Goal: Task Accomplishment & Management: Manage account settings

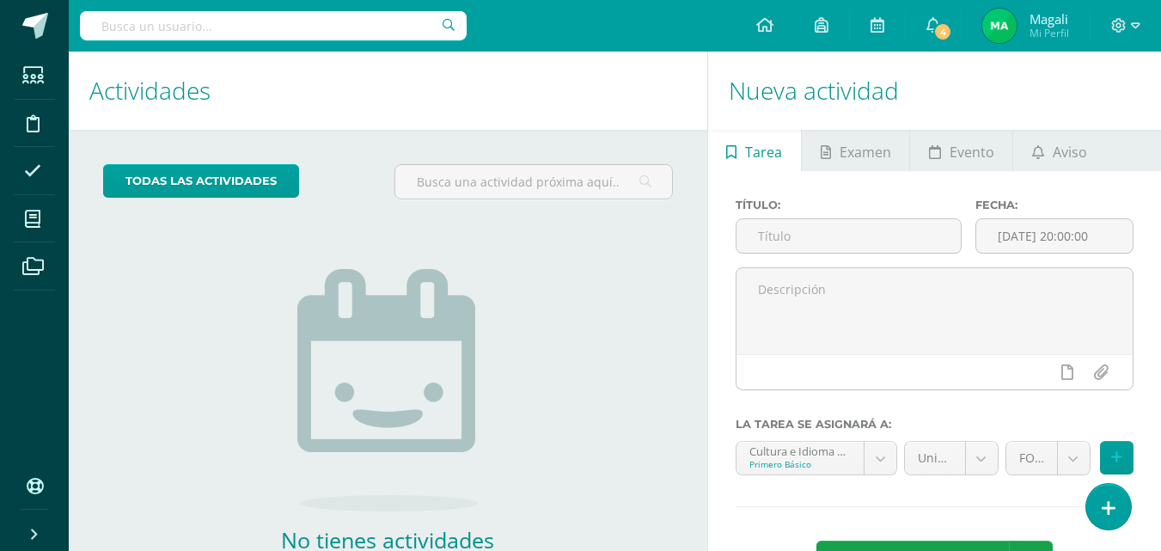
click at [175, 34] on input "text" at bounding box center [273, 25] width 387 height 29
type input "de la cerda"
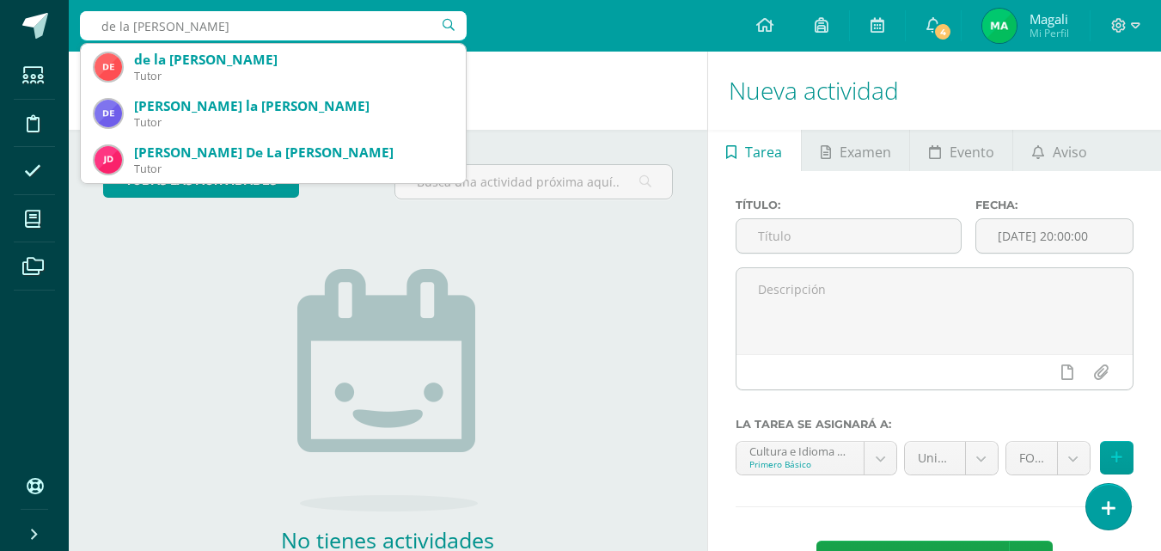
click at [447, 21] on input "de la cerda" at bounding box center [273, 25] width 387 height 29
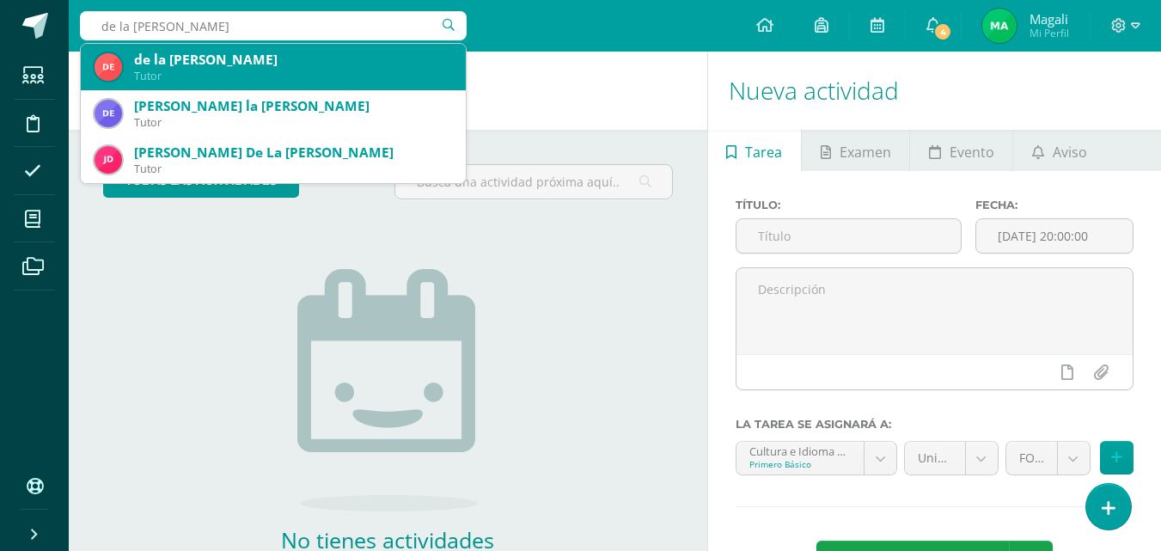
click at [239, 64] on div "de la Cerda Espinoza" at bounding box center [293, 60] width 318 height 18
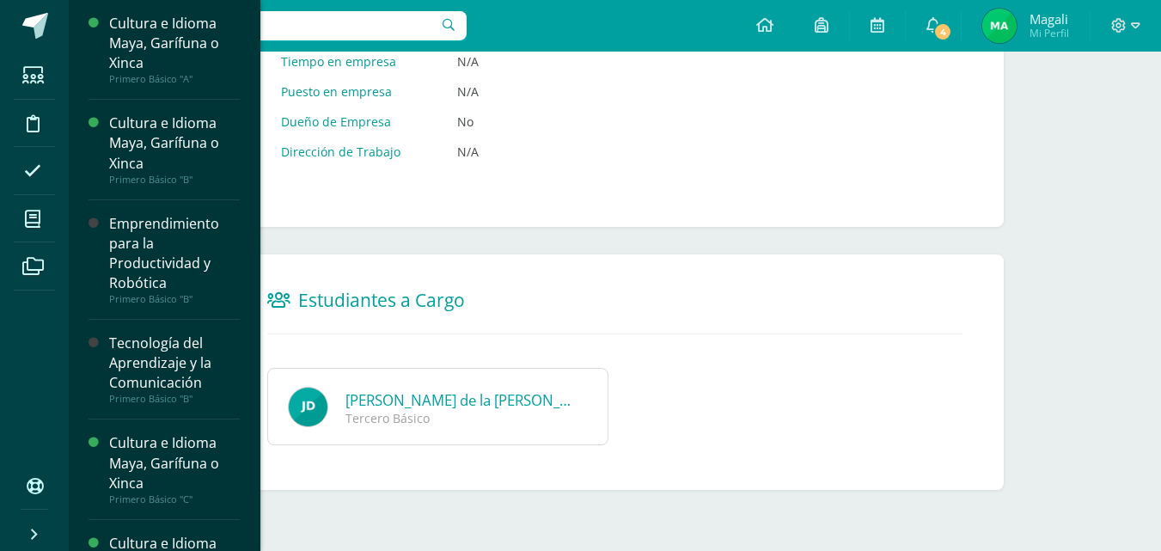
scroll to position [954, 0]
click at [423, 392] on link "José Andrés de la Cerda Espinoza" at bounding box center [476, 399] width 260 height 20
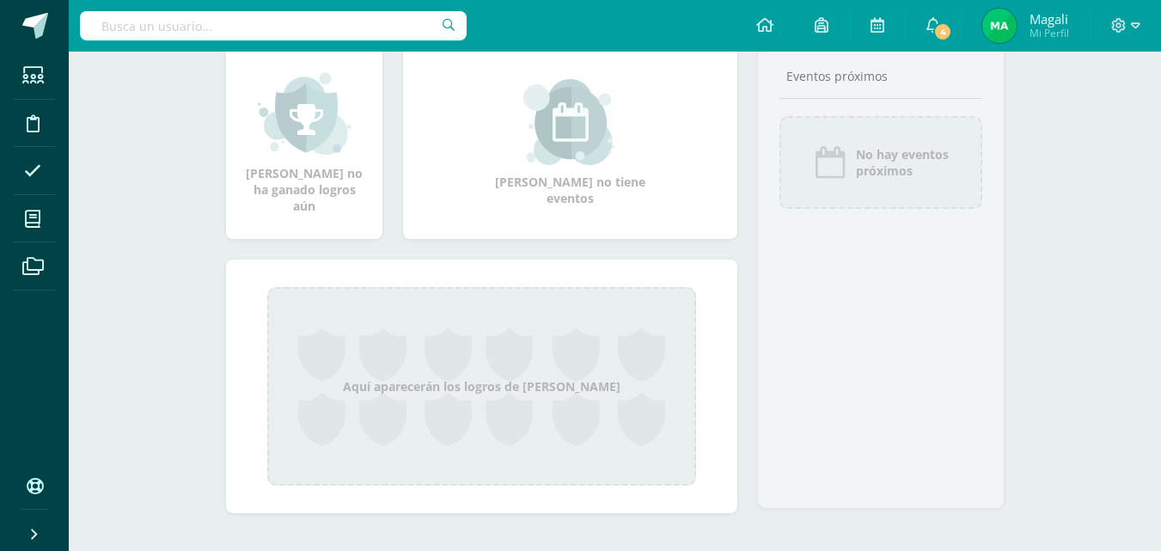
scroll to position [227, 0]
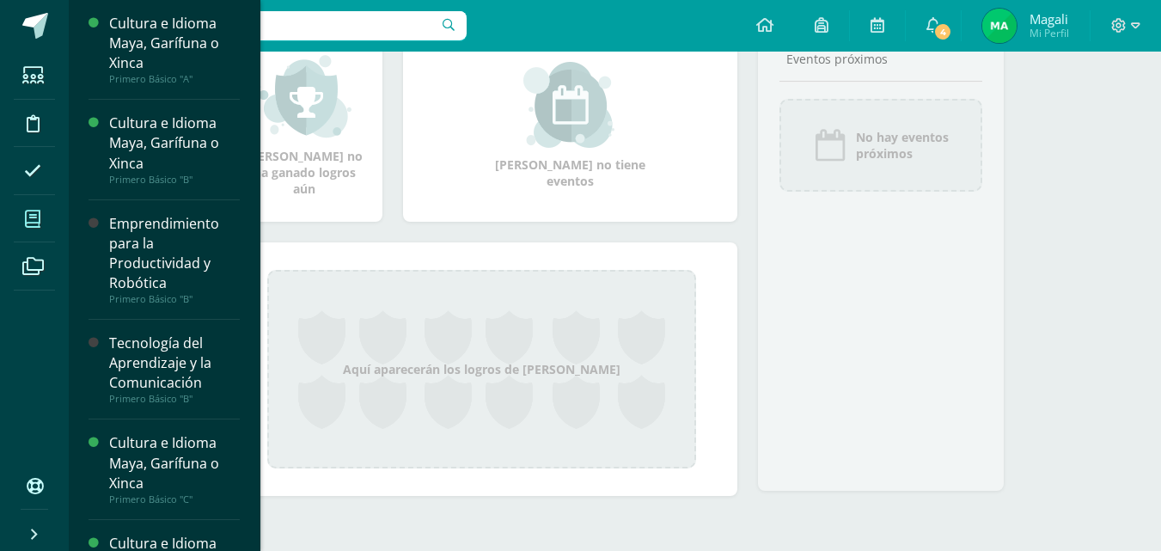
click at [29, 222] on icon at bounding box center [32, 219] width 15 height 17
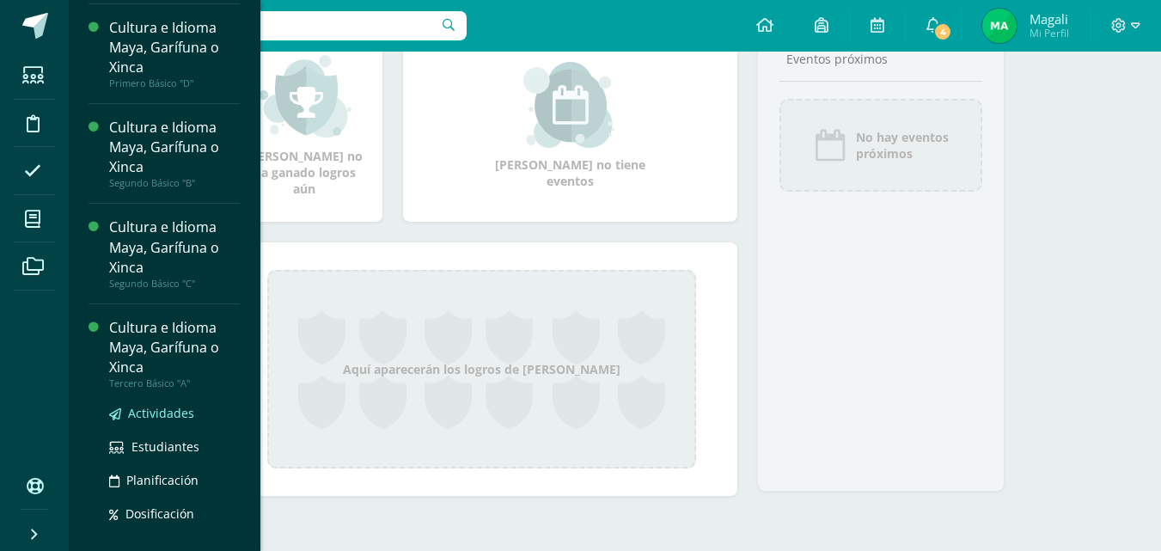
scroll to position [567, 0]
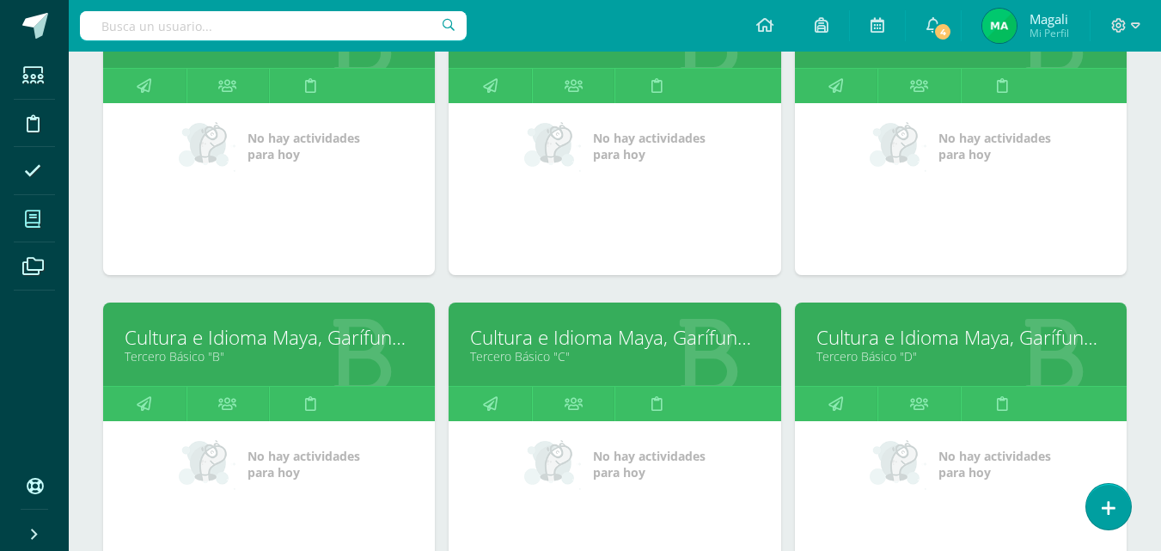
scroll to position [1155, 0]
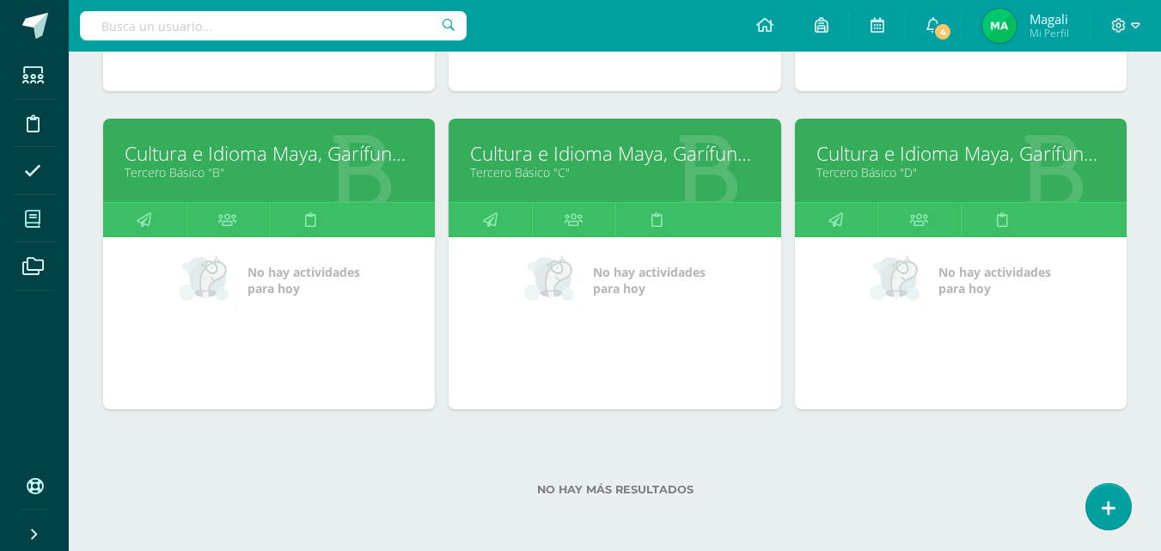
click at [533, 166] on link "Tercero Básico "C"" at bounding box center [614, 172] width 289 height 16
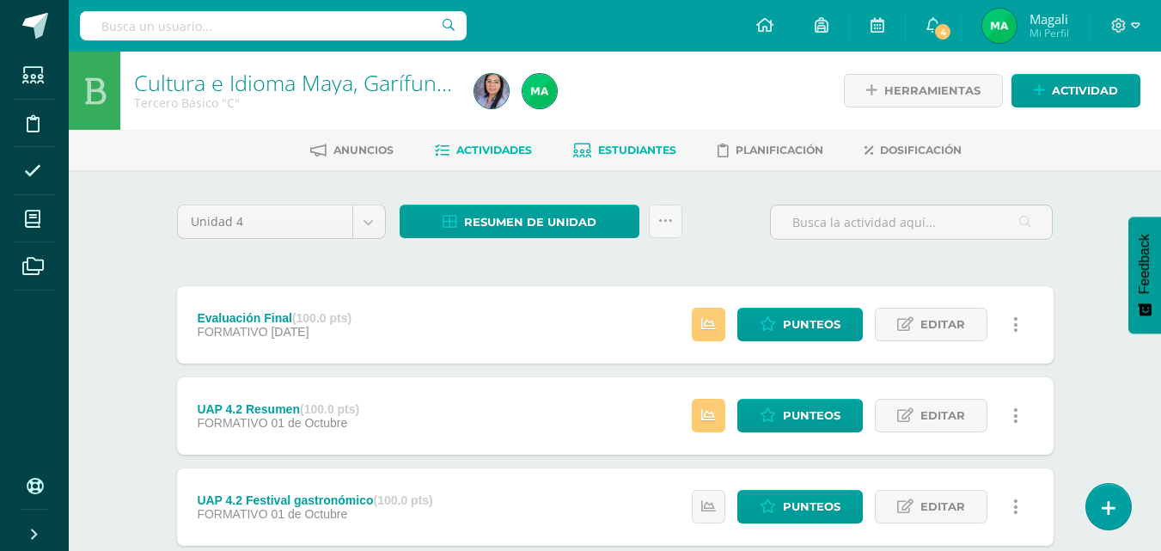
click at [622, 145] on span "Estudiantes" at bounding box center [637, 150] width 78 height 13
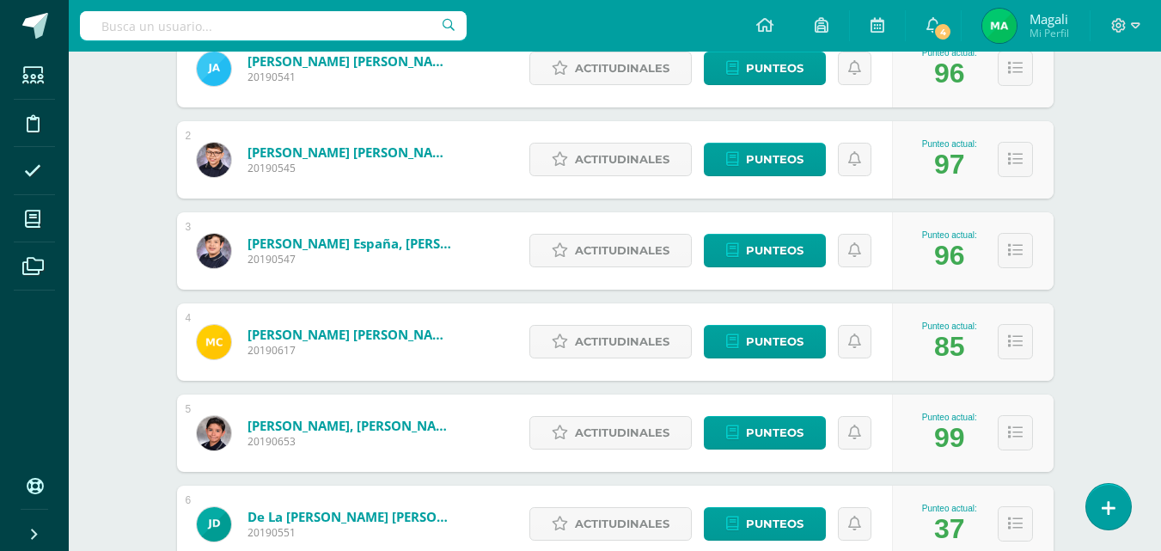
scroll to position [430, 0]
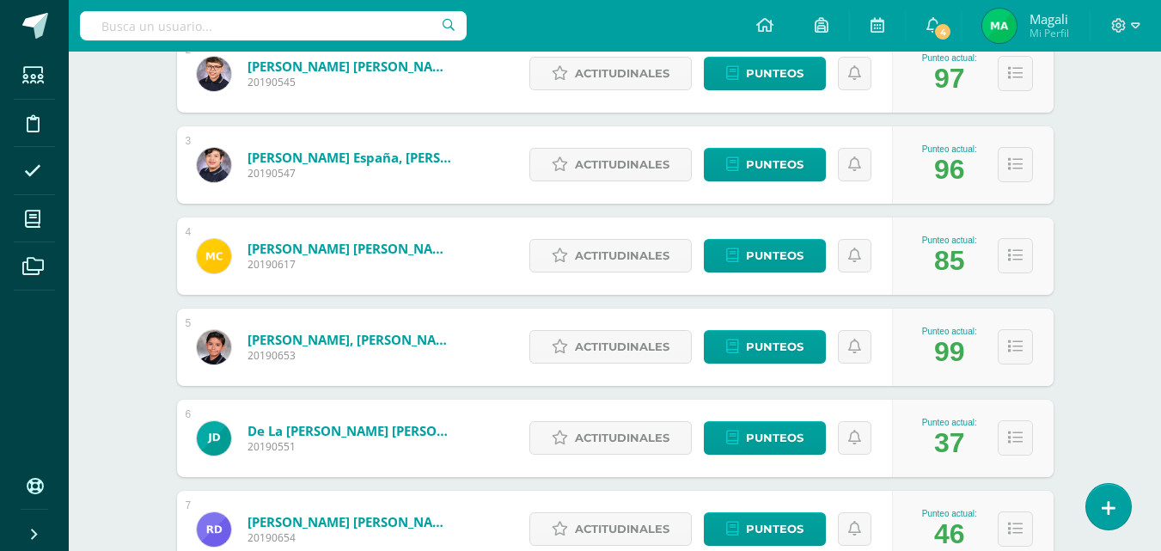
click at [349, 432] on link "de la [PERSON_NAME] [PERSON_NAME]" at bounding box center [351, 430] width 206 height 17
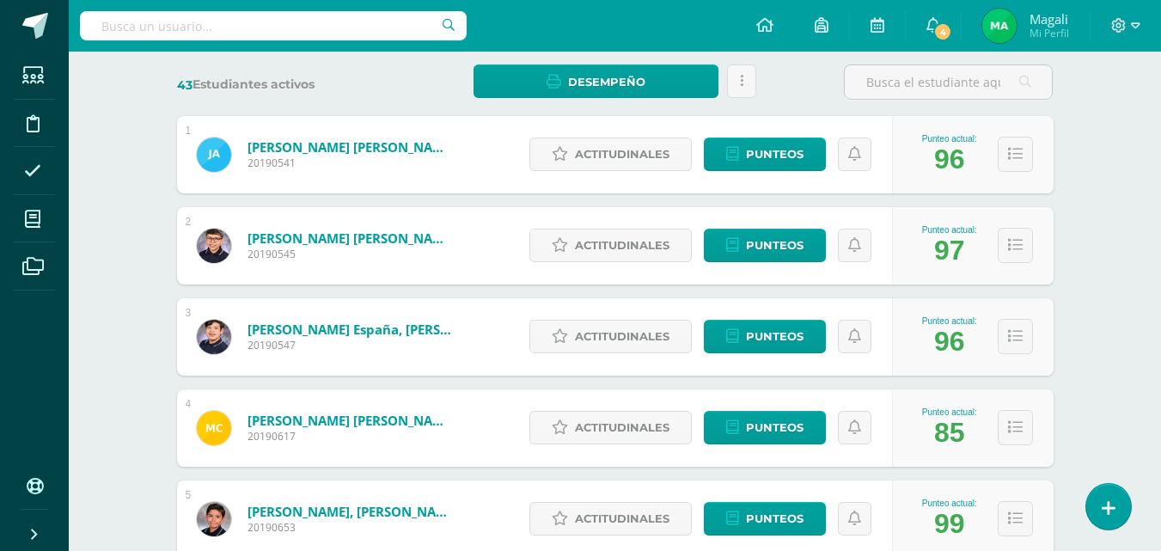
scroll to position [516, 0]
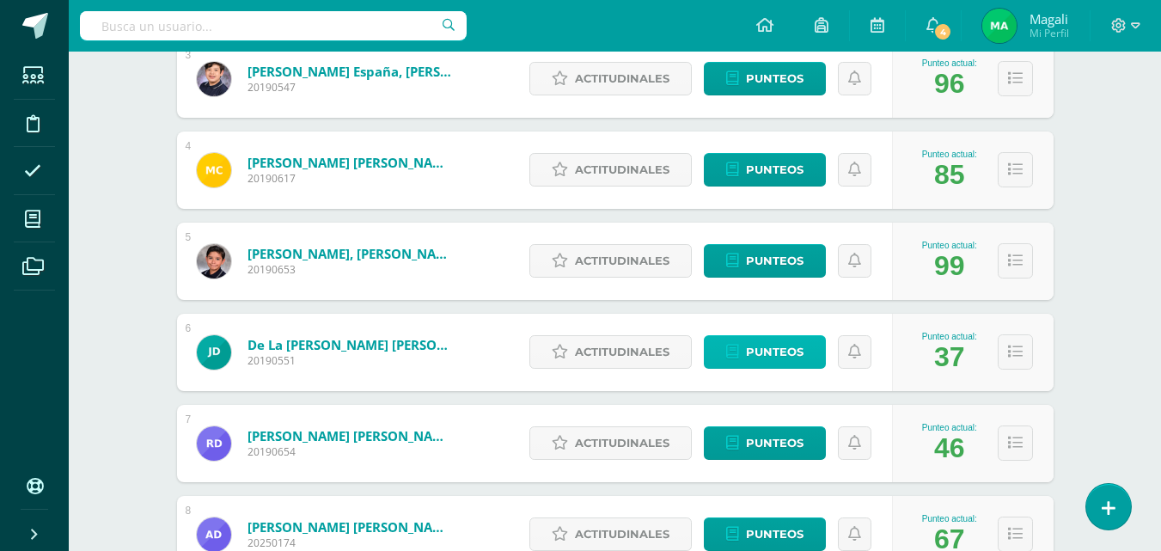
click at [746, 351] on span "Punteos" at bounding box center [775, 352] width 58 height 32
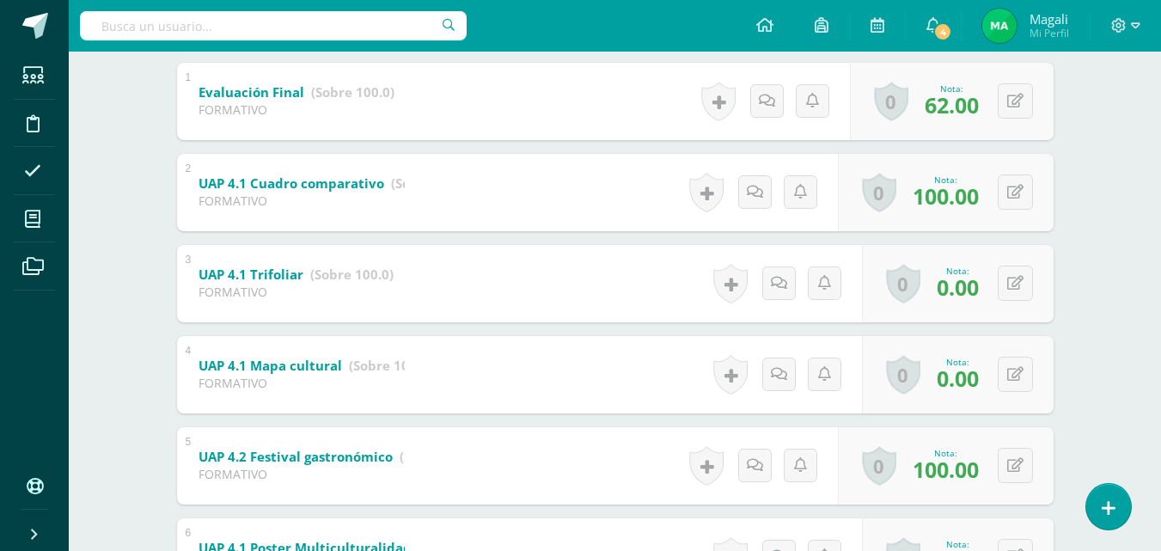
scroll to position [430, 0]
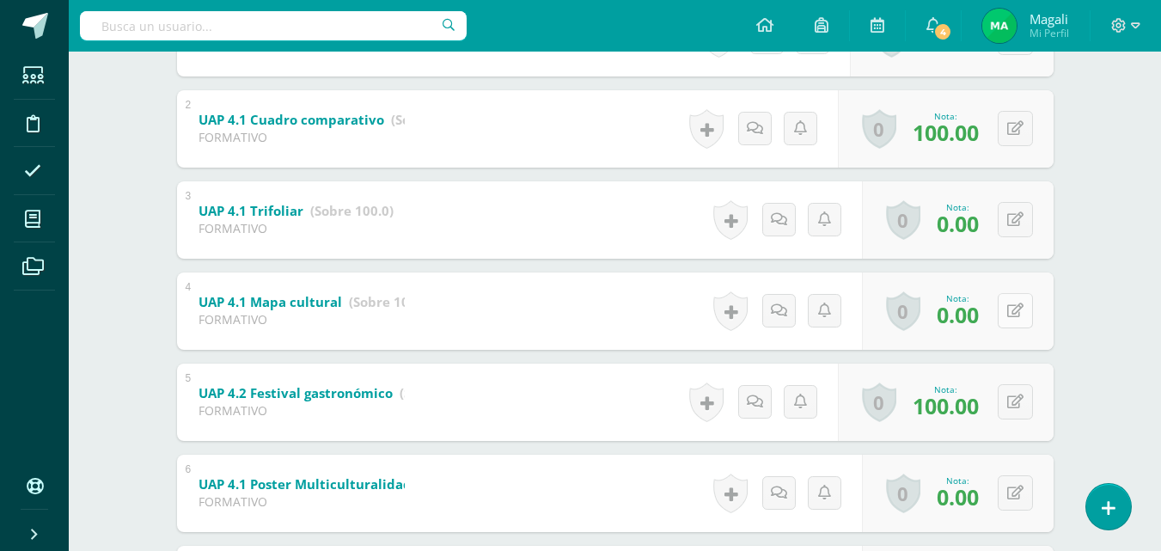
click at [1017, 311] on button at bounding box center [1015, 310] width 35 height 35
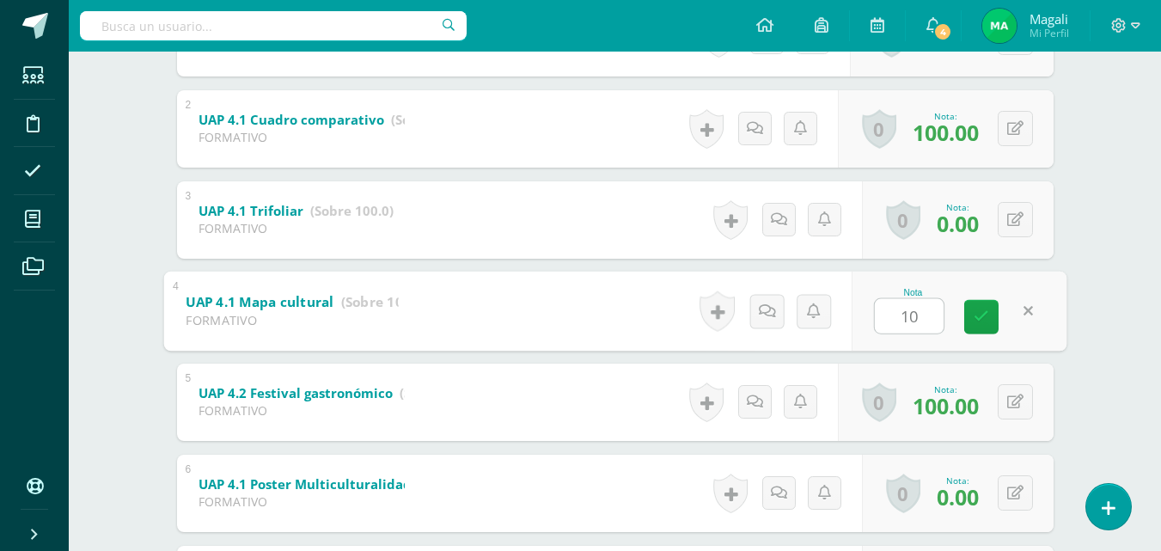
type input "100"
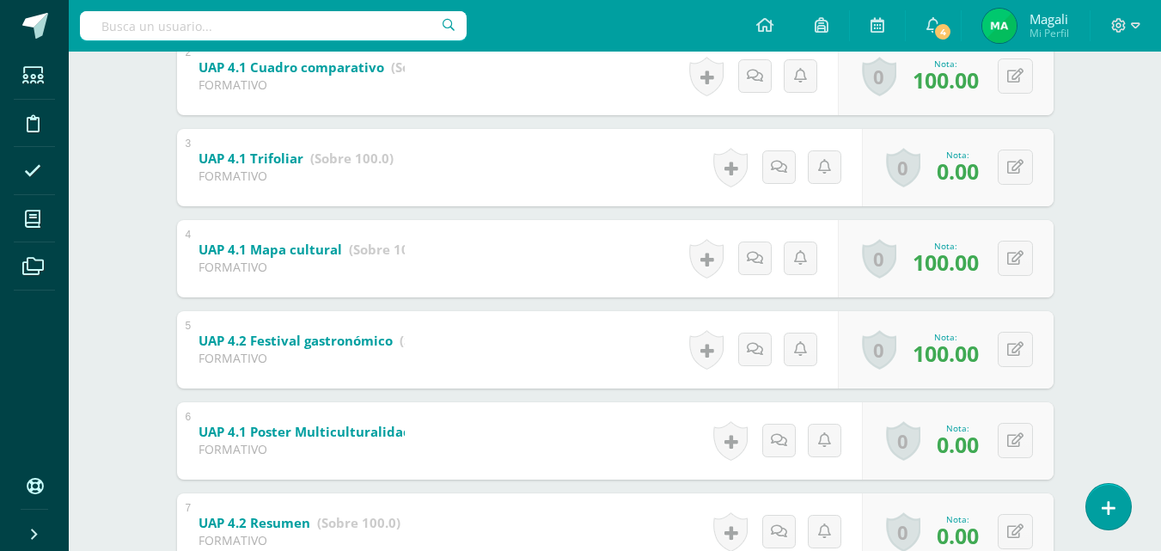
scroll to position [602, 0]
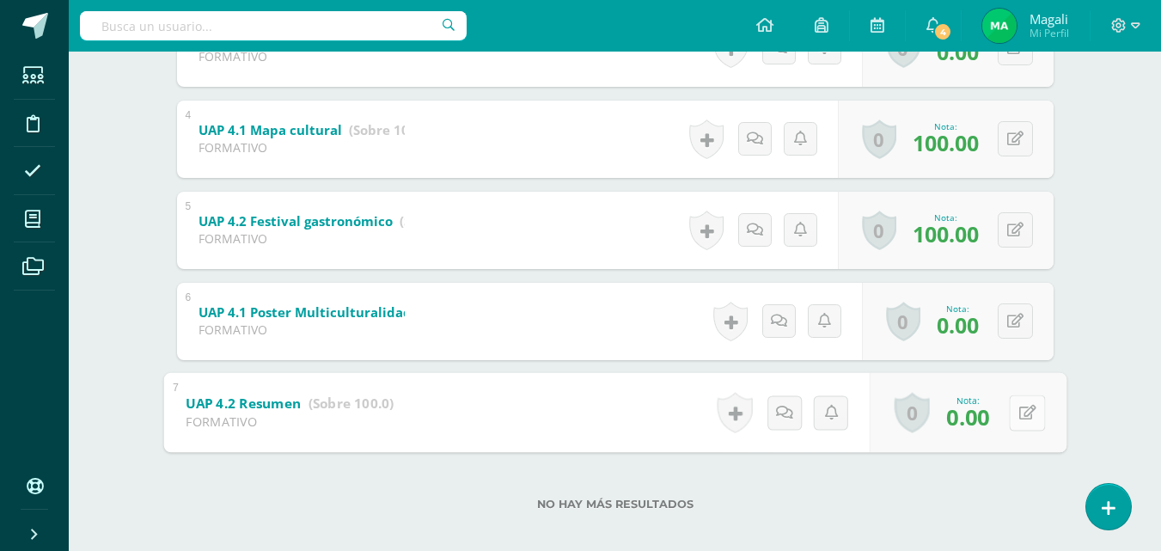
click at [1014, 411] on button at bounding box center [1027, 413] width 36 height 36
type input "100"
click at [977, 419] on icon at bounding box center [981, 418] width 15 height 15
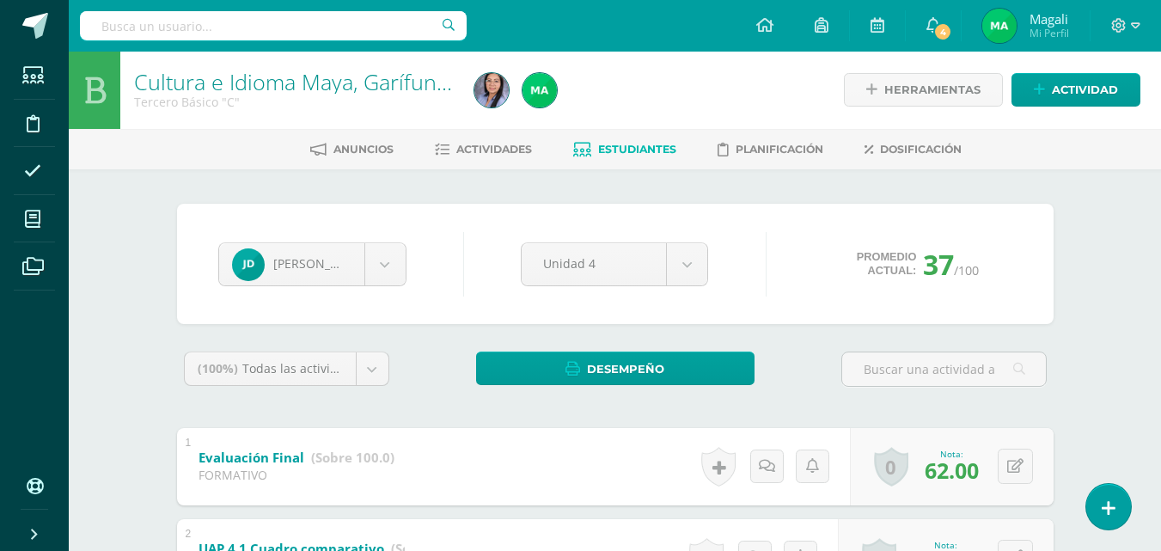
scroll to position [0, 0]
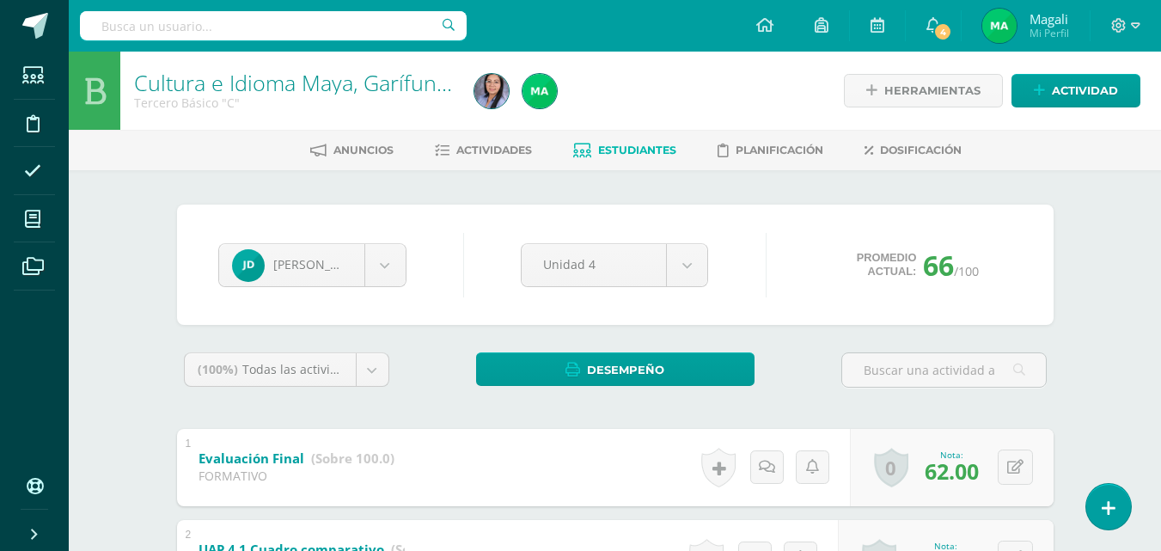
click at [638, 150] on span "Estudiantes" at bounding box center [637, 150] width 78 height 13
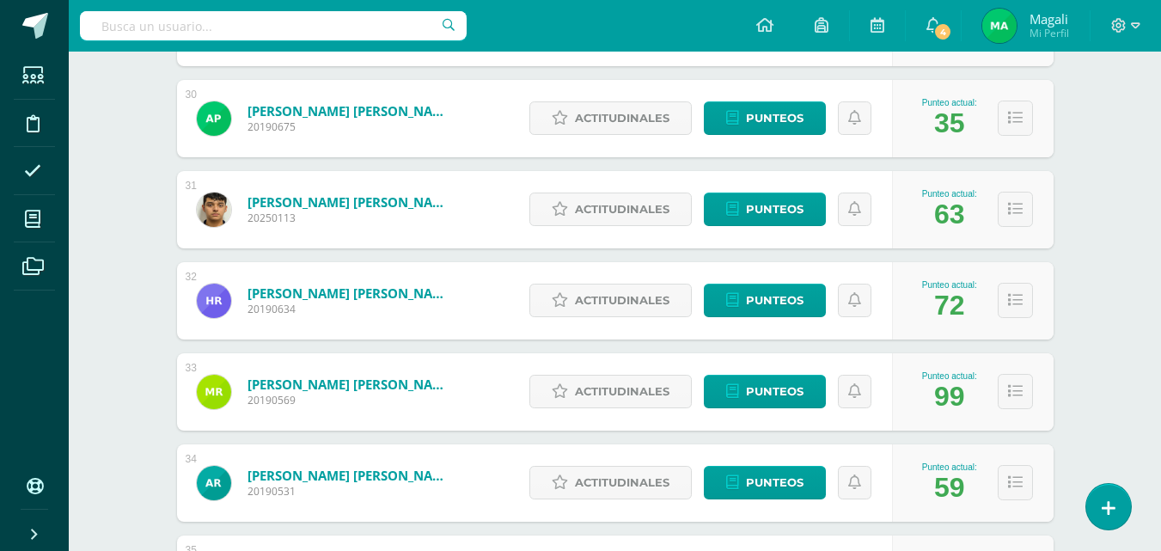
scroll to position [2909, 0]
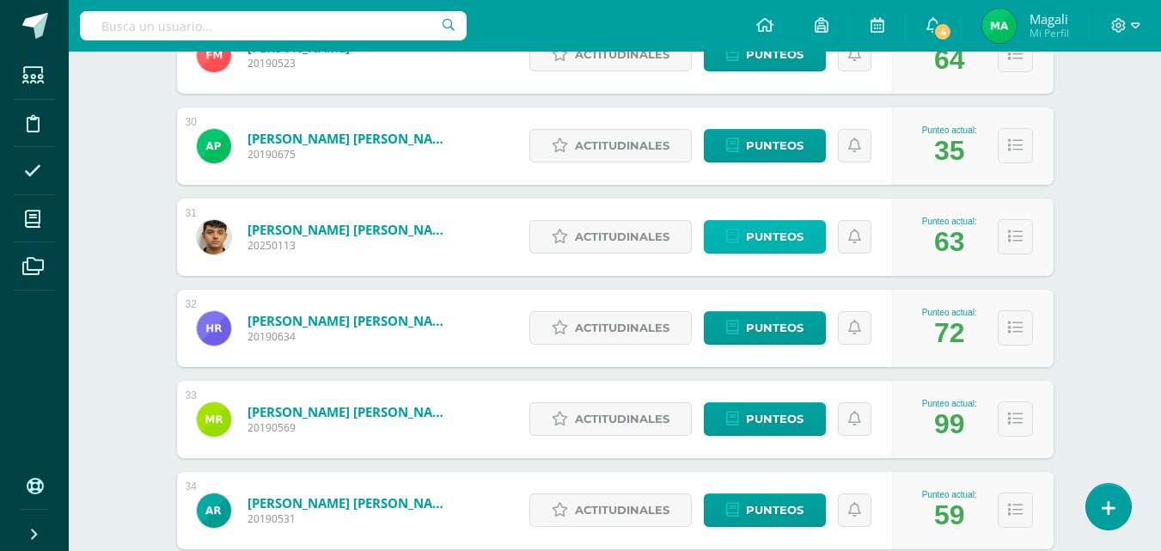
click at [765, 230] on span "Punteos" at bounding box center [775, 237] width 58 height 32
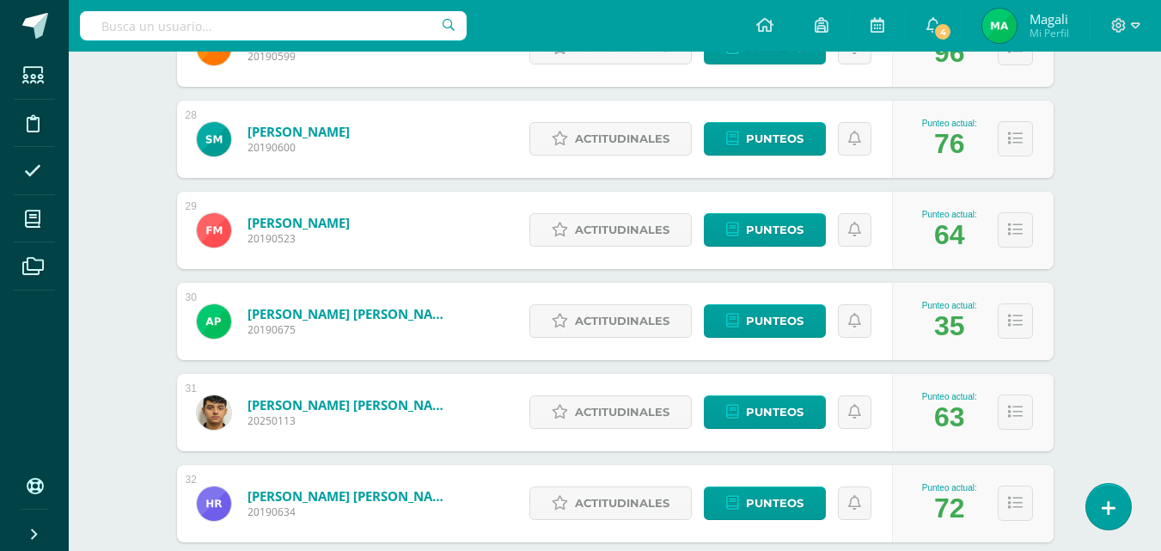
scroll to position [2823, 0]
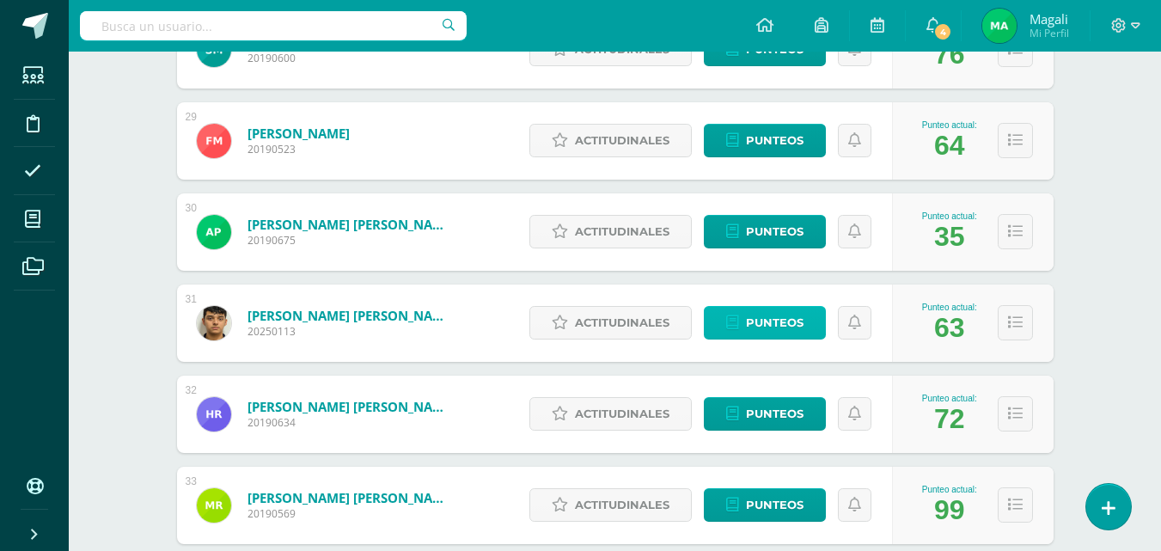
click at [767, 323] on span "Punteos" at bounding box center [775, 323] width 58 height 32
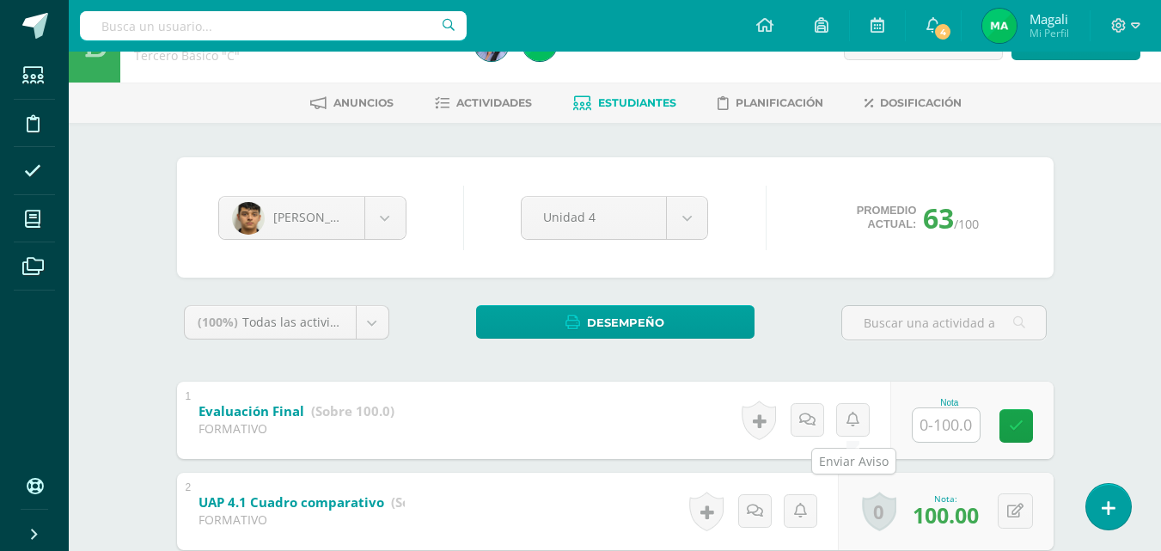
scroll to position [86, 0]
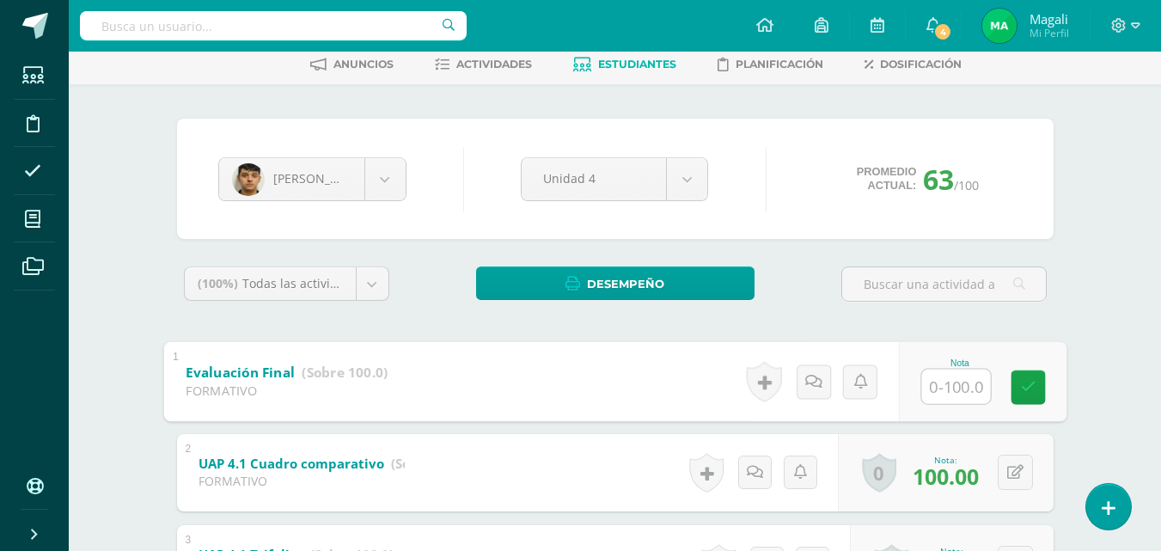
click at [934, 388] on input "text" at bounding box center [956, 386] width 69 height 34
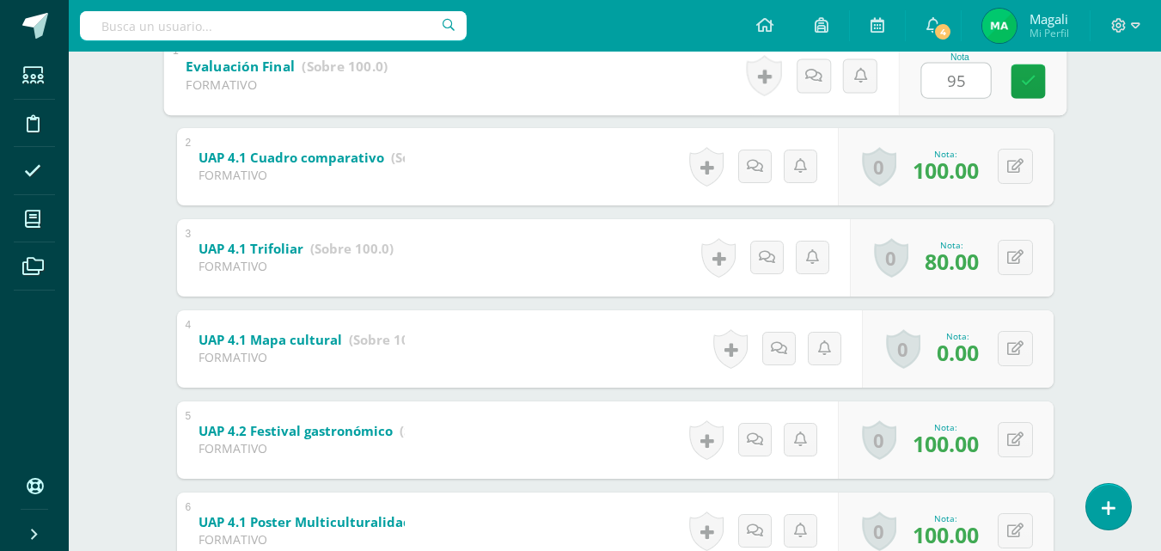
scroll to position [430, 0]
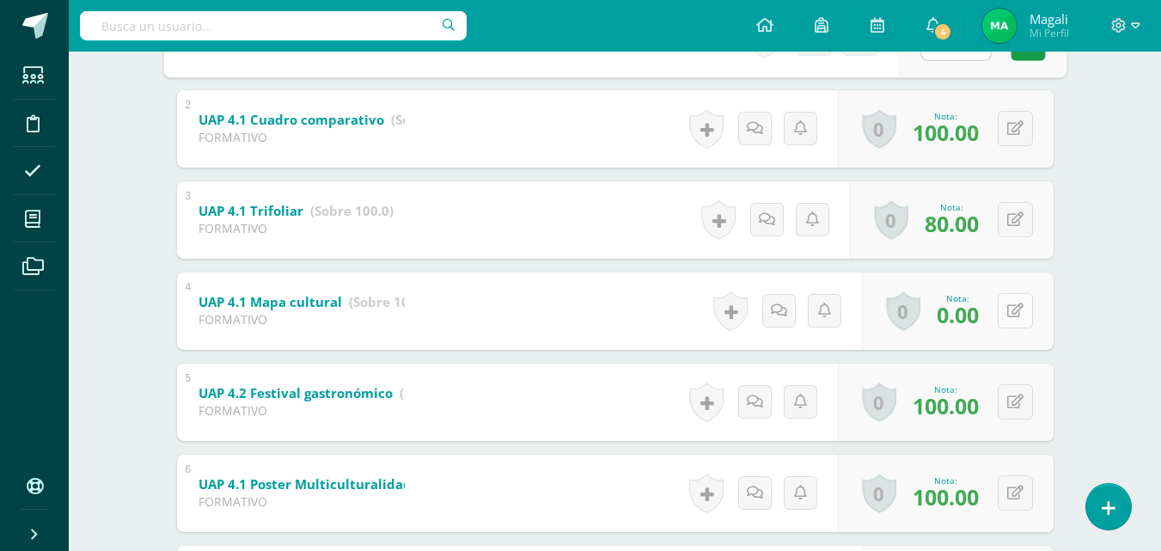
type input "95"
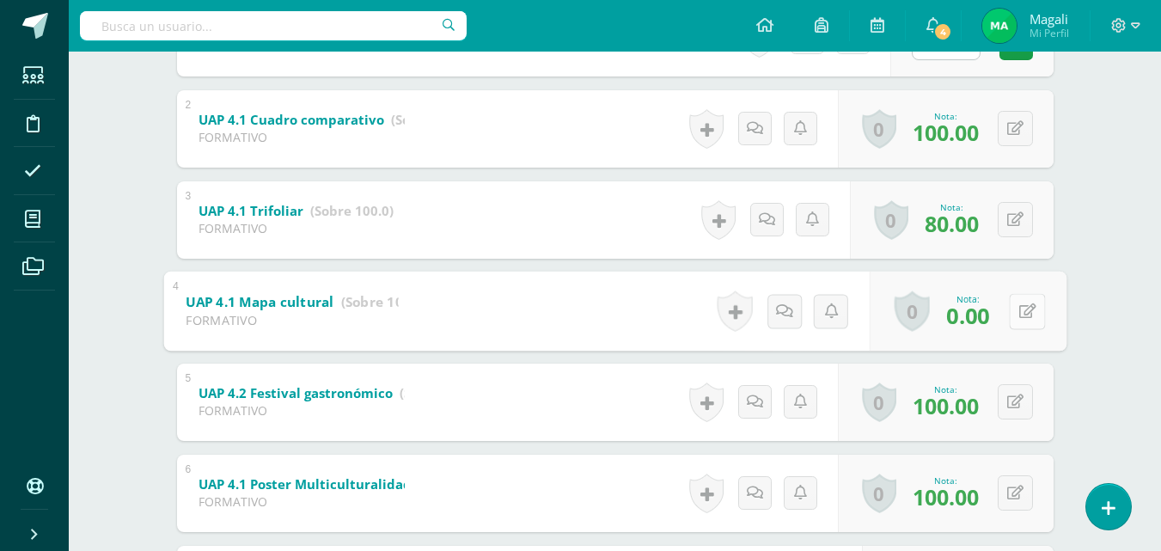
click at [1018, 317] on button at bounding box center [1027, 311] width 36 height 36
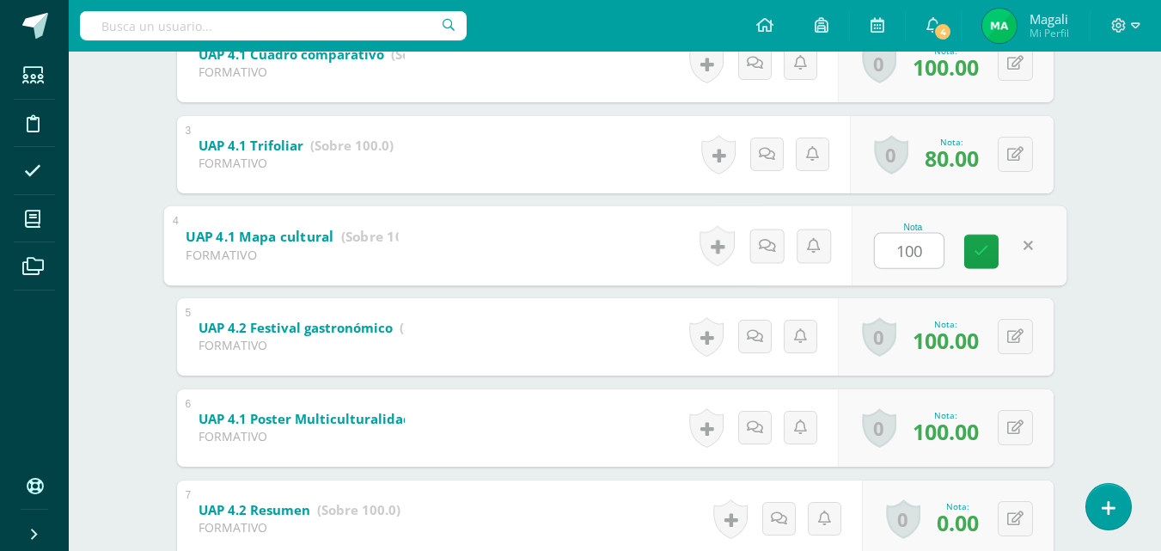
scroll to position [602, 0]
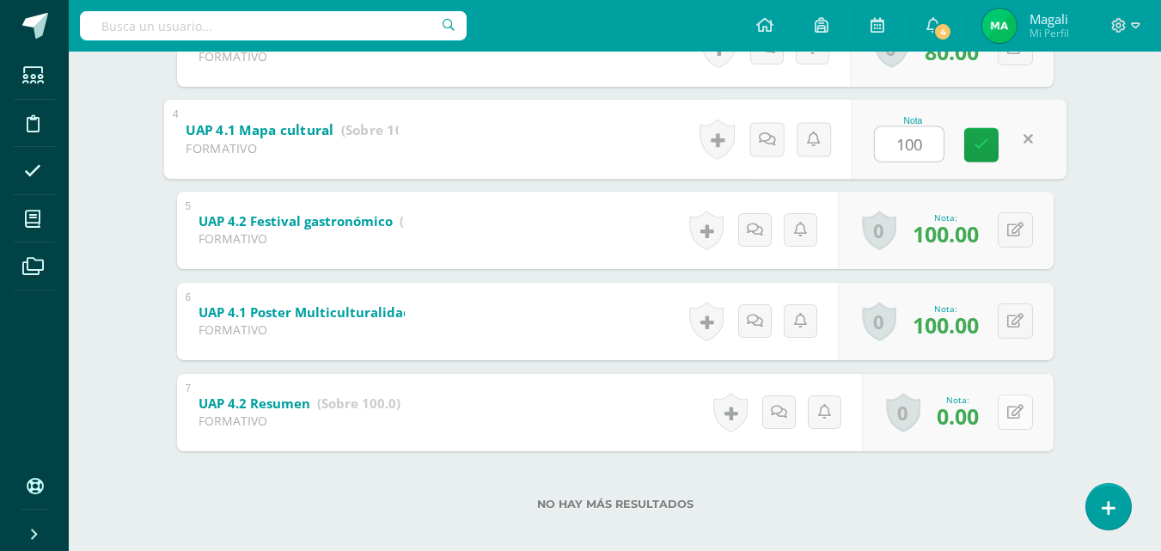
type input "100"
click at [1018, 413] on icon at bounding box center [1015, 412] width 16 height 15
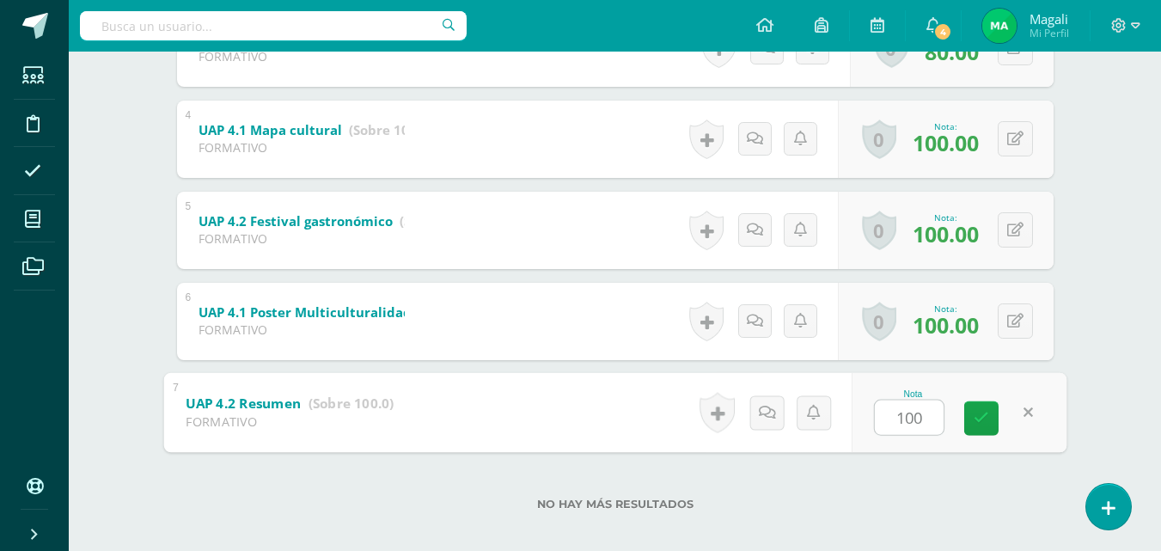
type input "100"
click at [1081, 338] on div "GERARDO PINEDA Juan Acosta Bryan Bracamonte Pablo Cabrera Matías Chigua Fabián …" at bounding box center [616, 66] width 946 height 997
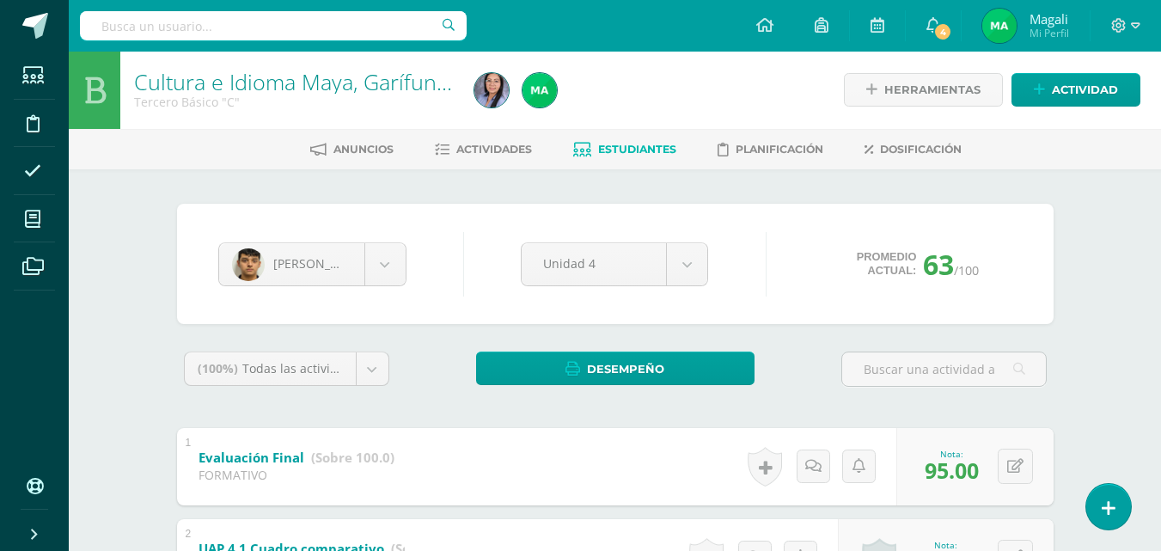
scroll to position [0, 0]
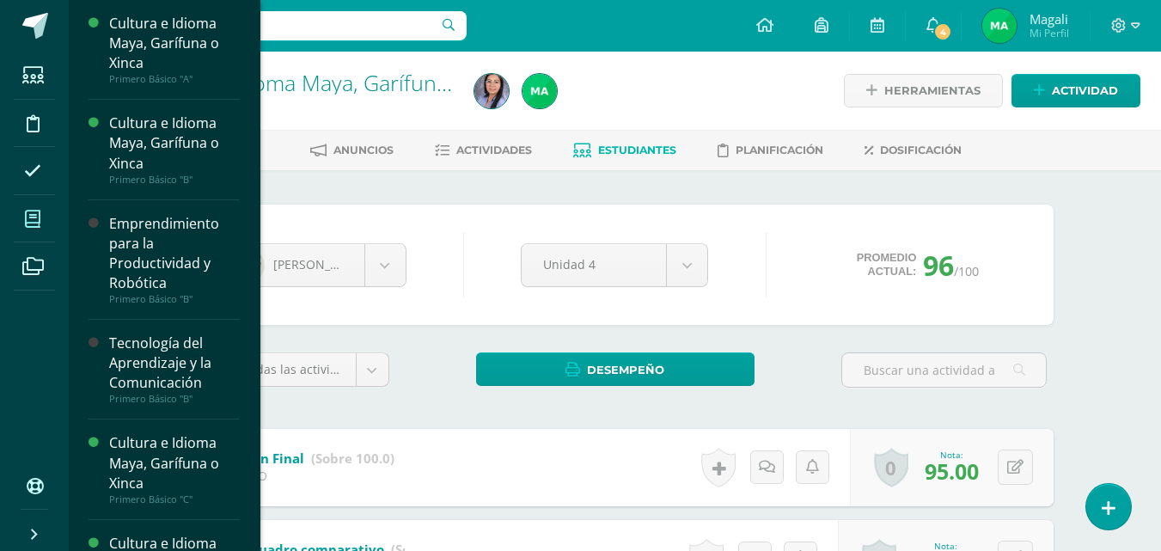
click at [35, 231] on span at bounding box center [33, 218] width 39 height 39
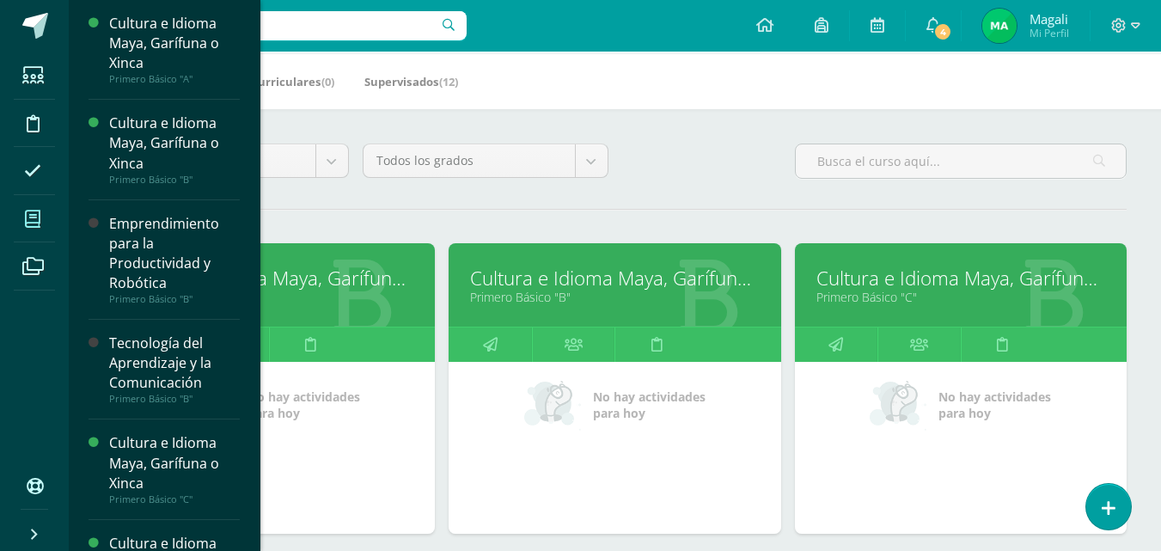
scroll to position [172, 0]
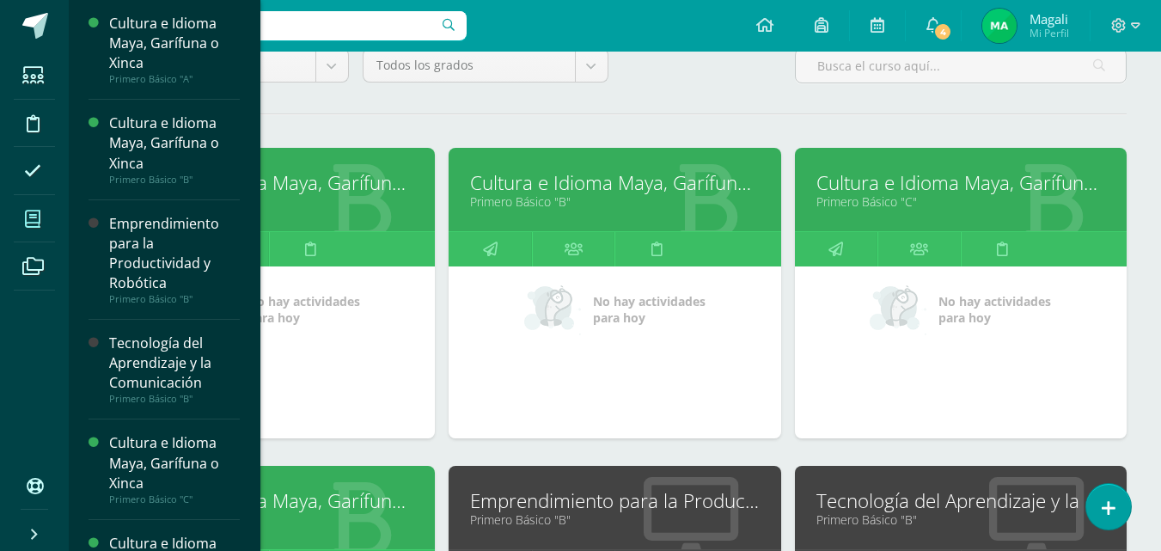
click at [379, 508] on link "Cultura e Idioma Maya, Garífuna o Xinca" at bounding box center [269, 500] width 289 height 27
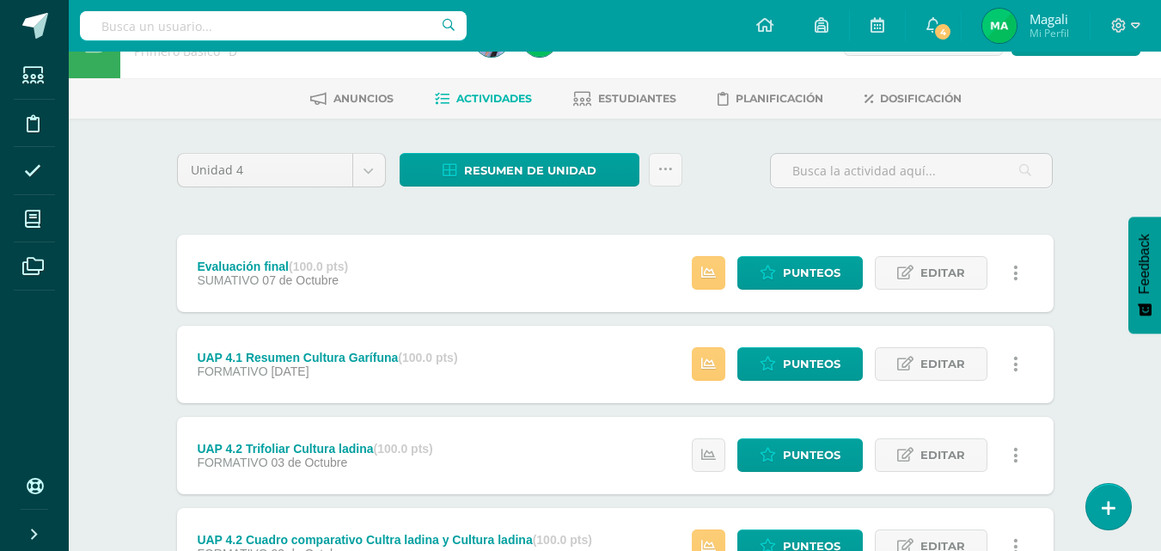
scroll to position [86, 0]
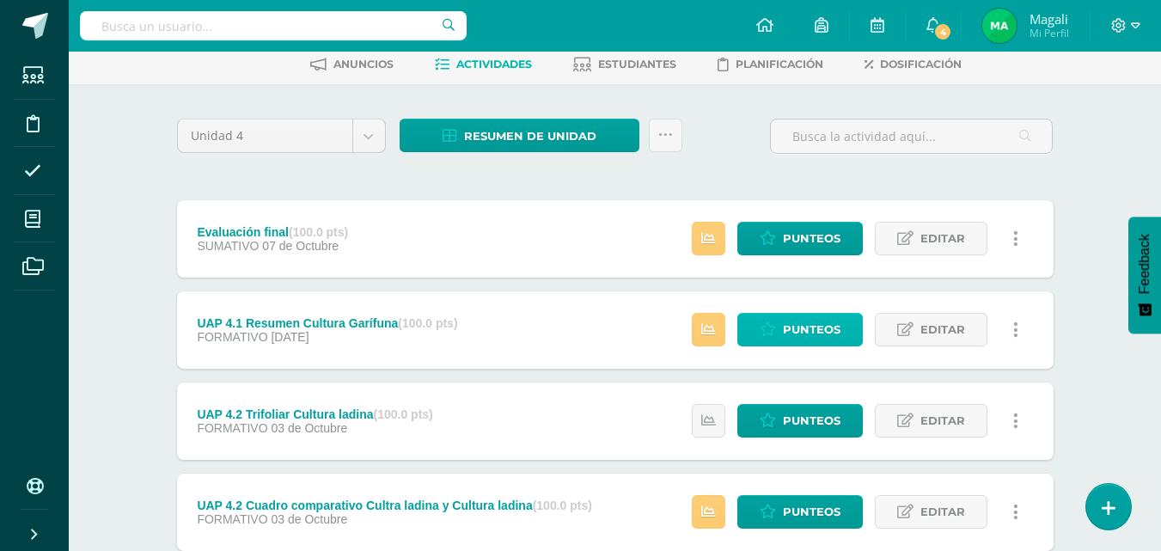
click at [782, 327] on link "Punteos" at bounding box center [801, 330] width 126 height 34
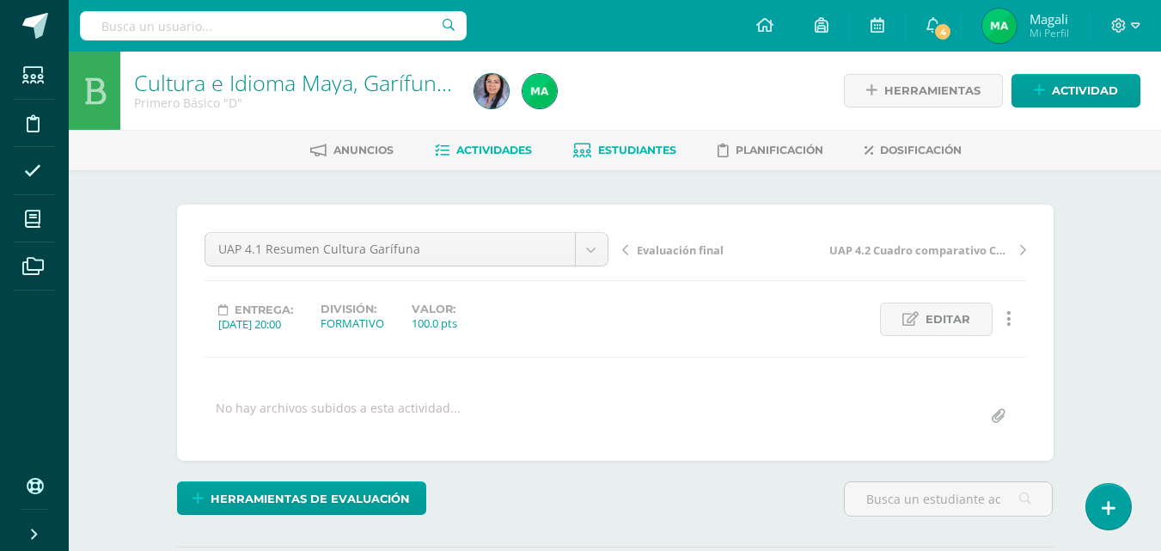
click at [640, 155] on span "Estudiantes" at bounding box center [637, 150] width 78 height 13
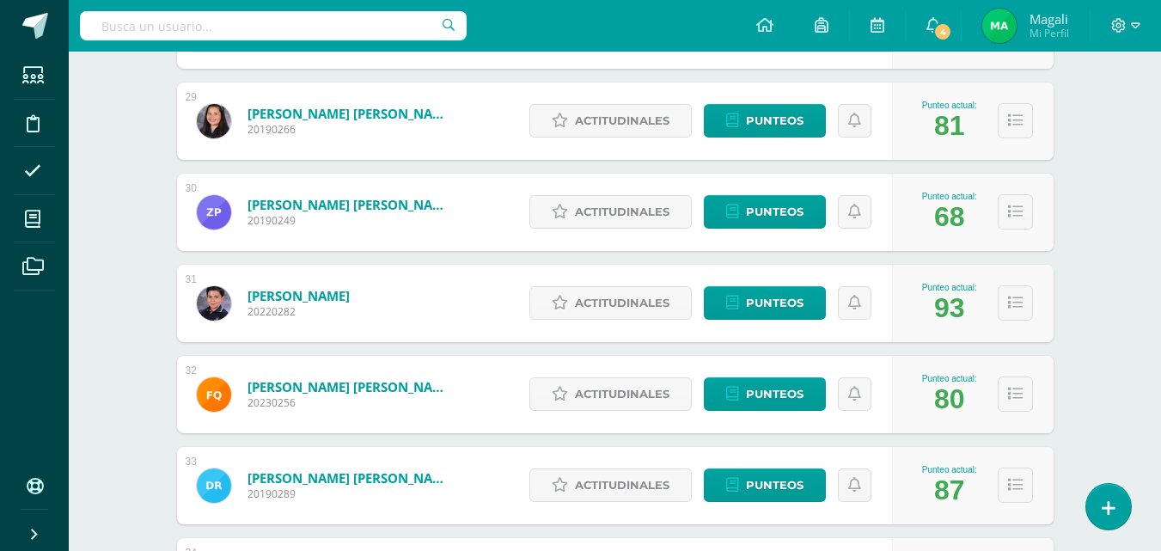
scroll to position [3167, 0]
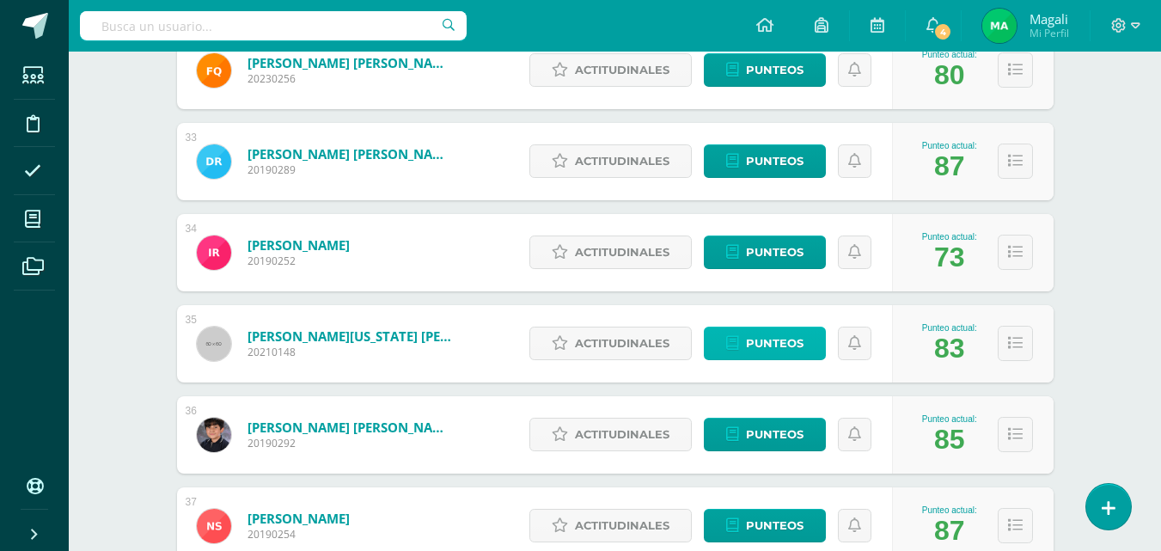
click at [774, 348] on span "Punteos" at bounding box center [775, 344] width 58 height 32
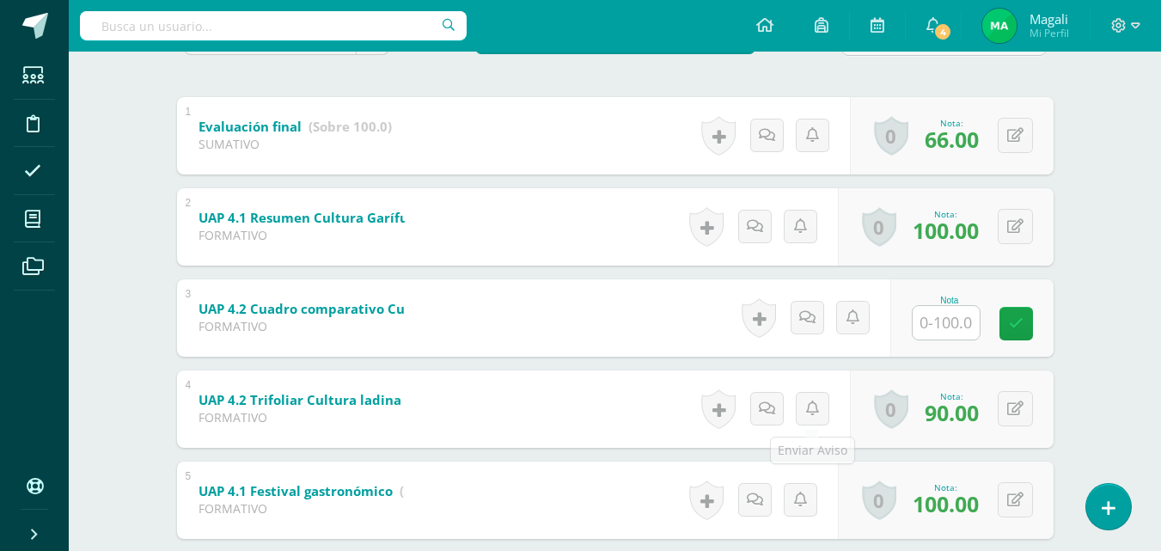
scroll to position [344, 0]
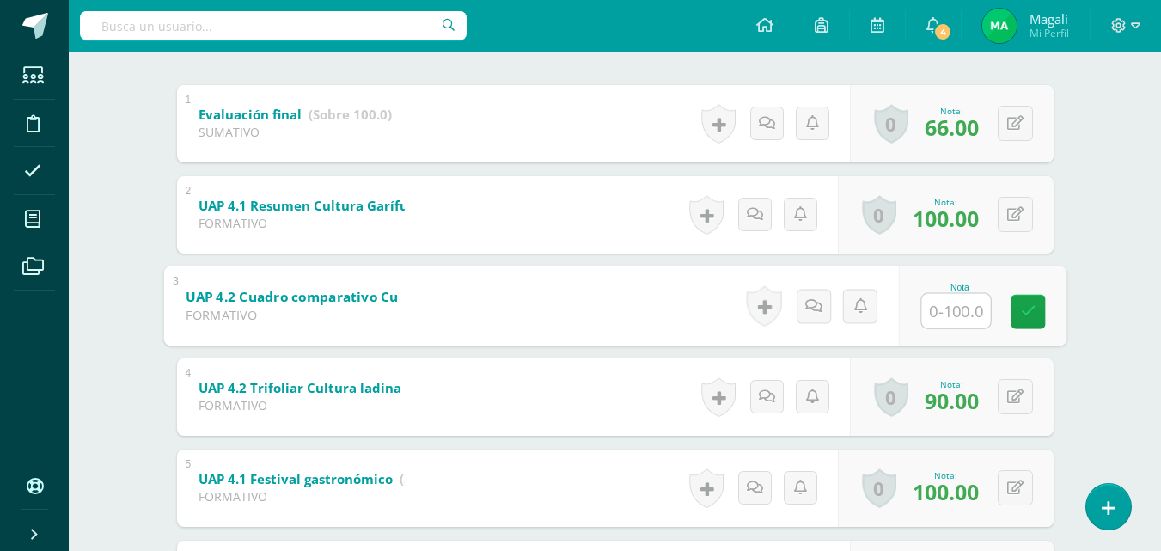
click at [957, 297] on input "text" at bounding box center [956, 310] width 69 height 34
type input "100"
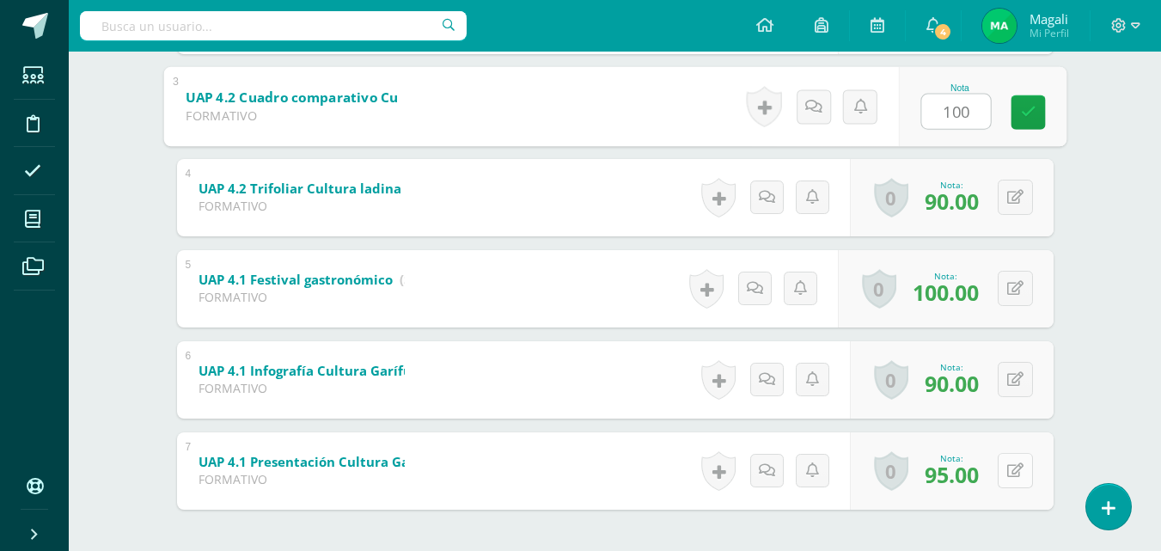
scroll to position [444, 0]
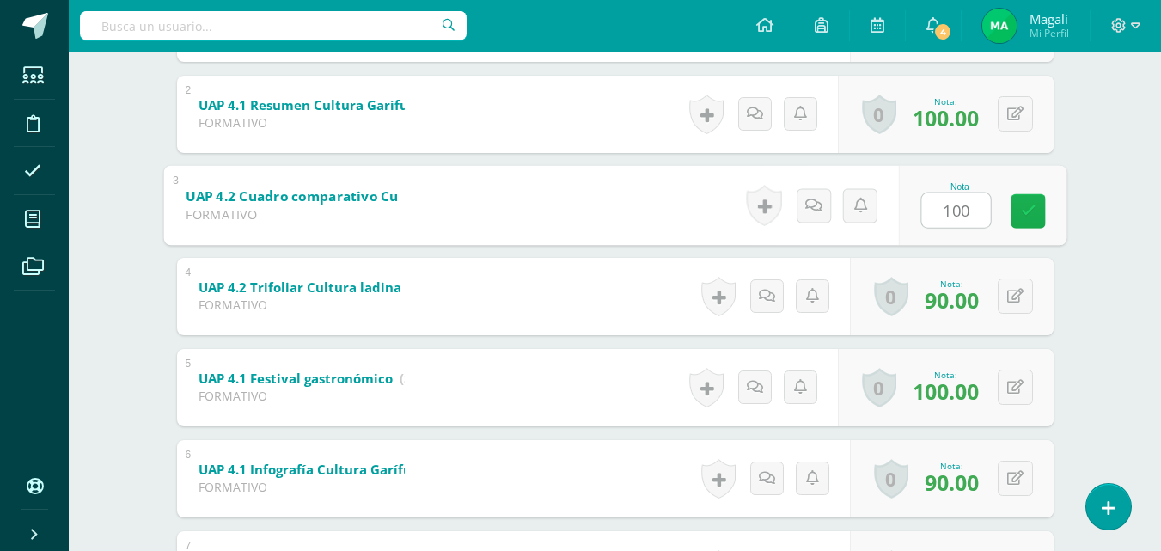
click at [1034, 209] on icon at bounding box center [1027, 211] width 15 height 15
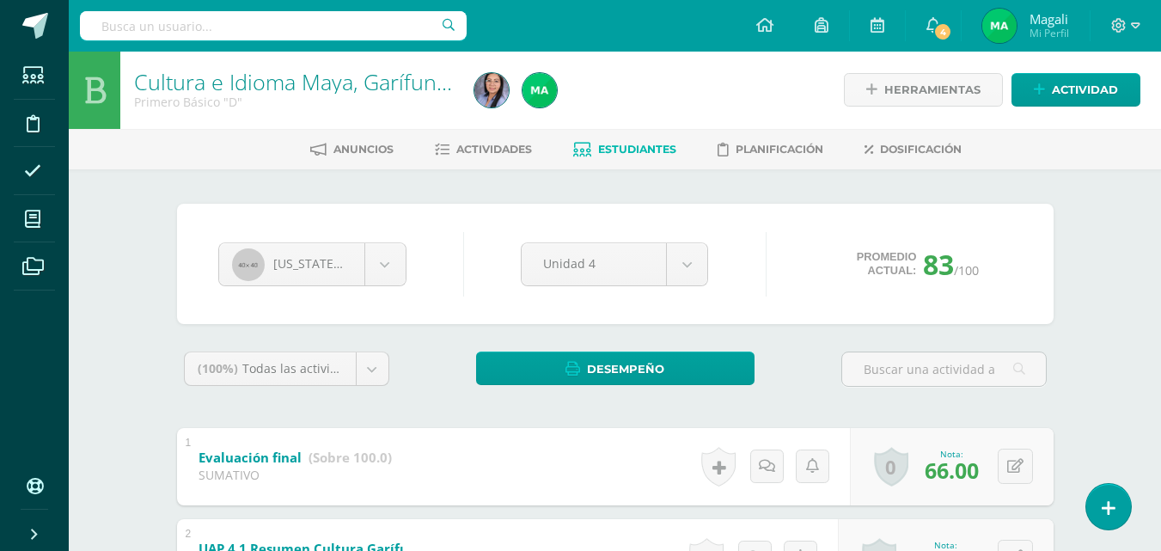
scroll to position [0, 0]
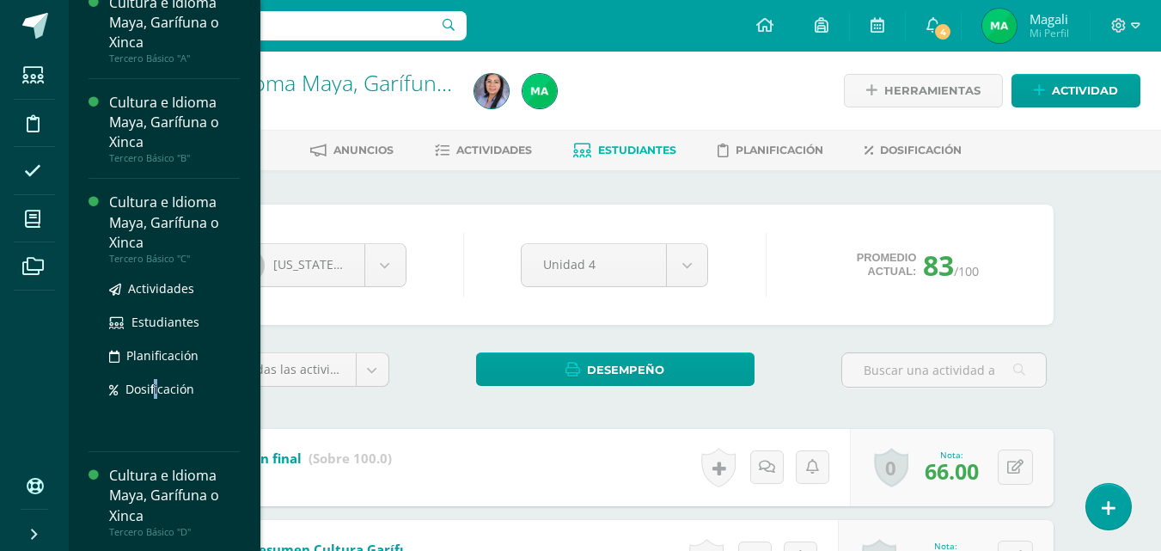
click at [158, 401] on div "Actividades Estudiantes Planificación Dosificación" at bounding box center [174, 352] width 131 height 174
click at [155, 214] on div "Cultura e Idioma Maya, Garífuna o Xinca" at bounding box center [174, 220] width 131 height 59
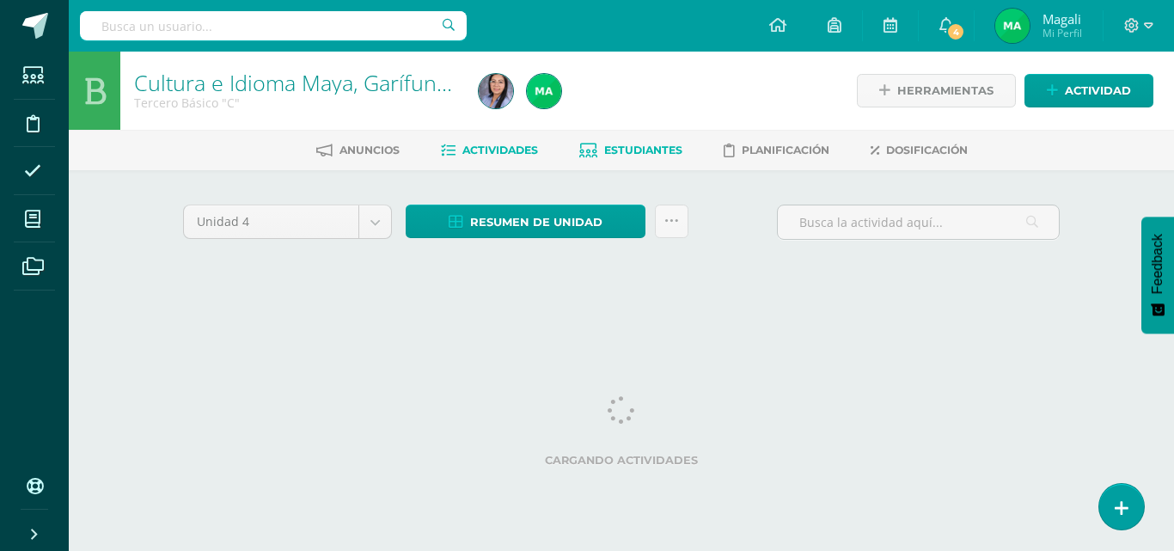
click at [641, 147] on span "Estudiantes" at bounding box center [643, 150] width 78 height 13
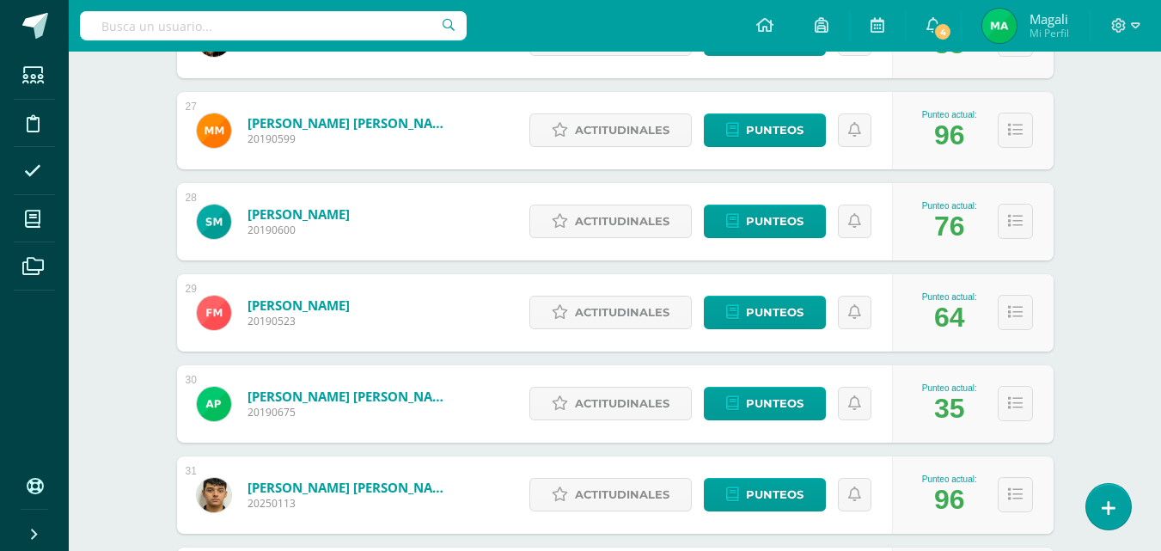
scroll to position [3081, 0]
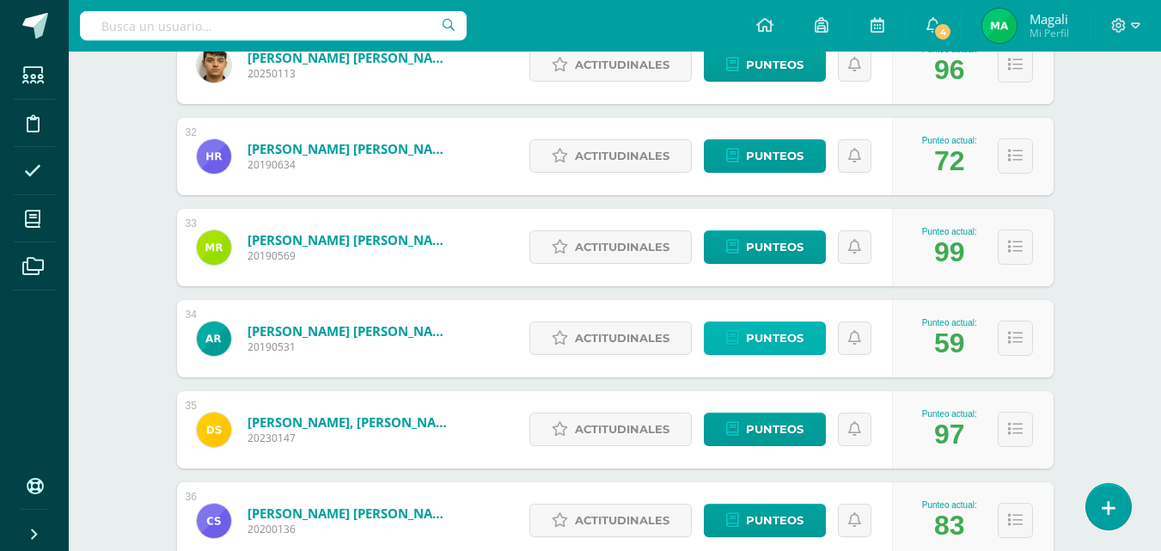
click at [759, 333] on span "Punteos" at bounding box center [775, 338] width 58 height 32
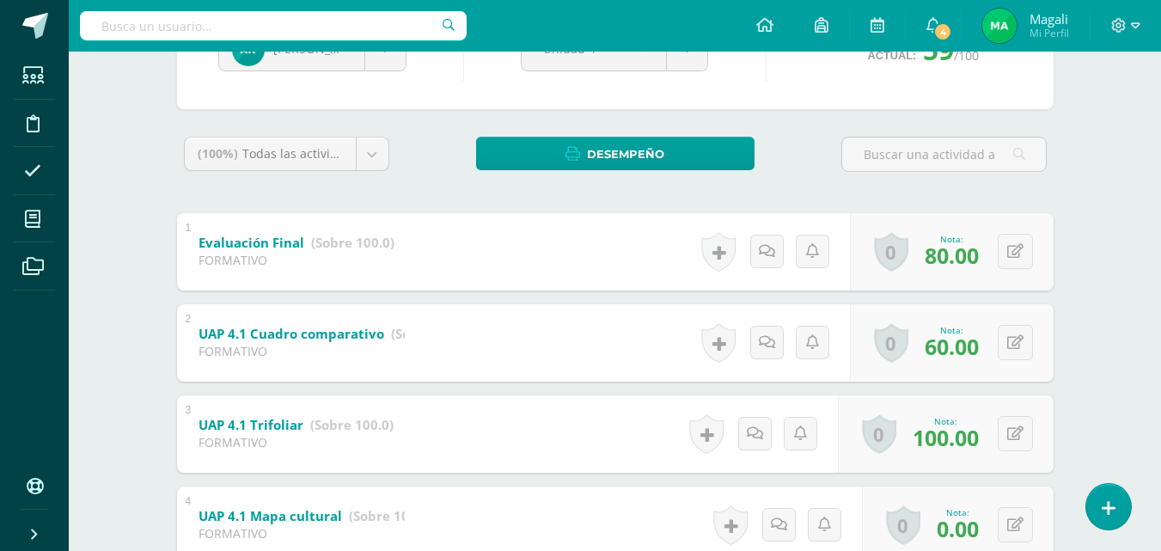
scroll to position [258, 0]
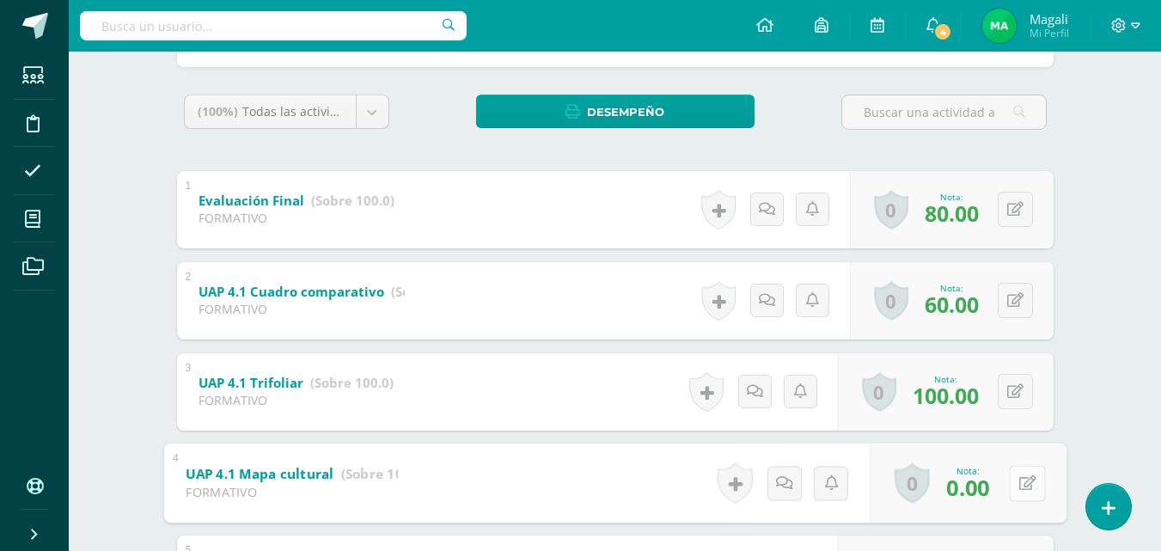
click at [1016, 472] on button at bounding box center [1027, 483] width 36 height 36
type input "100"
click at [977, 489] on icon at bounding box center [981, 488] width 15 height 15
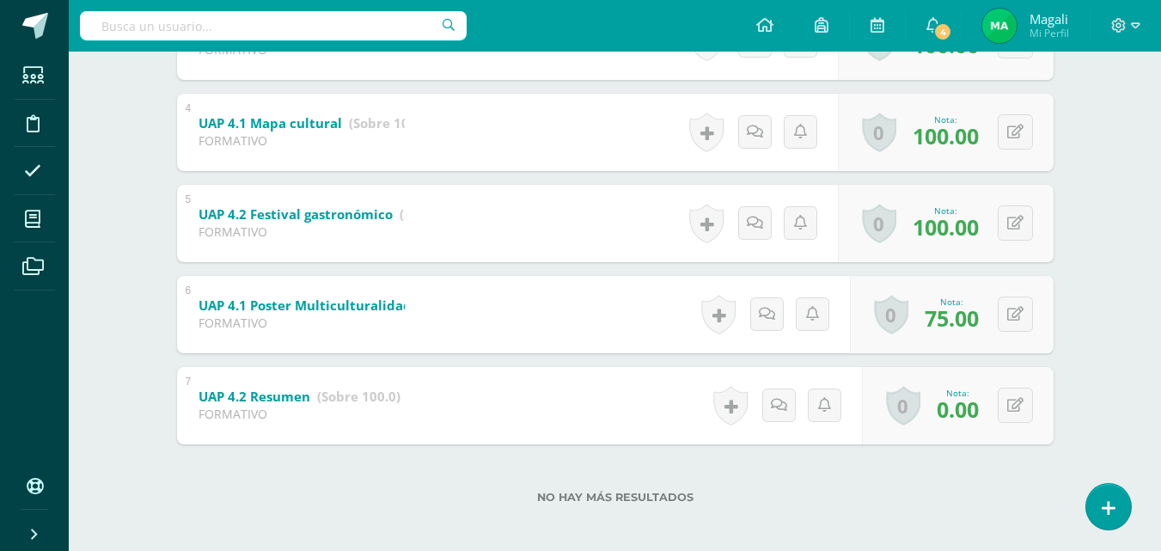
scroll to position [616, 0]
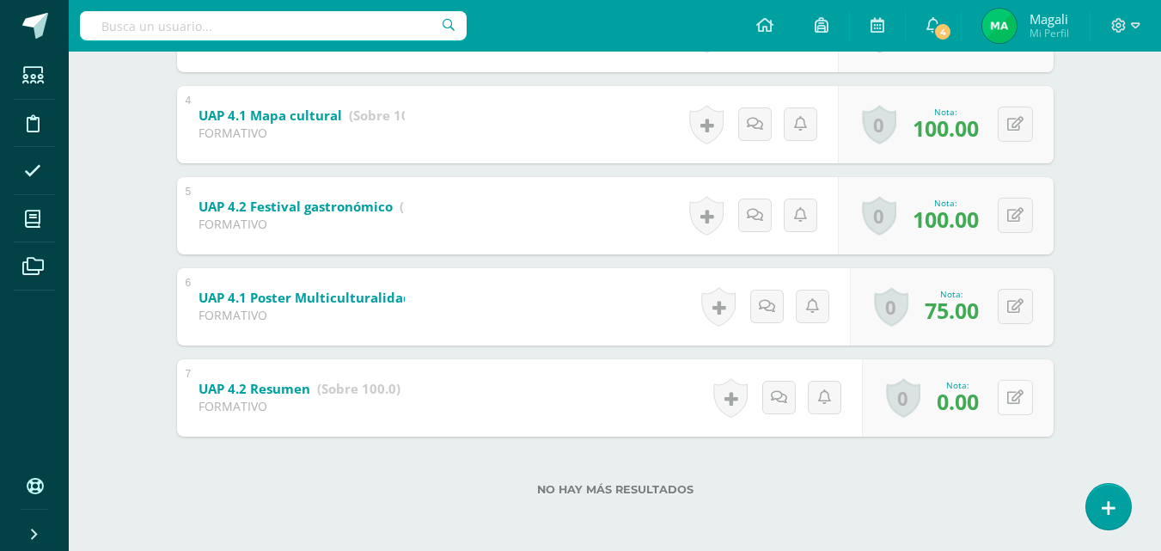
click at [1007, 397] on div "0 Logros Logros obtenidos Aún no hay logros agregados Nota: 0.00" at bounding box center [958, 397] width 192 height 77
click at [1041, 399] on button at bounding box center [1027, 398] width 36 height 36
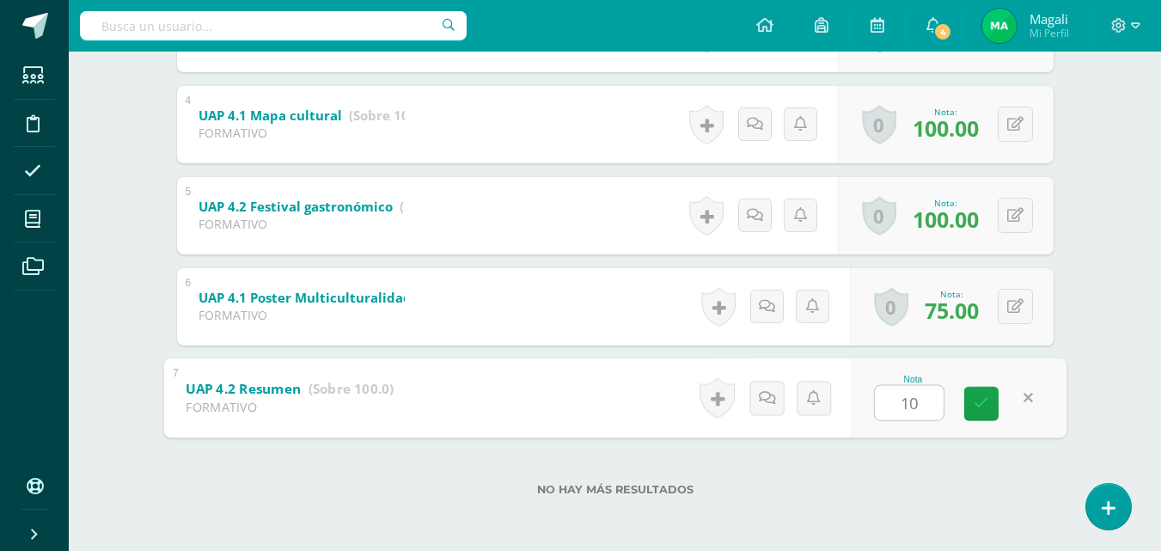
type input "100"
click at [979, 400] on icon at bounding box center [981, 403] width 15 height 15
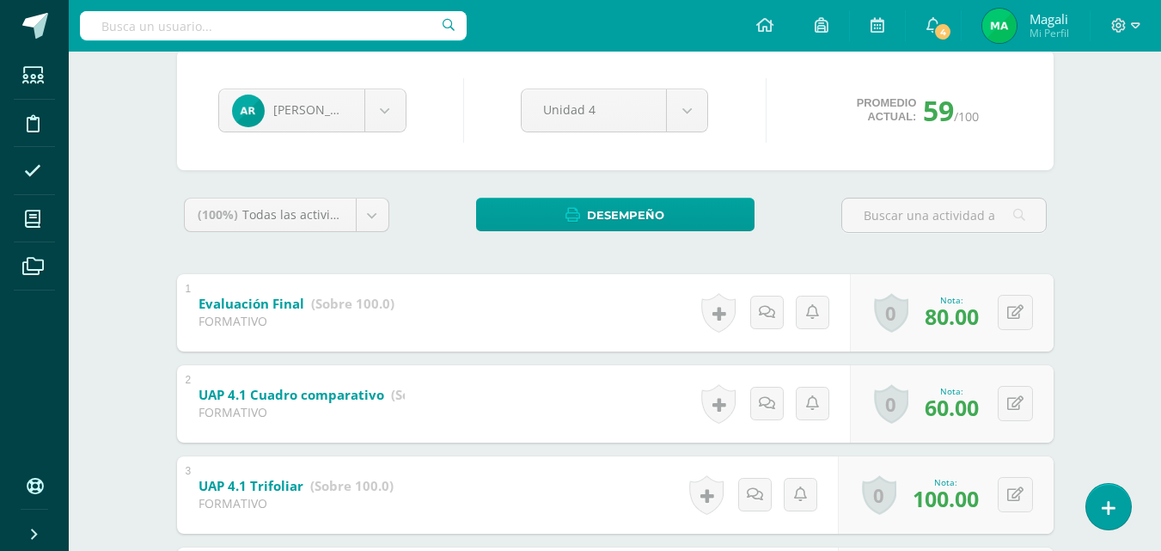
scroll to position [0, 0]
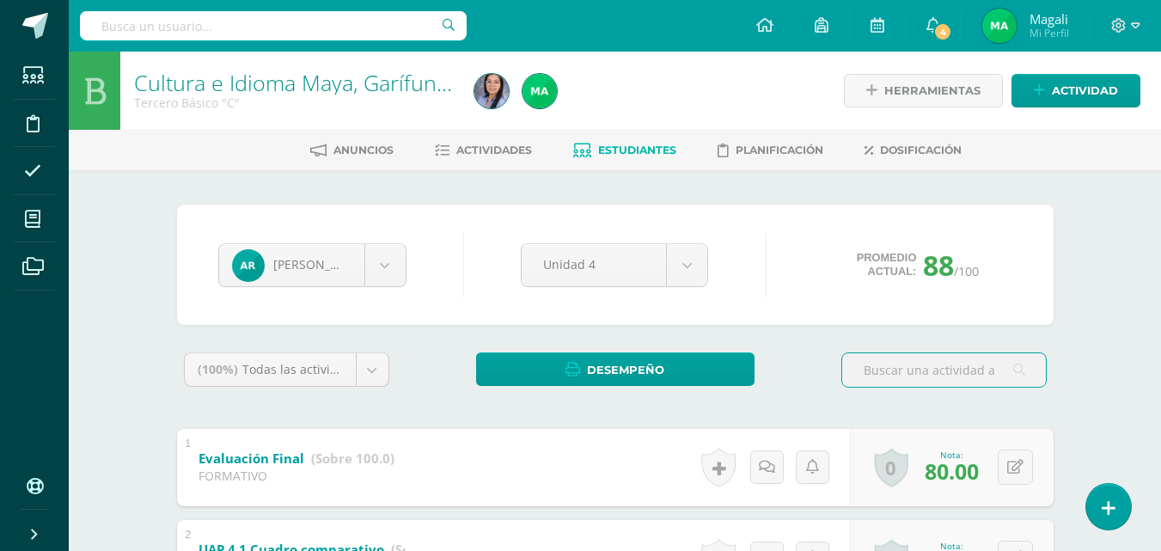
click at [642, 137] on link "Estudiantes" at bounding box center [624, 151] width 103 height 28
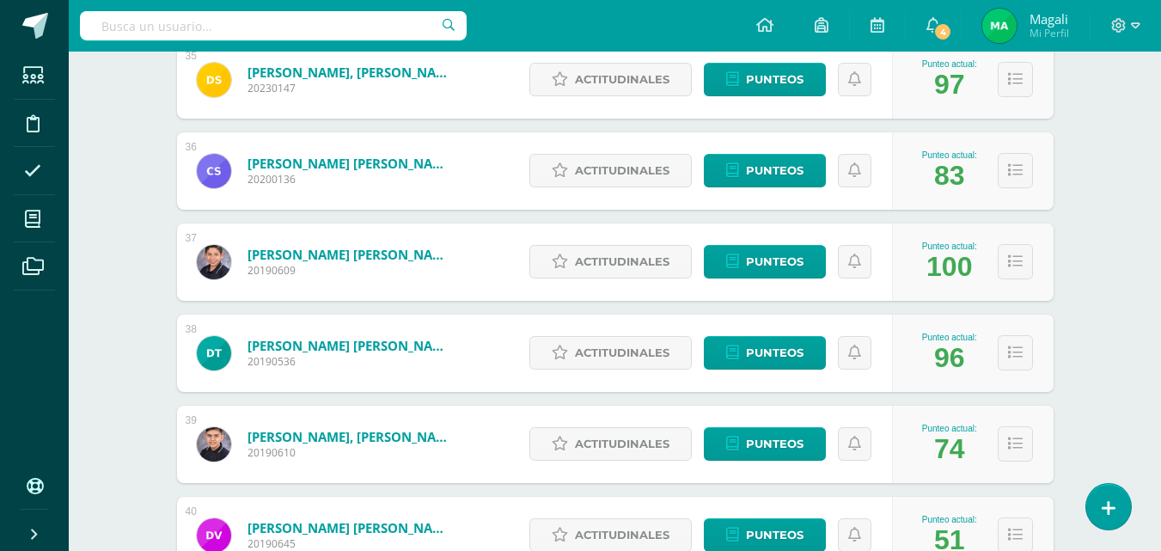
scroll to position [3562, 0]
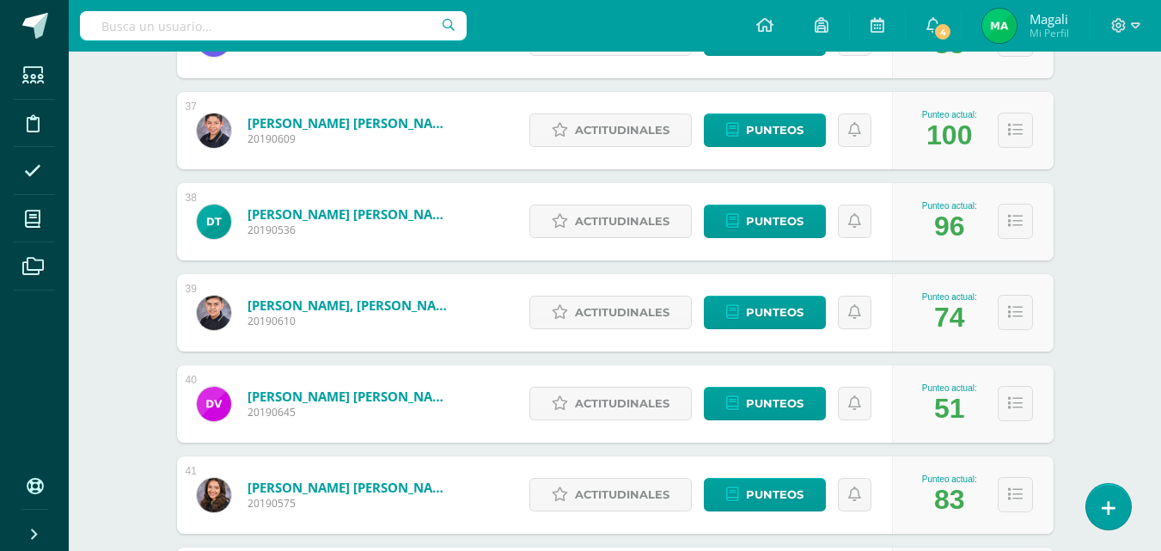
click at [306, 399] on link "[PERSON_NAME] [PERSON_NAME]" at bounding box center [351, 396] width 206 height 17
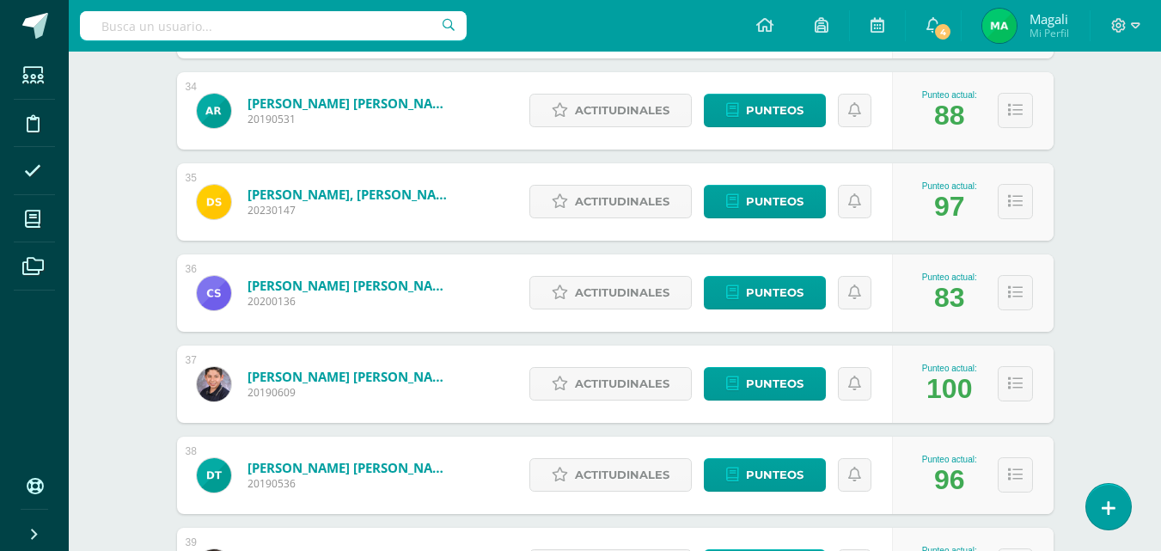
scroll to position [3562, 0]
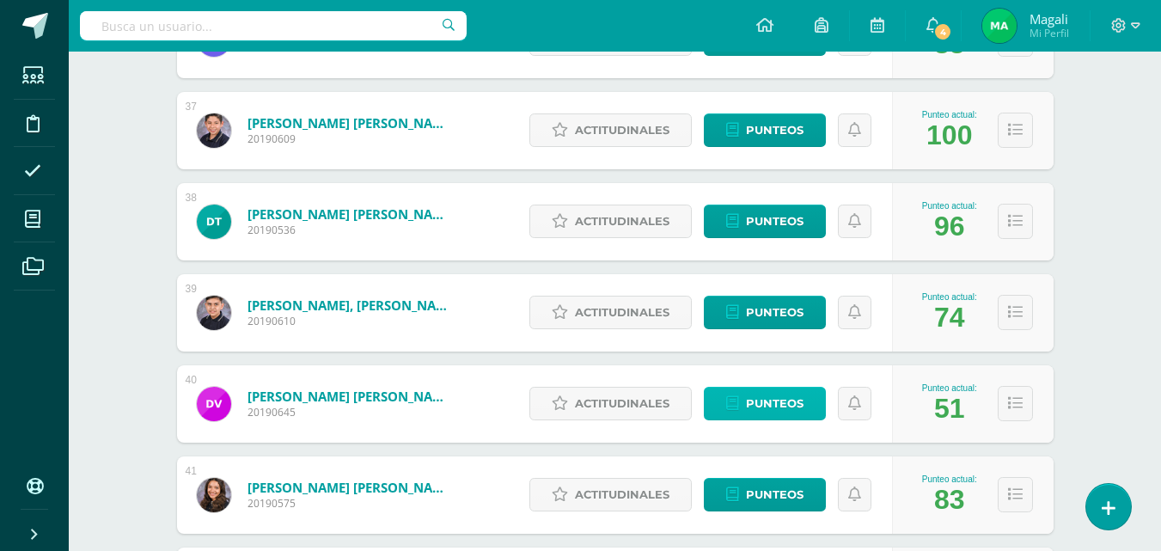
click at [740, 399] on link "Punteos" at bounding box center [765, 404] width 122 height 34
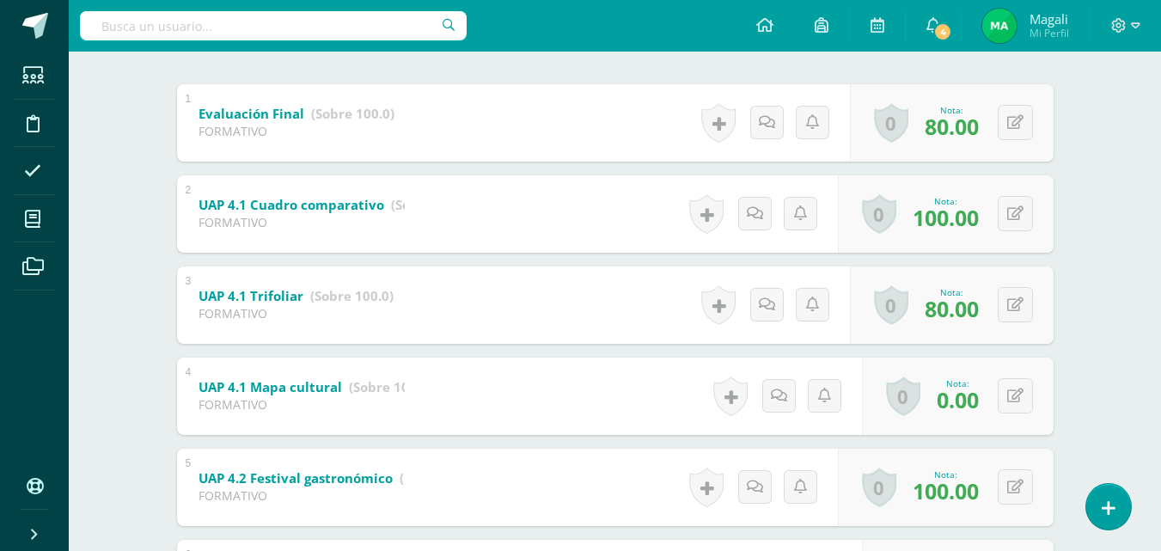
scroll to position [344, 0]
click at [1018, 390] on icon at bounding box center [1015, 396] width 16 height 15
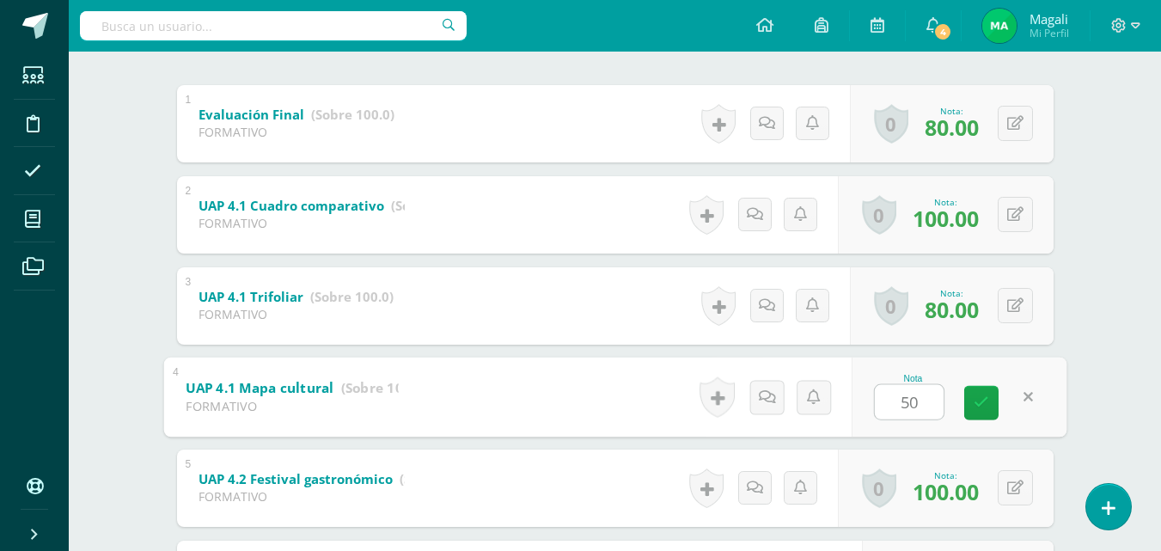
type input "50"
click at [1102, 367] on div "Cultura e Idioma Maya, Garífuna o Xinca Tercero Básico "C" Herramientas Detalle…" at bounding box center [615, 266] width 1093 height 1116
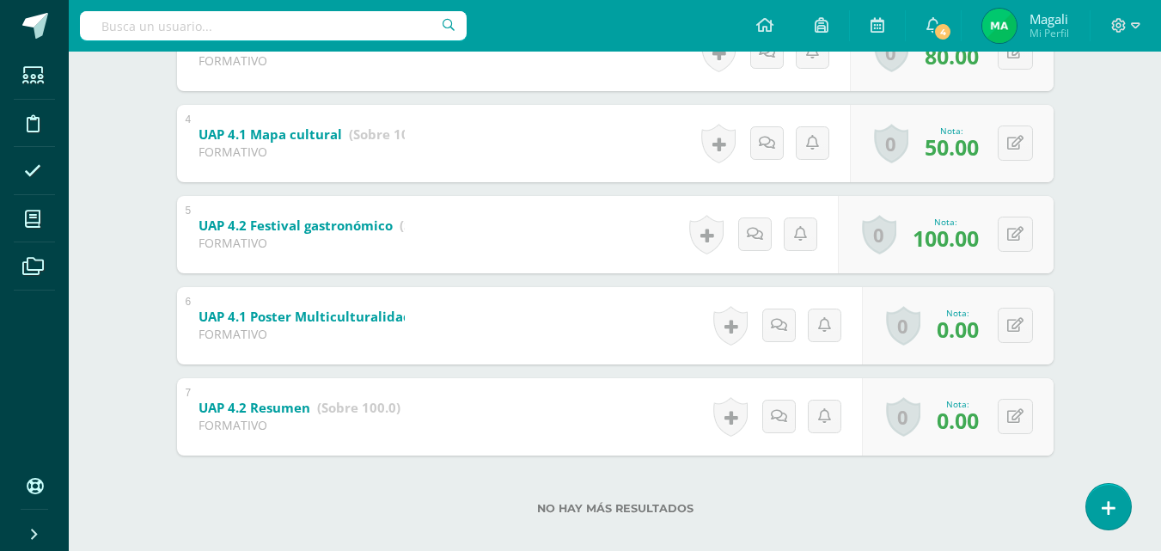
scroll to position [616, 0]
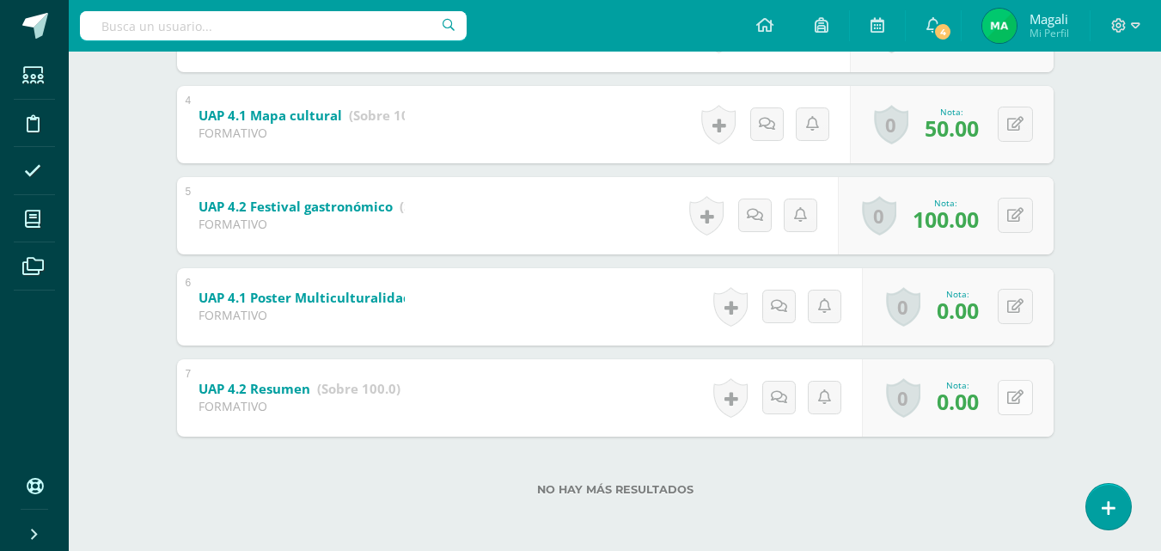
click at [1017, 401] on button at bounding box center [1015, 397] width 35 height 35
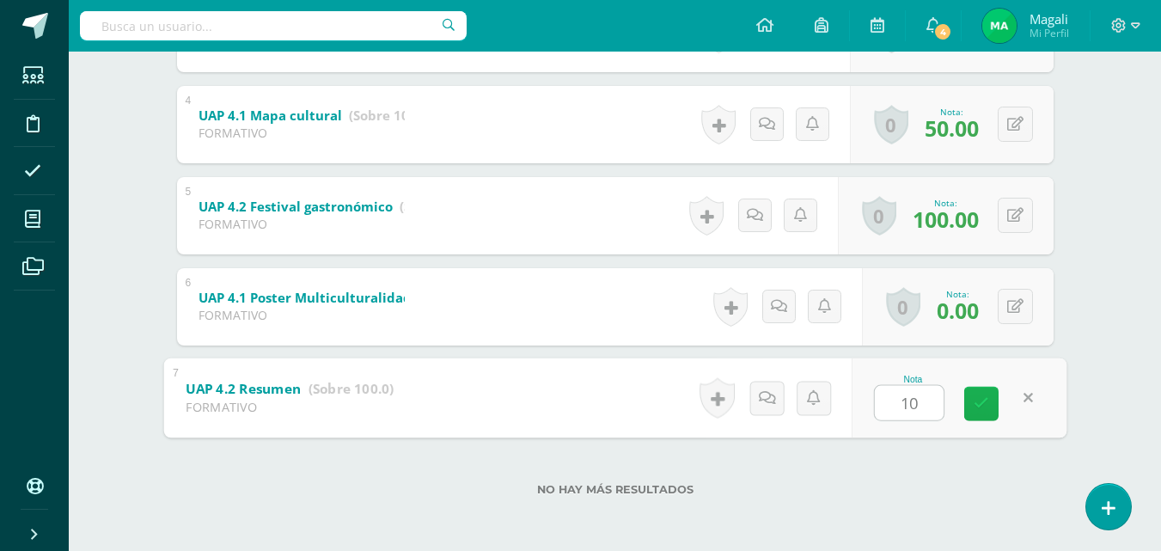
type input "100"
click at [988, 410] on icon at bounding box center [981, 403] width 15 height 15
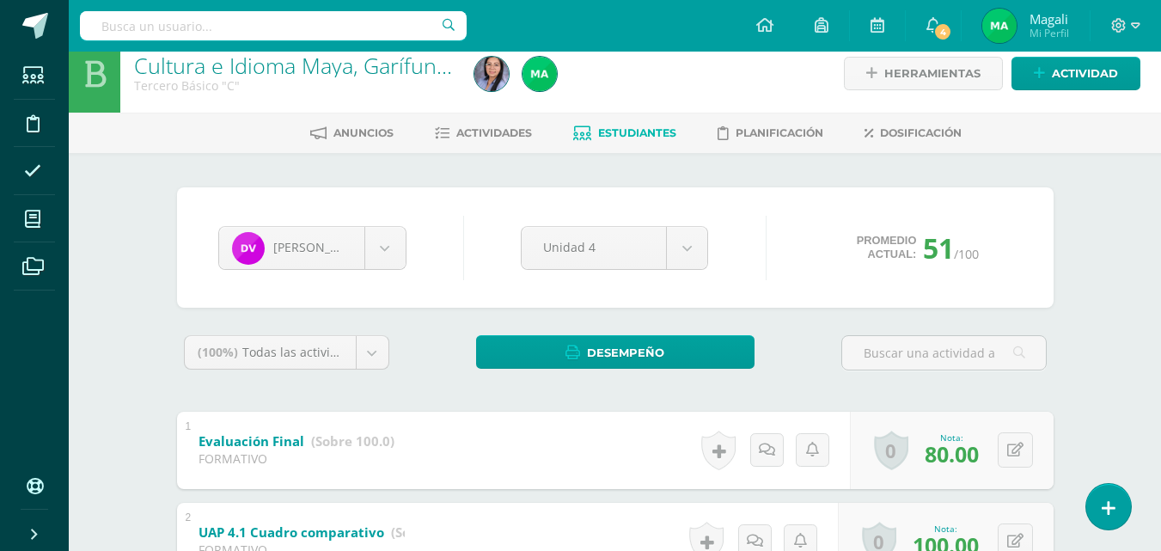
scroll to position [15, 0]
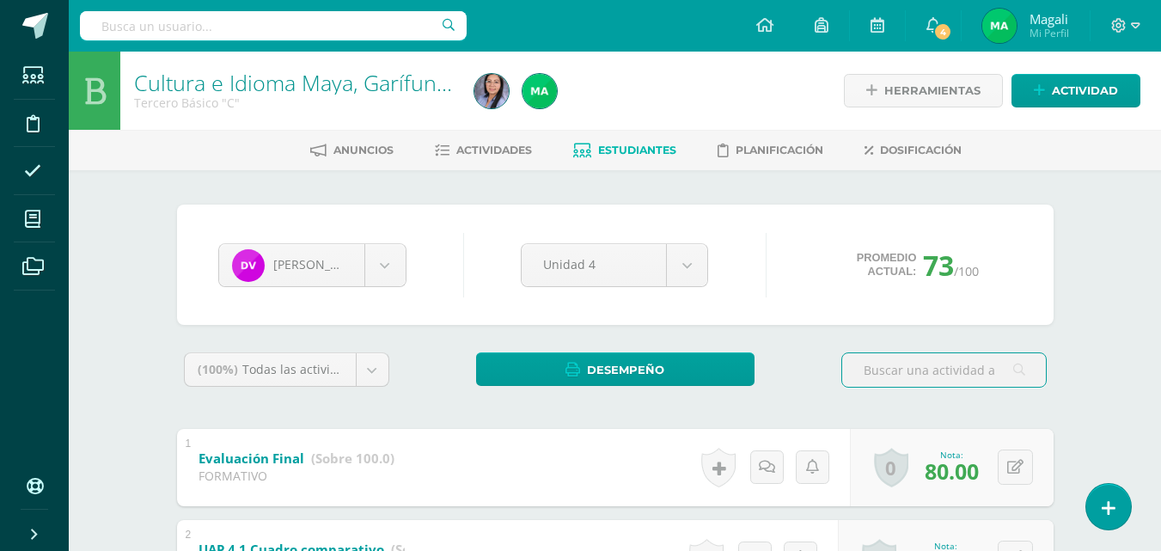
click at [609, 150] on span "Estudiantes" at bounding box center [637, 150] width 78 height 13
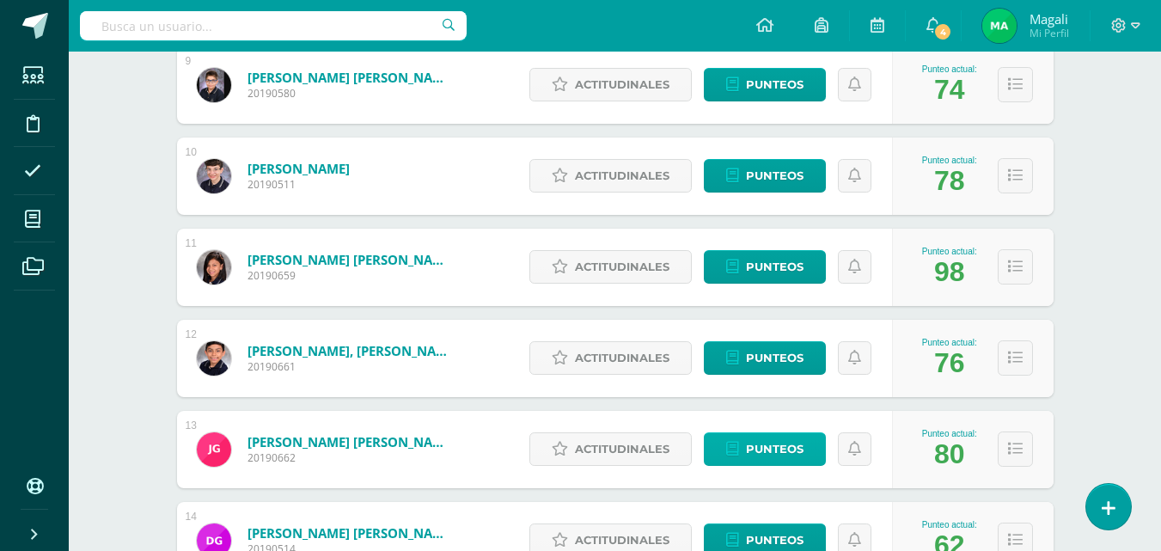
scroll to position [1173, 0]
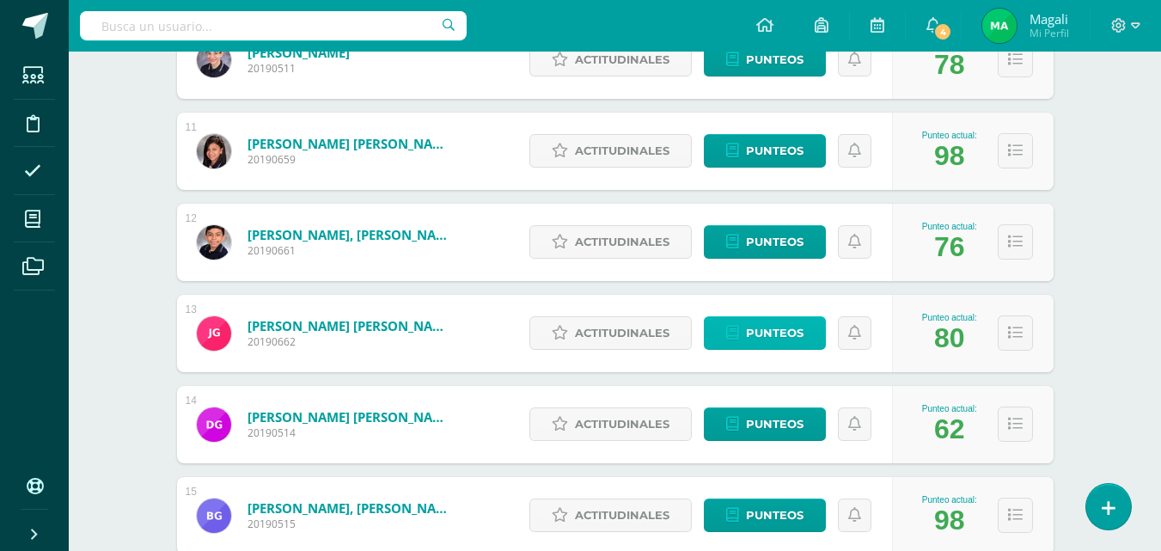
click at [756, 332] on span "Punteos" at bounding box center [775, 333] width 58 height 32
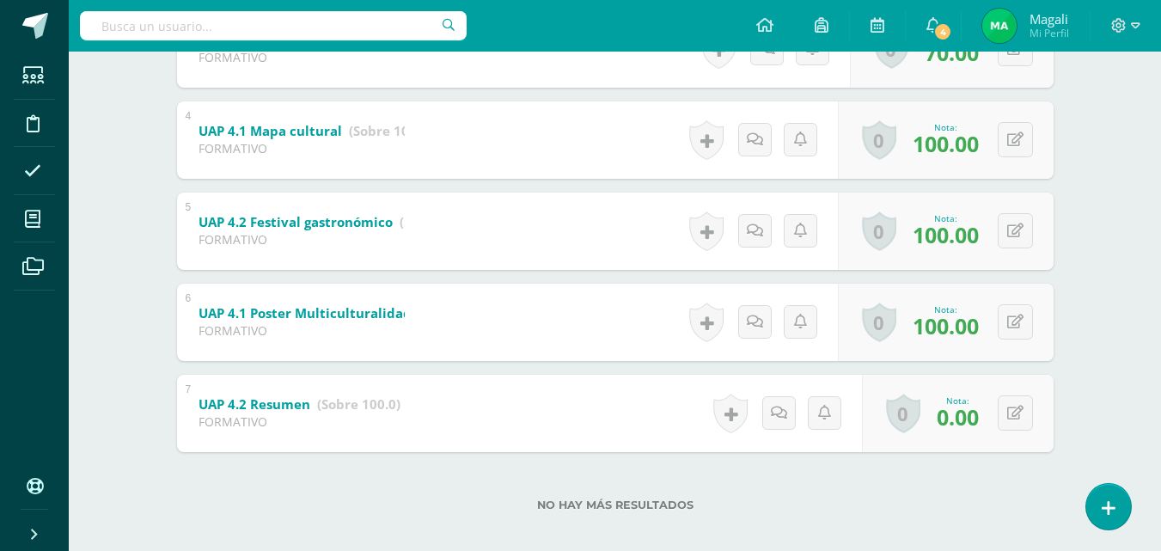
scroll to position [602, 0]
click at [1022, 416] on icon at bounding box center [1027, 412] width 17 height 15
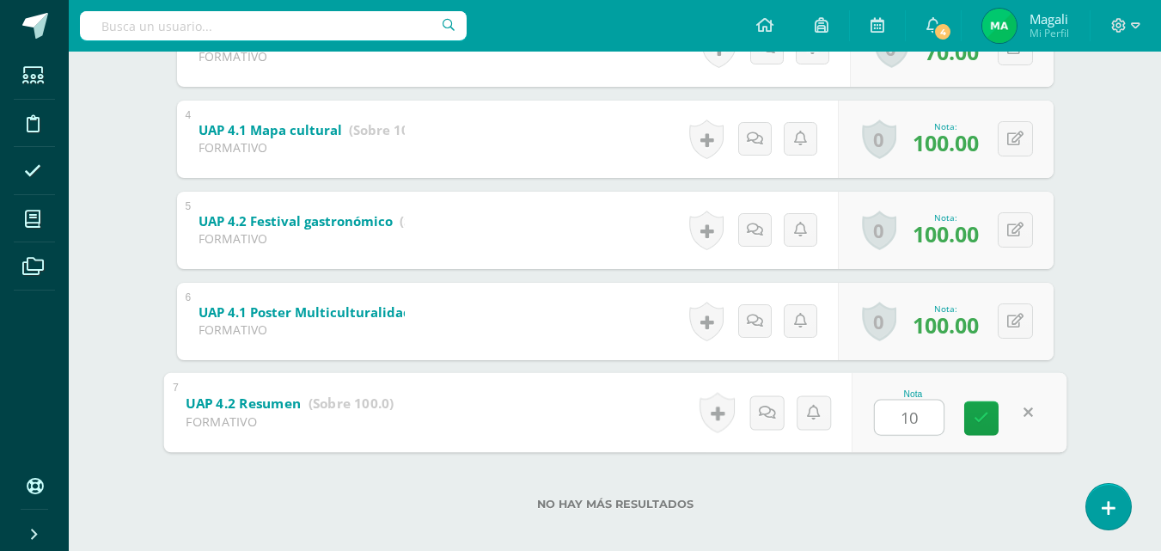
type input "100"
click at [983, 417] on icon at bounding box center [981, 418] width 15 height 15
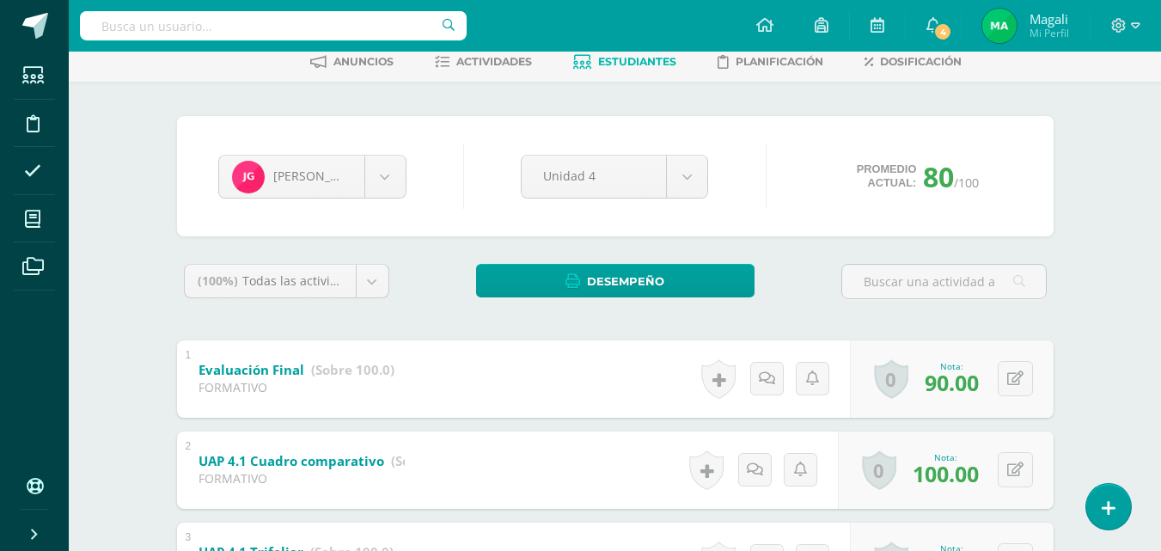
scroll to position [0, 0]
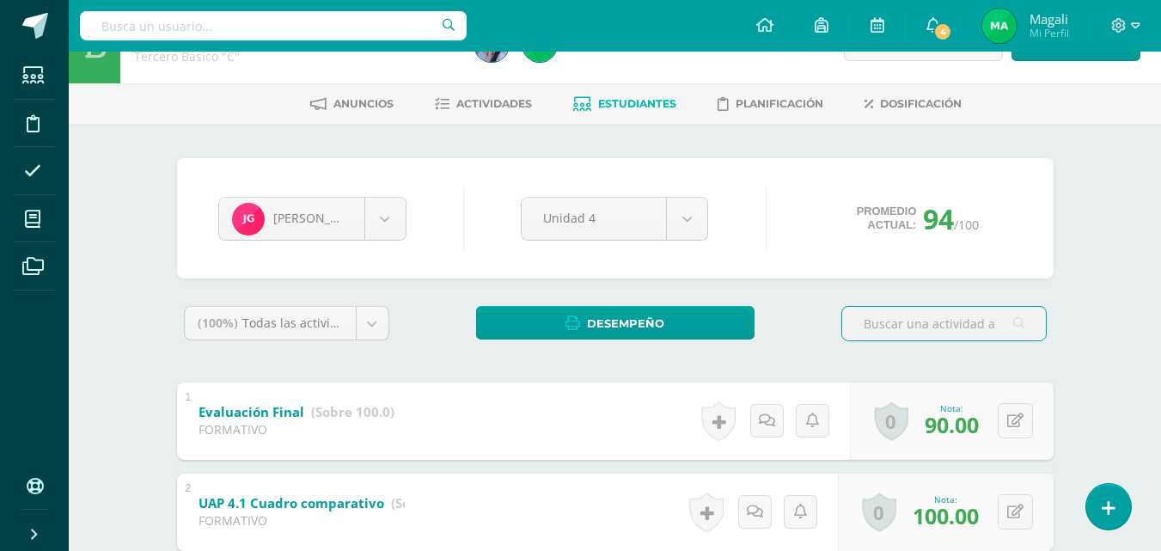
scroll to position [86, 0]
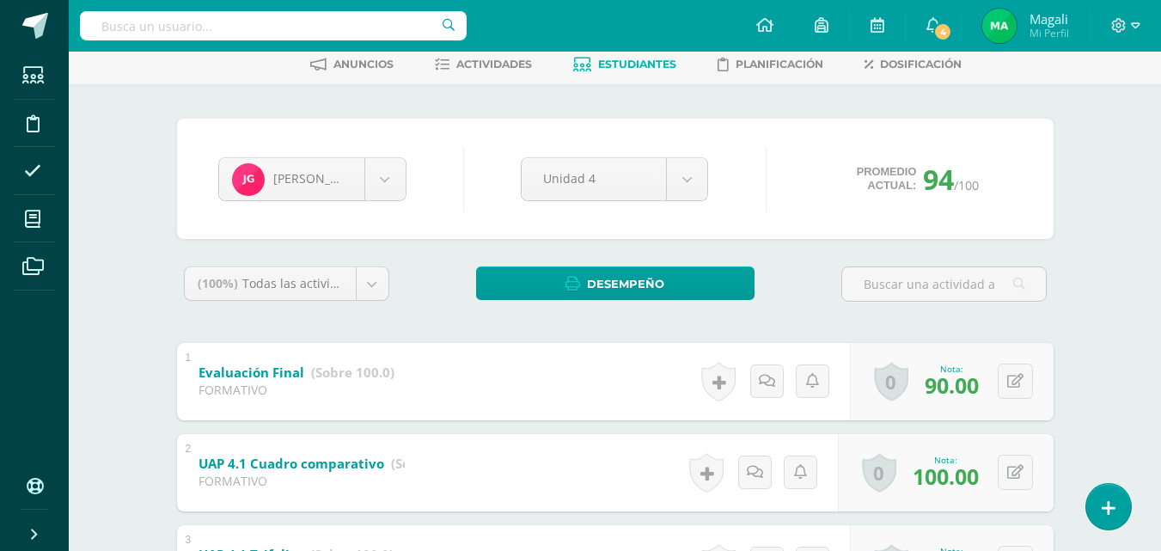
click at [646, 57] on link "Estudiantes" at bounding box center [624, 65] width 103 height 28
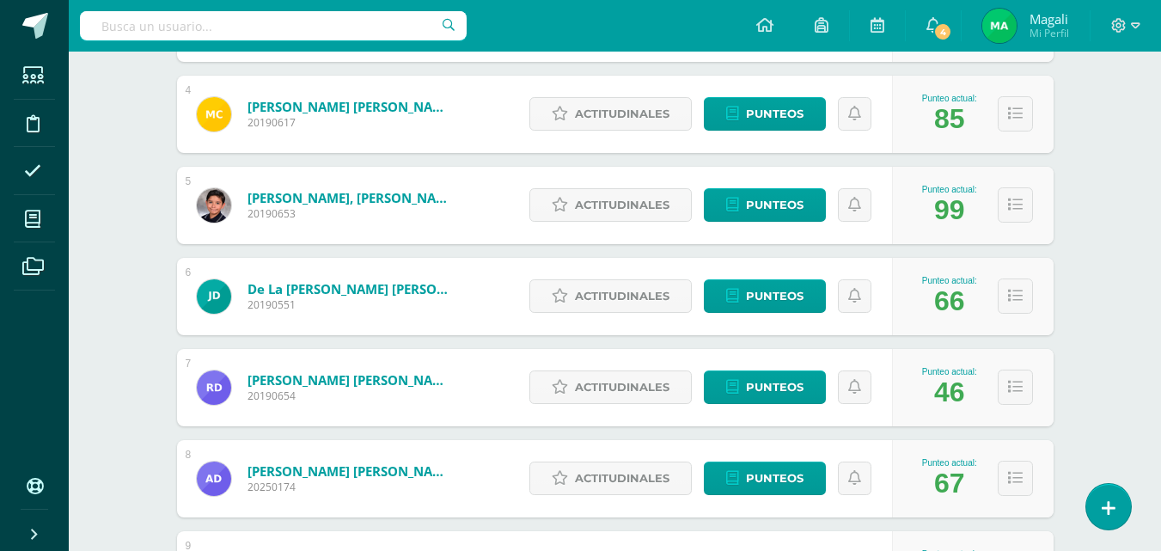
scroll to position [602, 0]
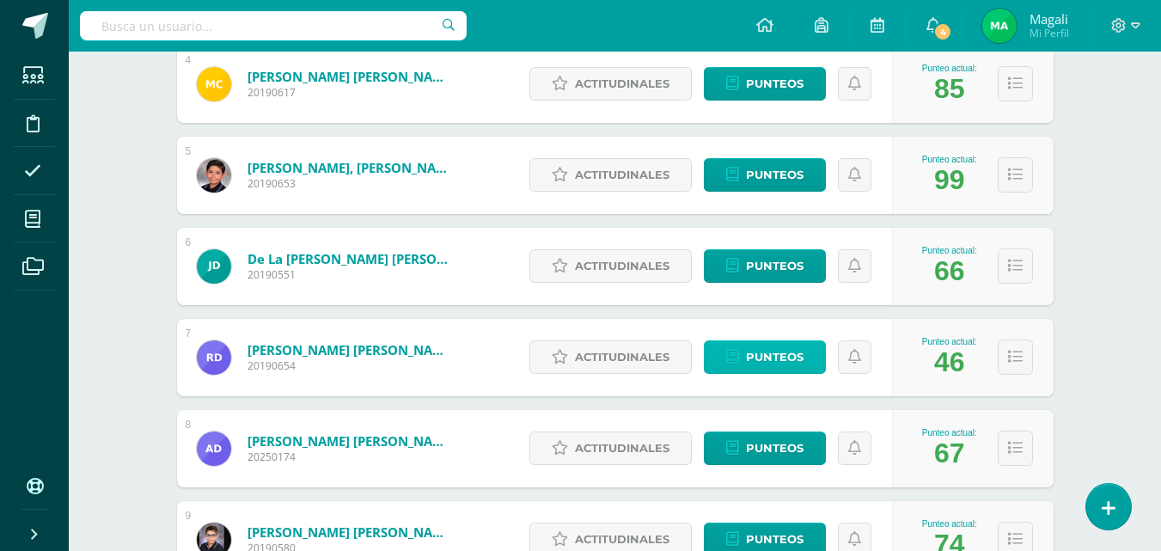
click at [750, 358] on span "Punteos" at bounding box center [775, 357] width 58 height 32
click at [766, 358] on span "Punteos" at bounding box center [775, 357] width 58 height 32
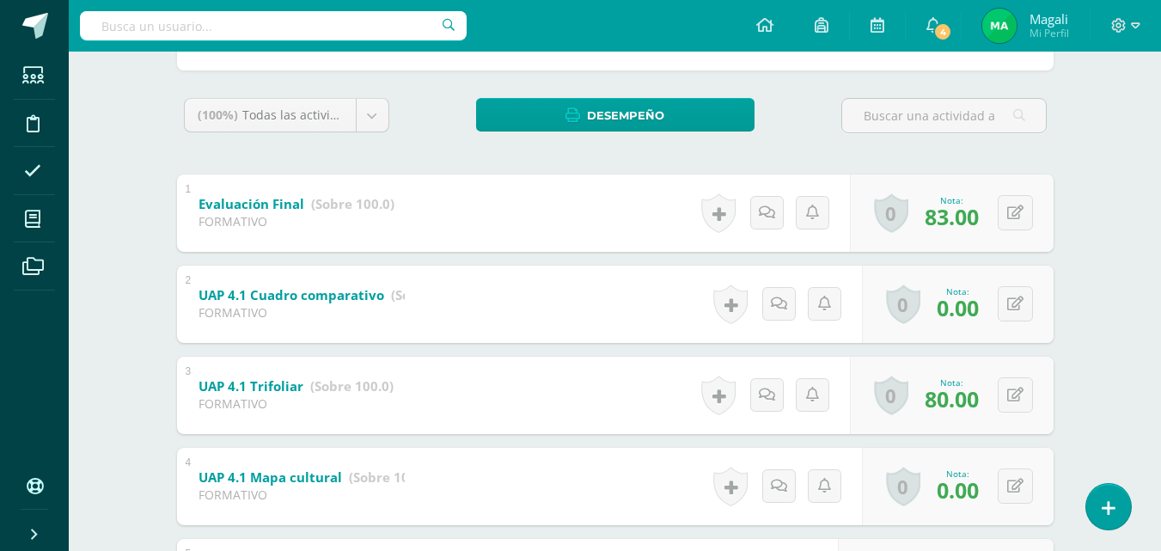
scroll to position [258, 0]
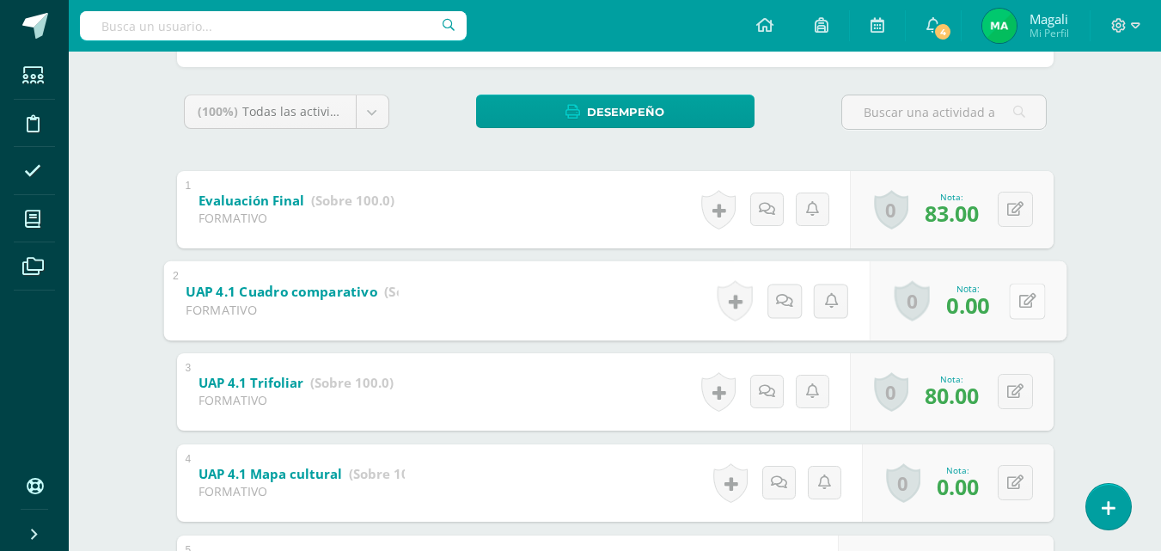
click at [1010, 295] on button at bounding box center [1027, 301] width 36 height 36
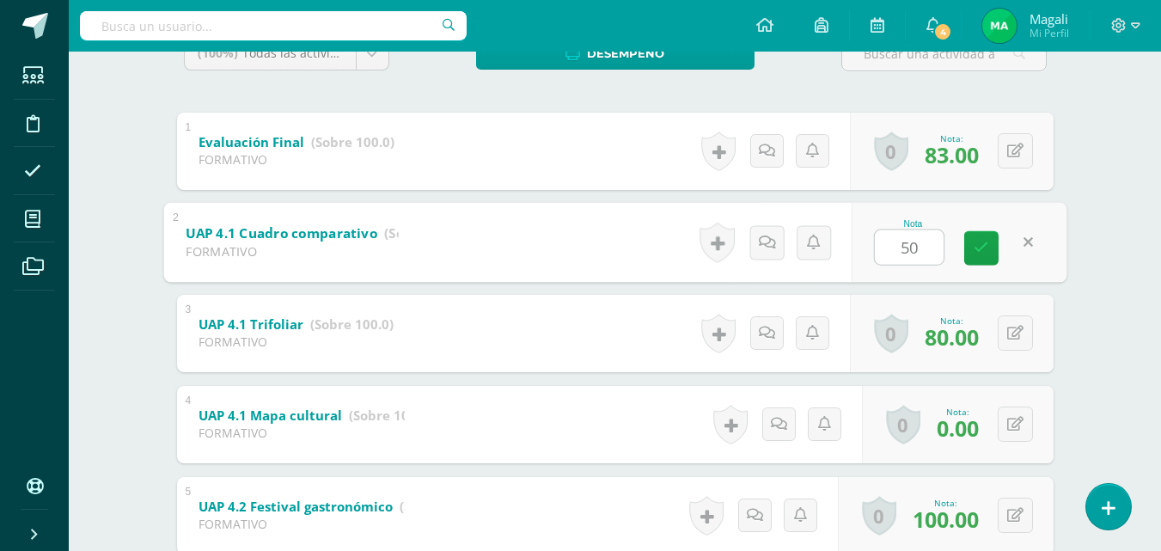
scroll to position [344, 0]
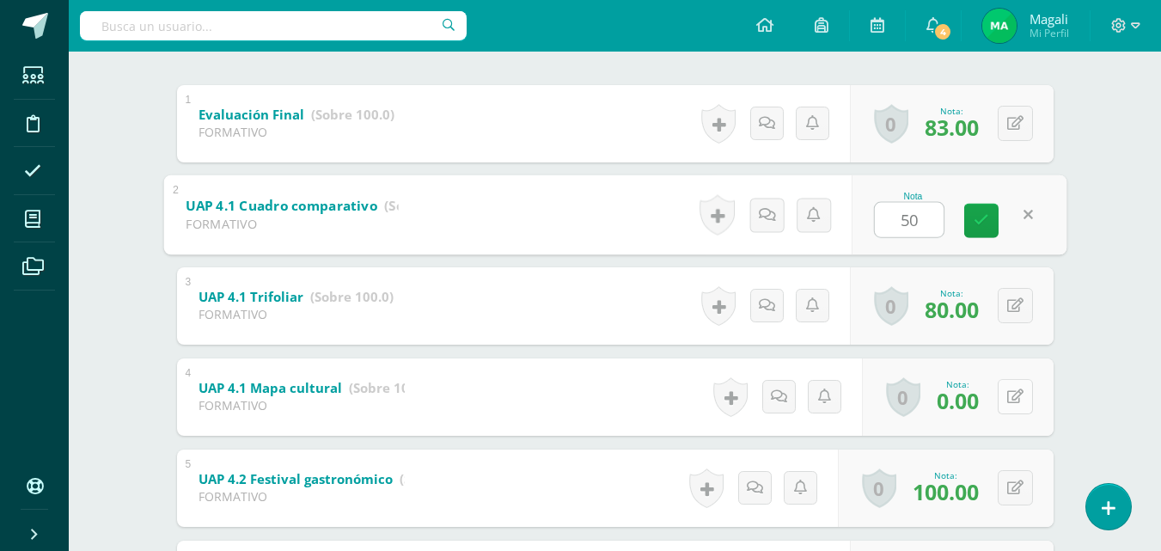
type input "50"
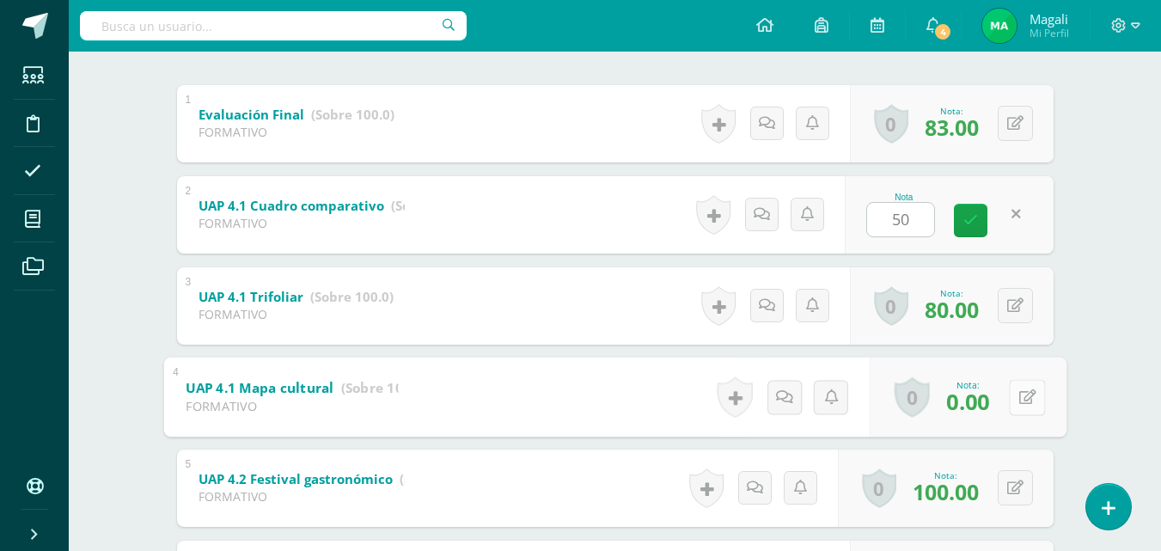
click at [1020, 403] on icon at bounding box center [1027, 396] width 17 height 15
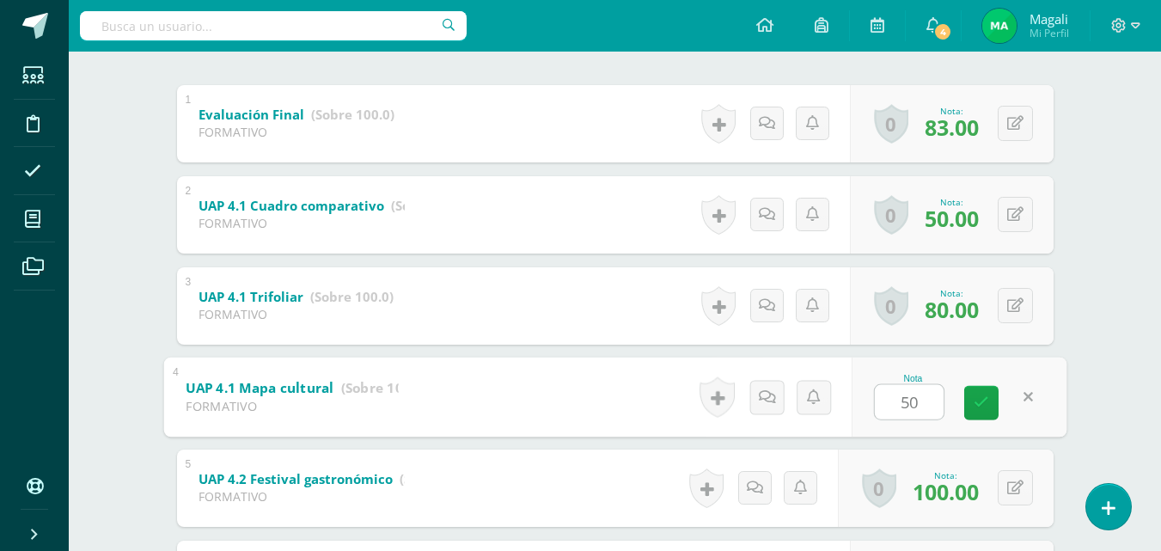
scroll to position [430, 0]
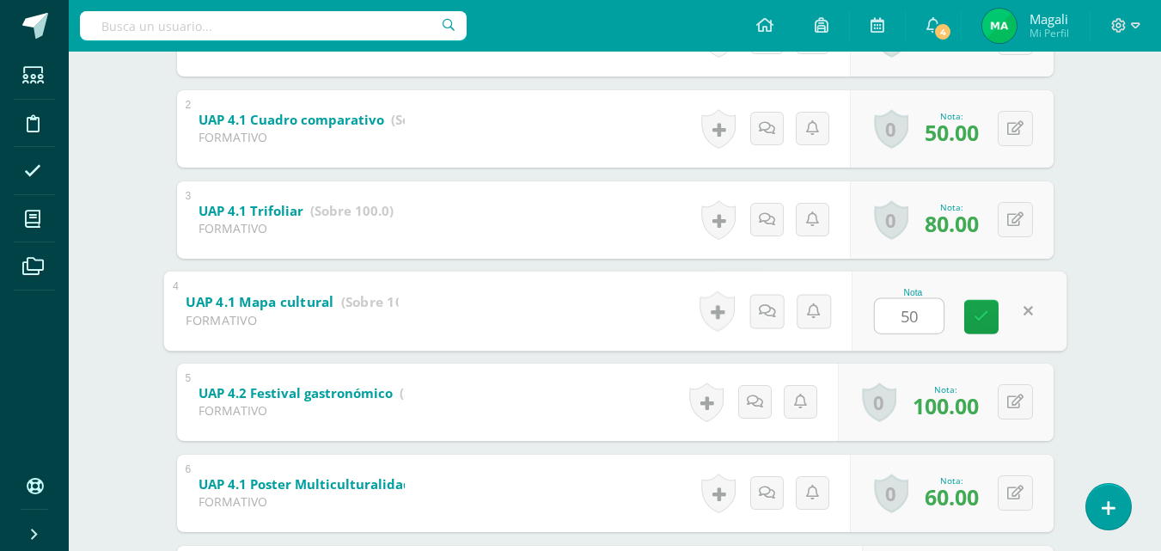
type input "5"
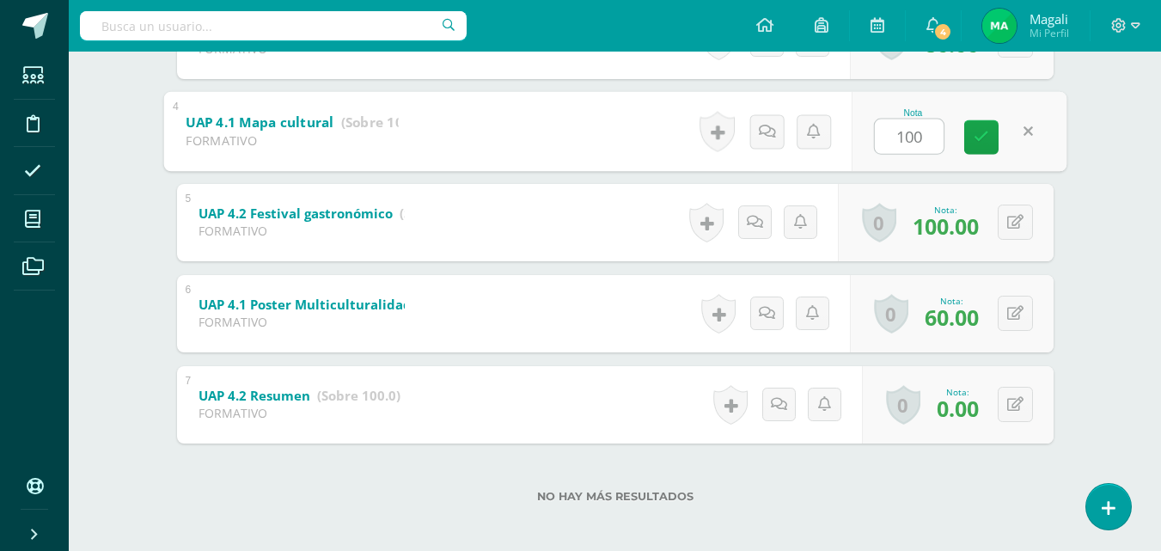
scroll to position [616, 0]
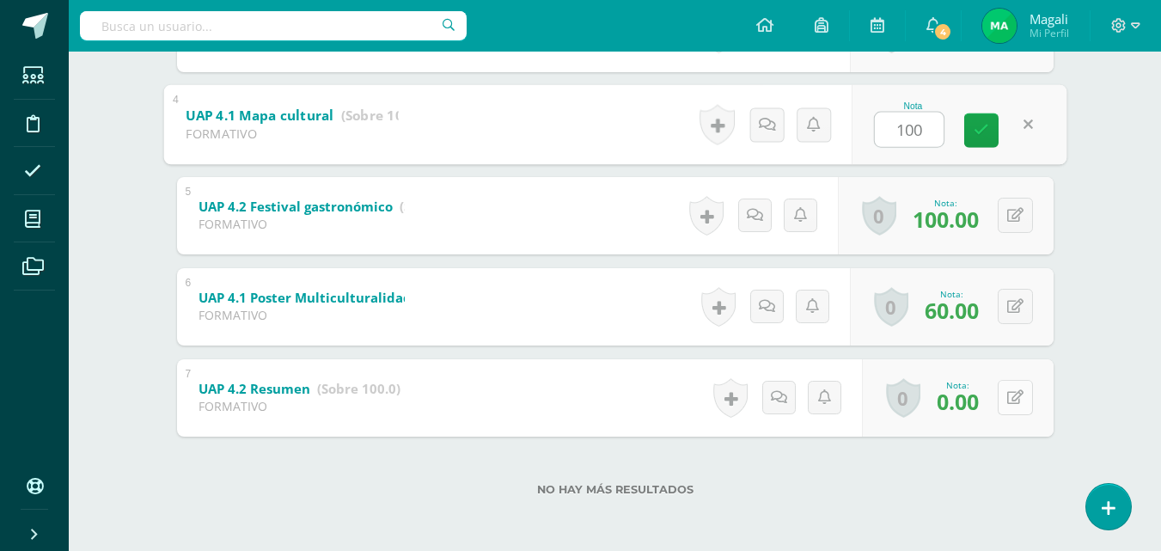
type input "100"
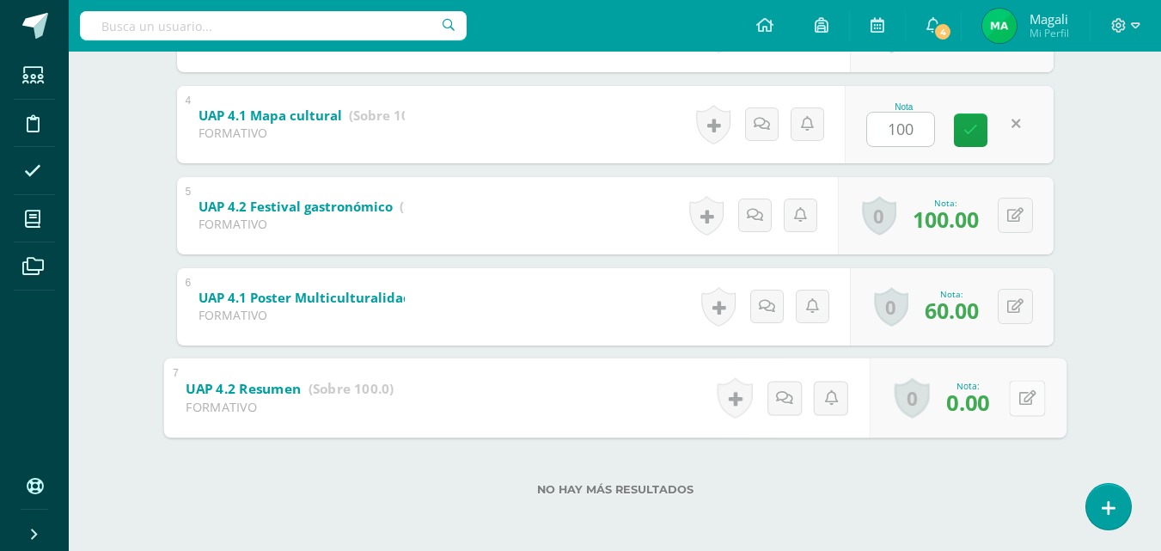
click at [1016, 396] on button at bounding box center [1027, 398] width 36 height 36
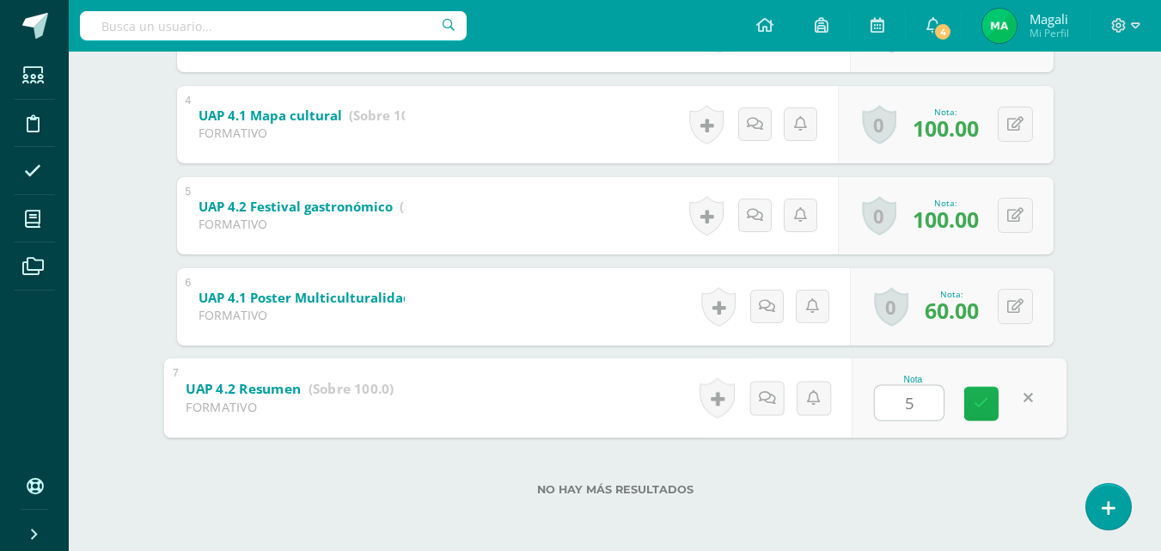
type input "50"
click at [971, 405] on link at bounding box center [982, 403] width 34 height 34
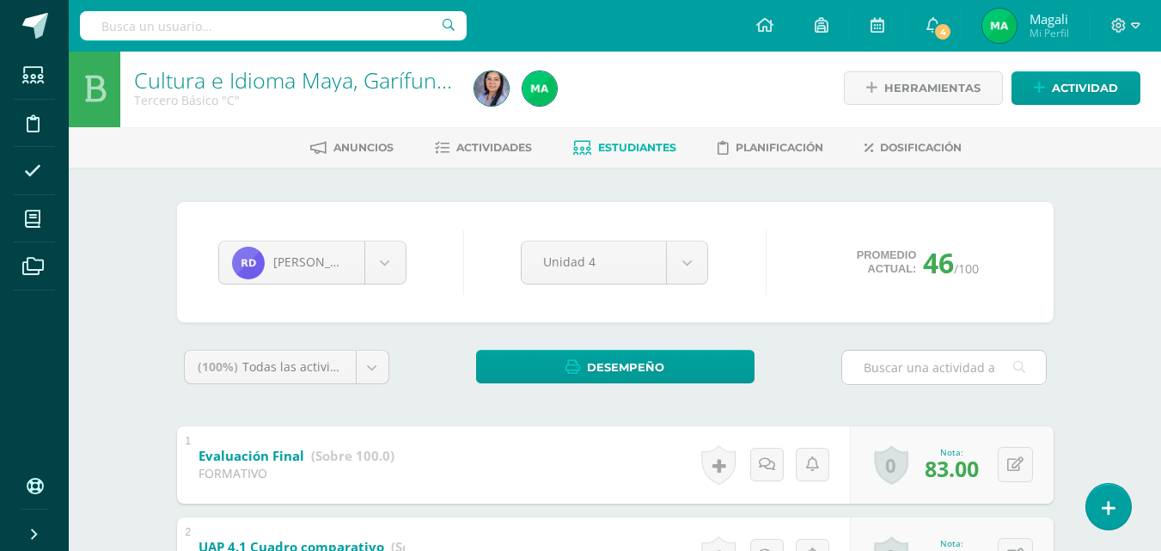
scroll to position [0, 0]
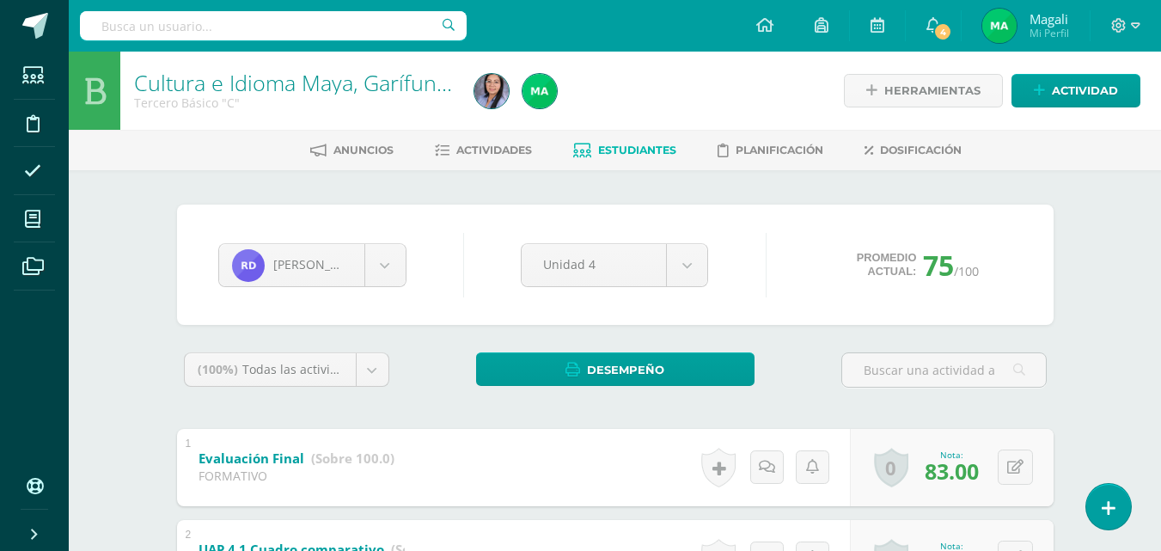
click at [640, 145] on span "Estudiantes" at bounding box center [637, 150] width 78 height 13
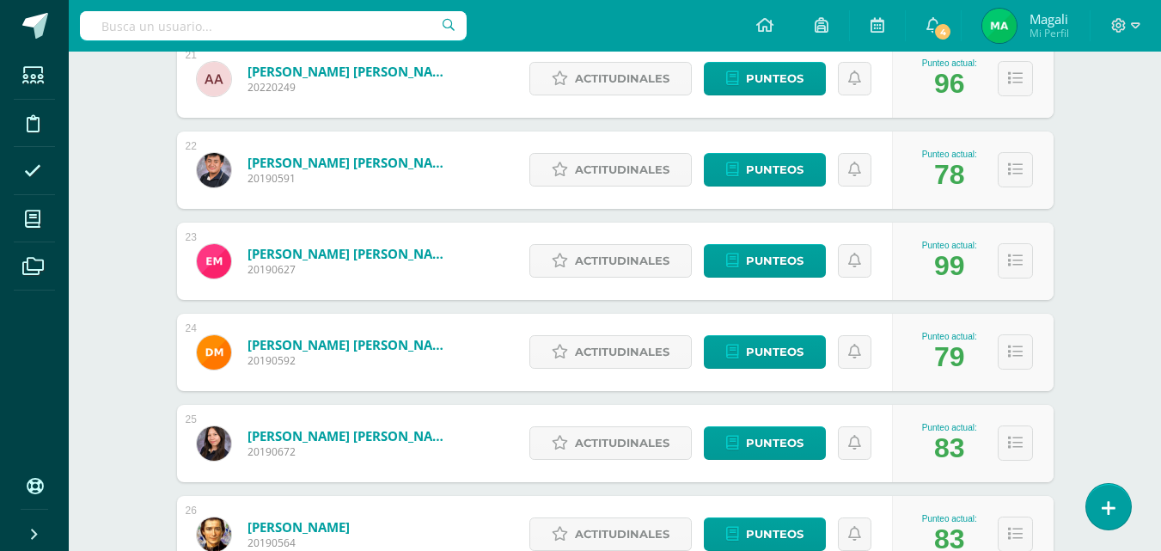
scroll to position [2256, 0]
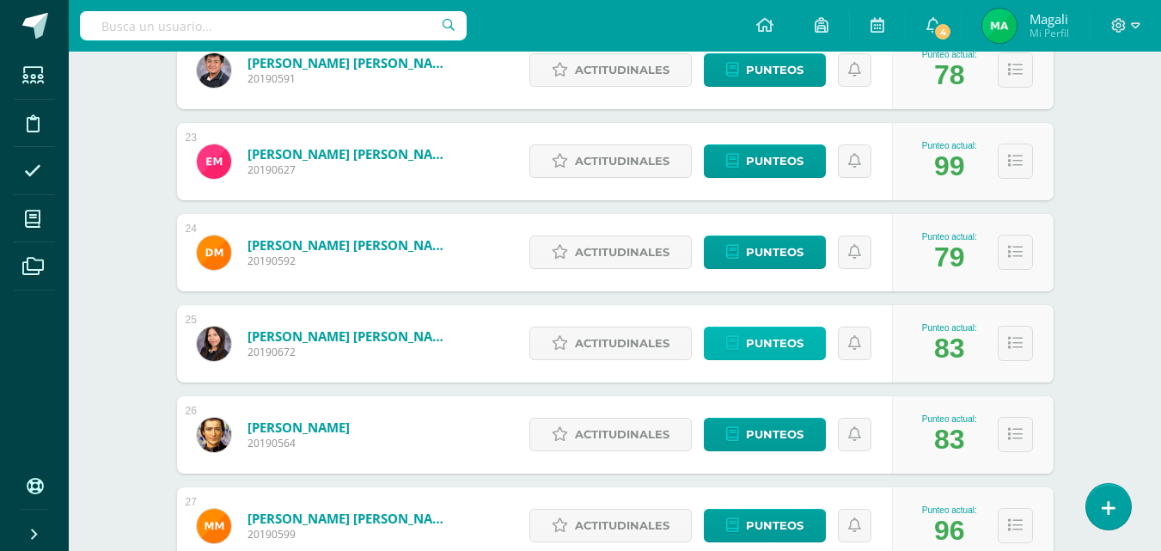
click at [751, 340] on span "Punteos" at bounding box center [775, 344] width 58 height 32
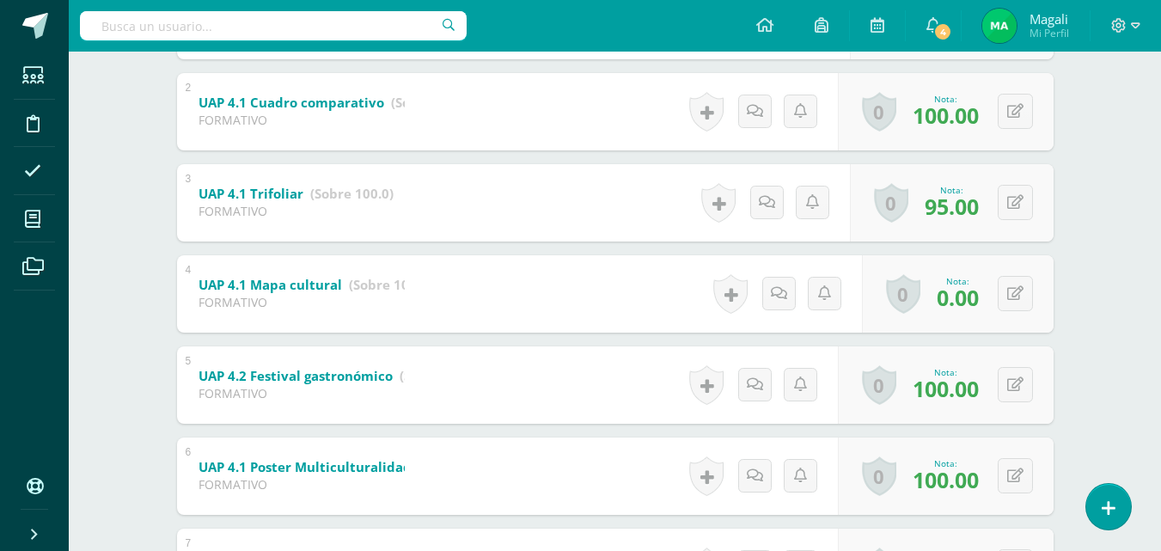
scroll to position [444, 0]
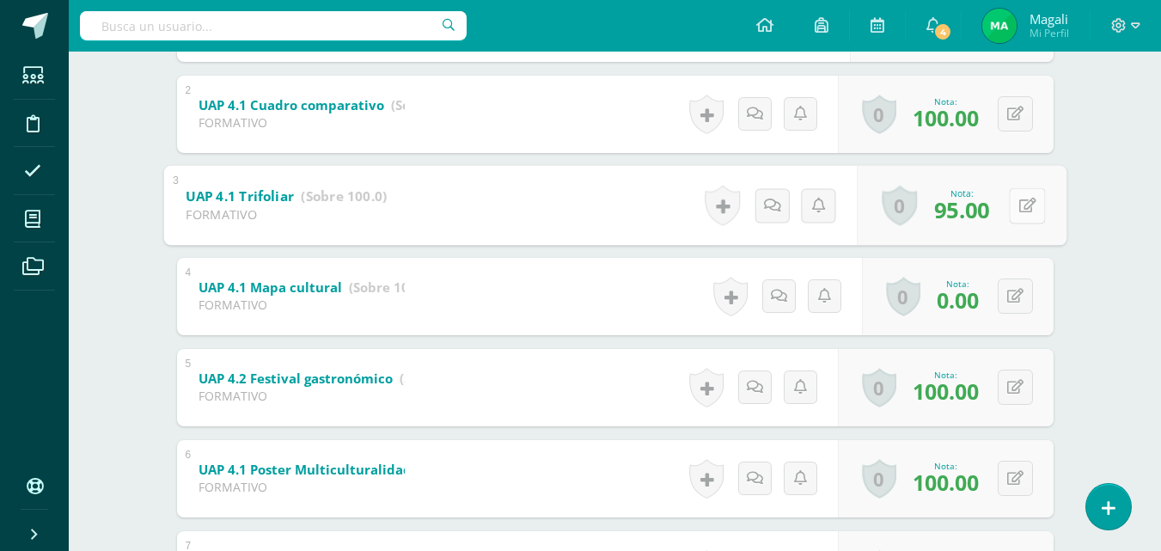
click at [1009, 210] on button at bounding box center [1027, 205] width 36 height 36
click at [990, 210] on link at bounding box center [982, 210] width 34 height 34
click at [1028, 300] on button at bounding box center [1015, 296] width 35 height 35
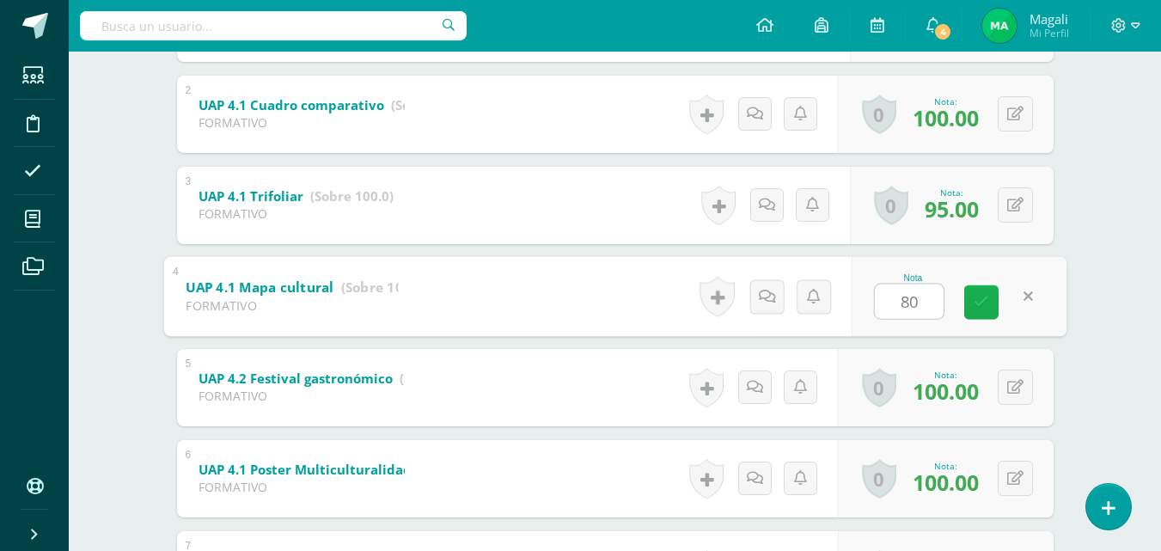
click at [989, 302] on link at bounding box center [982, 302] width 34 height 34
click at [1012, 293] on button at bounding box center [1027, 297] width 36 height 36
type input "100"
click at [965, 295] on link at bounding box center [982, 302] width 34 height 34
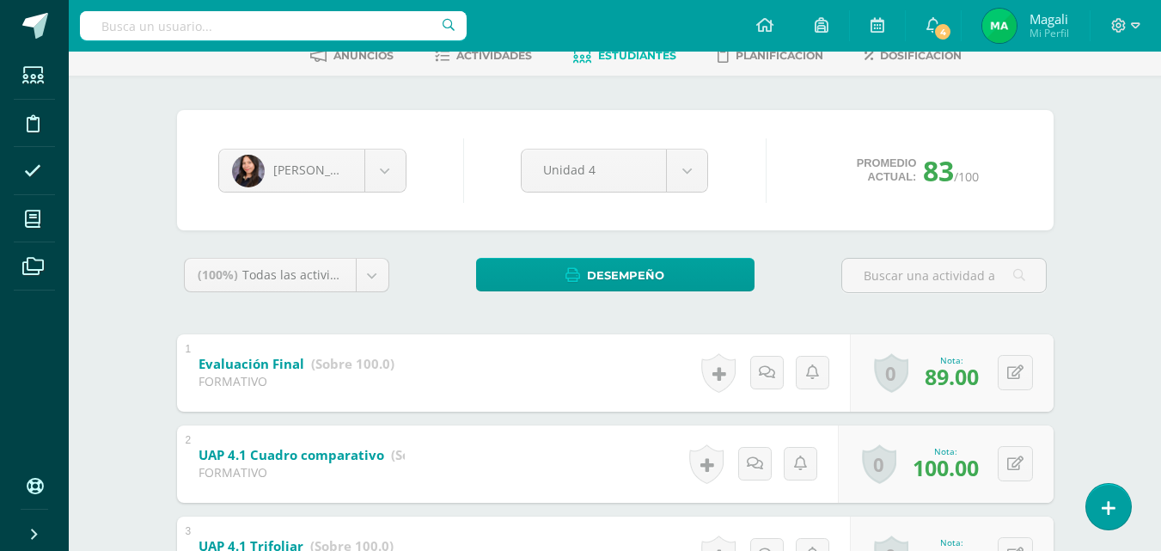
scroll to position [0, 0]
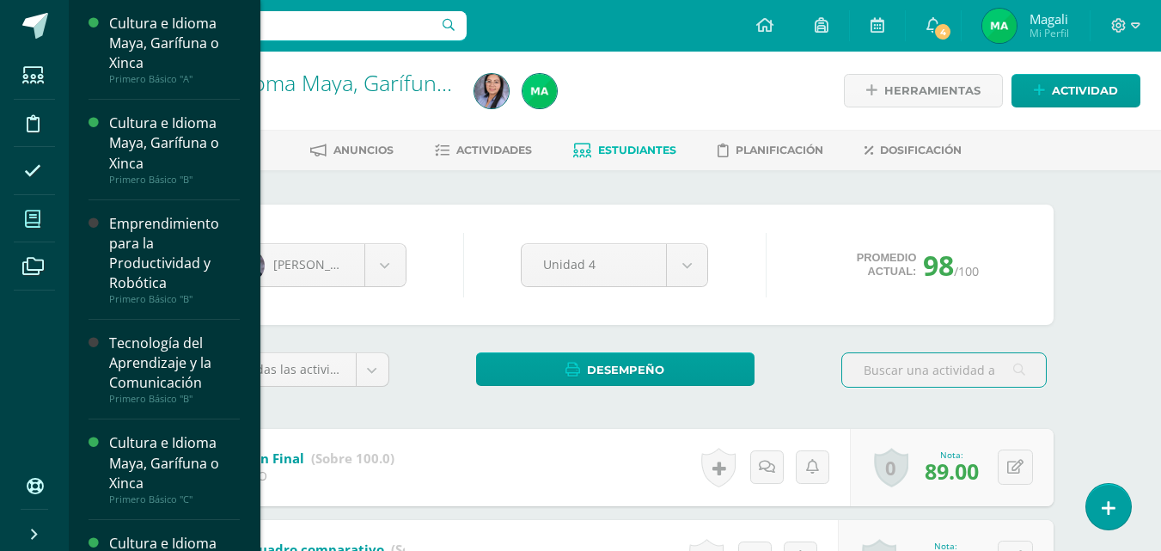
click at [27, 225] on icon at bounding box center [32, 219] width 15 height 17
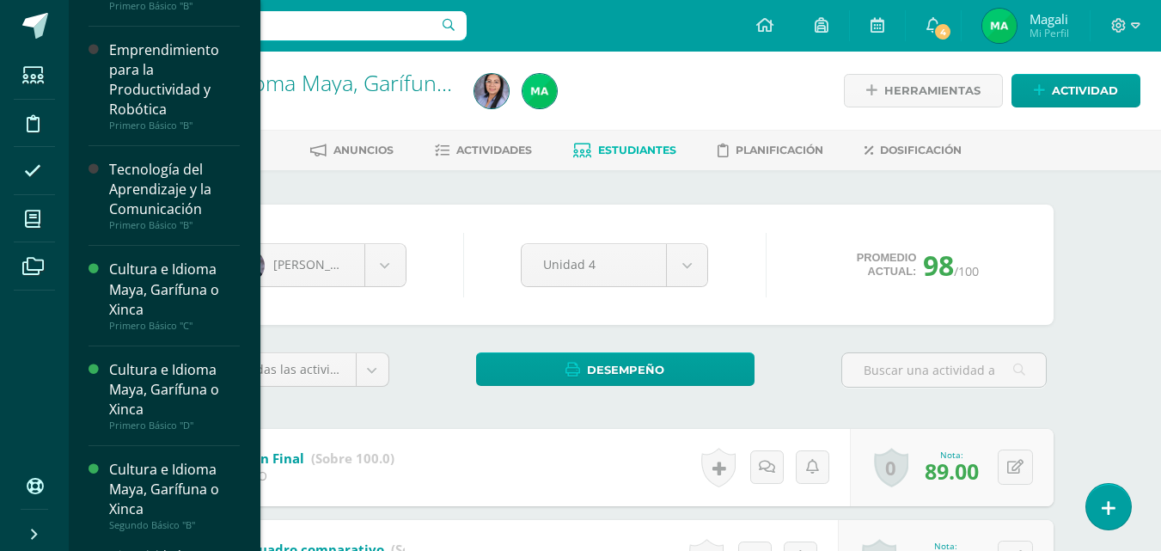
scroll to position [344, 0]
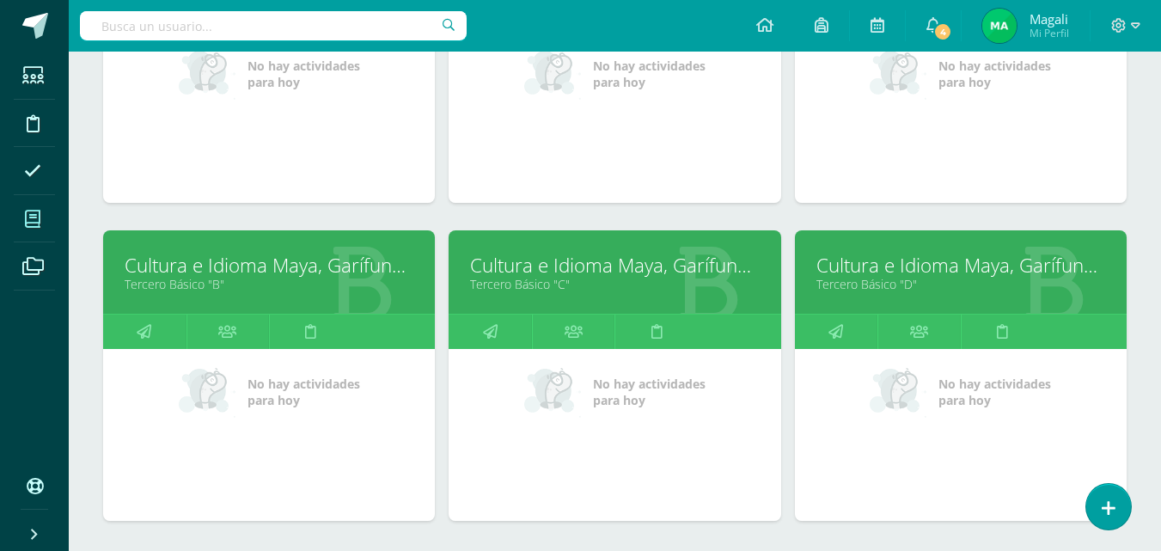
scroll to position [1118, 0]
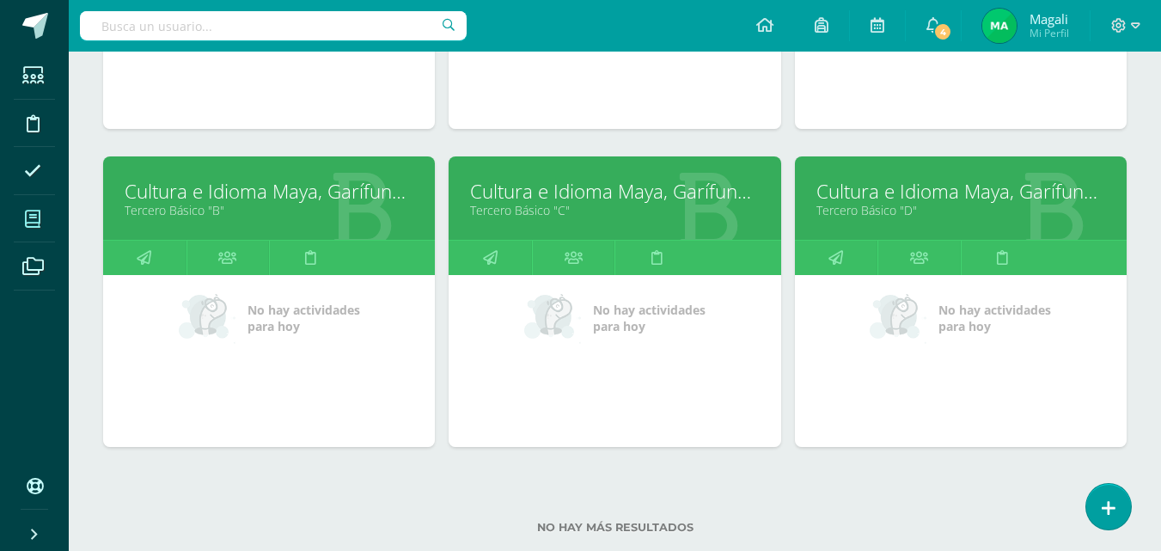
click at [193, 190] on link "Cultura e Idioma Maya, Garífuna o Xinca" at bounding box center [269, 191] width 289 height 27
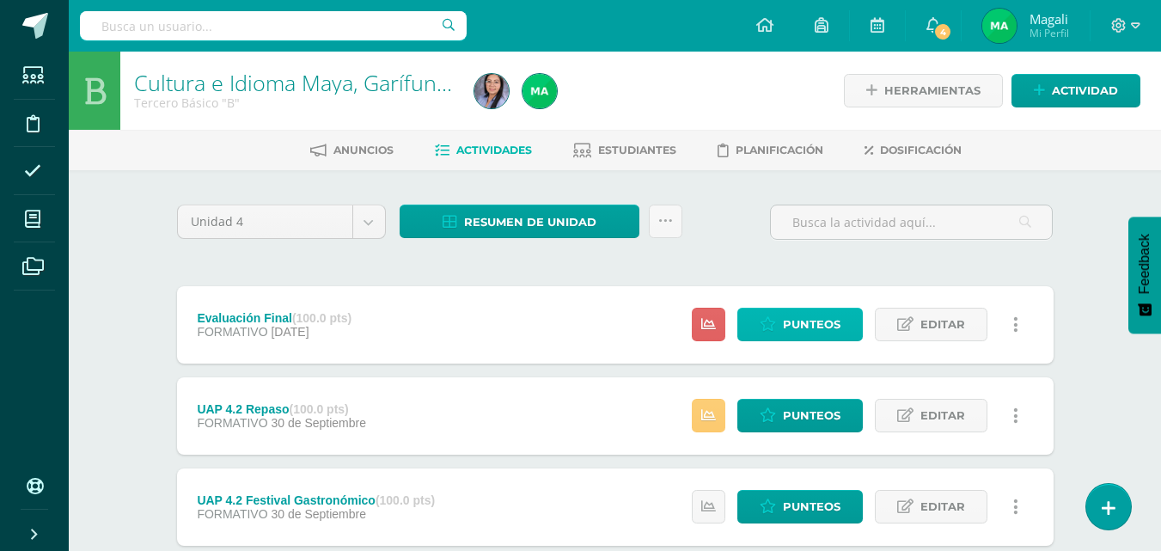
click at [833, 334] on span "Punteos" at bounding box center [812, 325] width 58 height 32
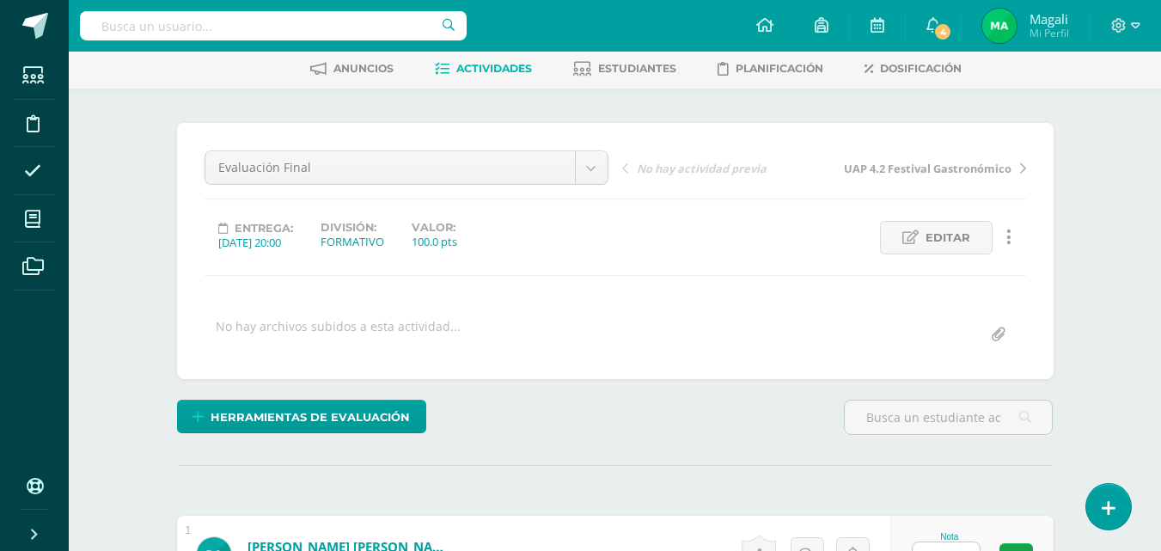
scroll to position [260, 0]
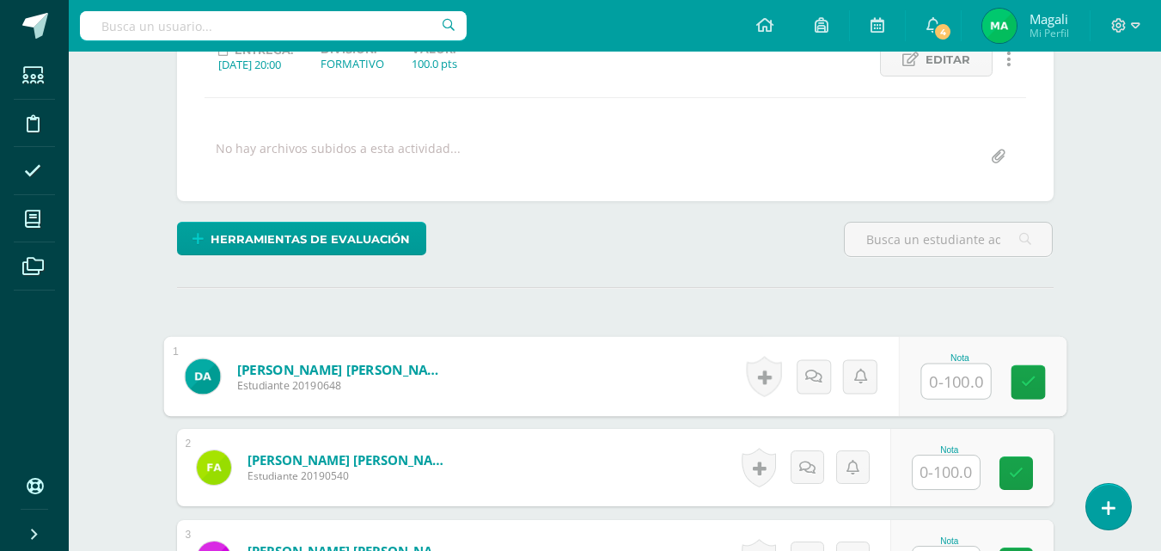
click at [939, 377] on input "text" at bounding box center [956, 381] width 69 height 34
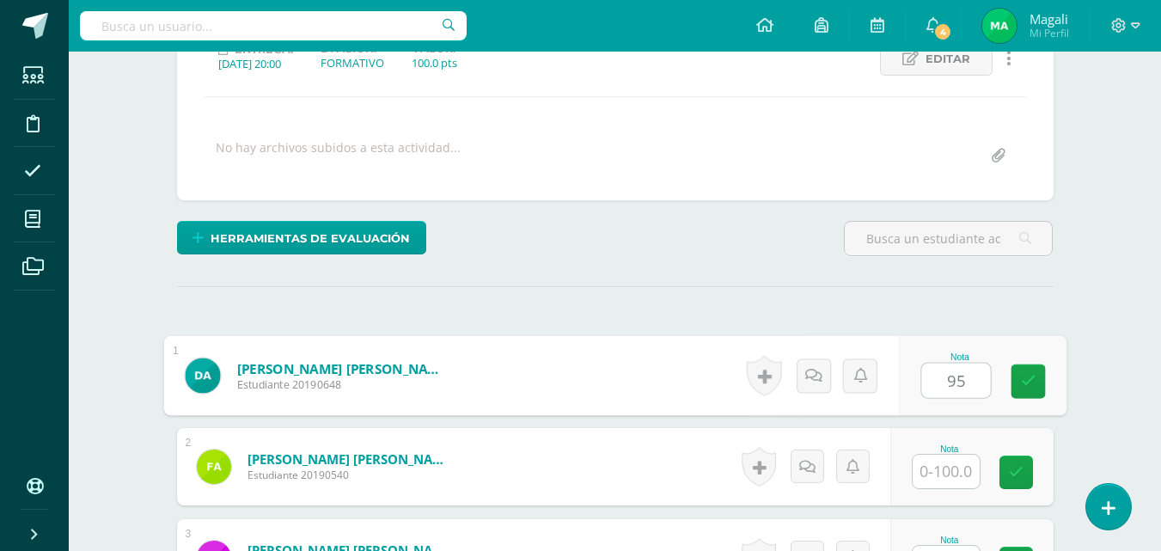
type input "95"
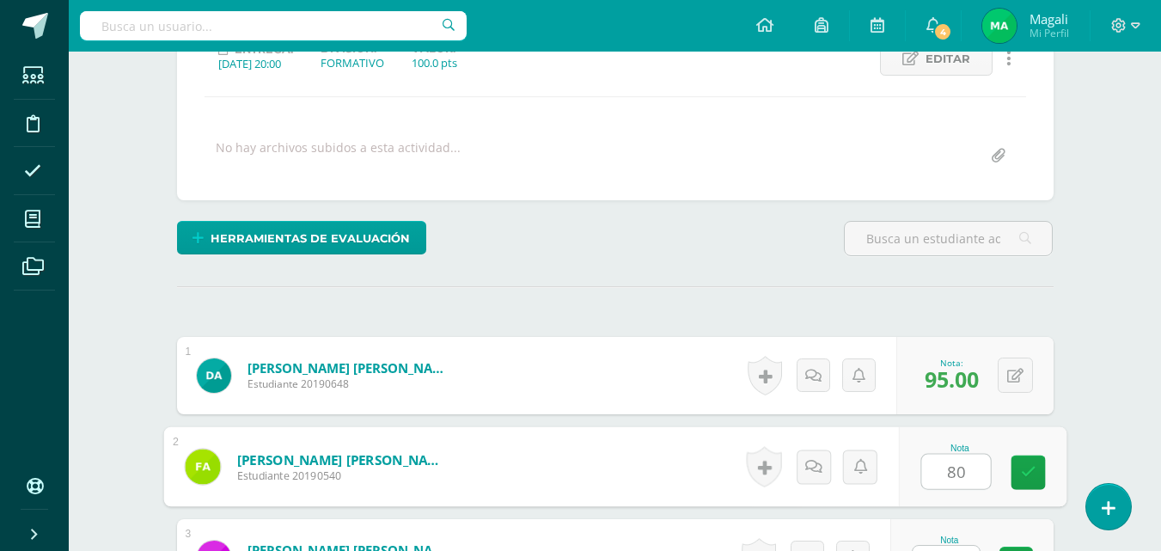
type input "80"
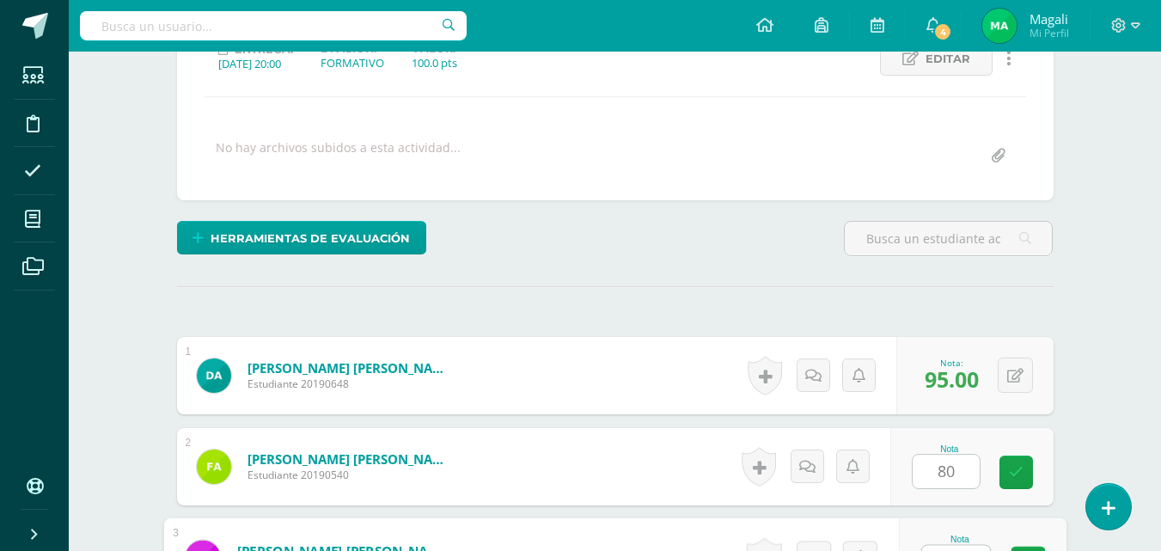
scroll to position [289, 0]
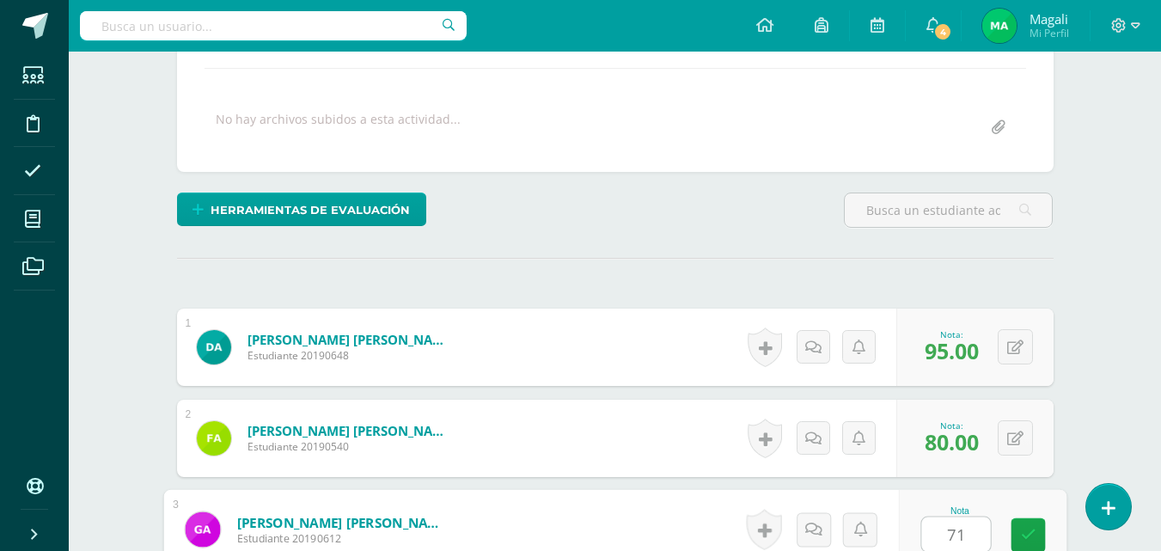
type input "71"
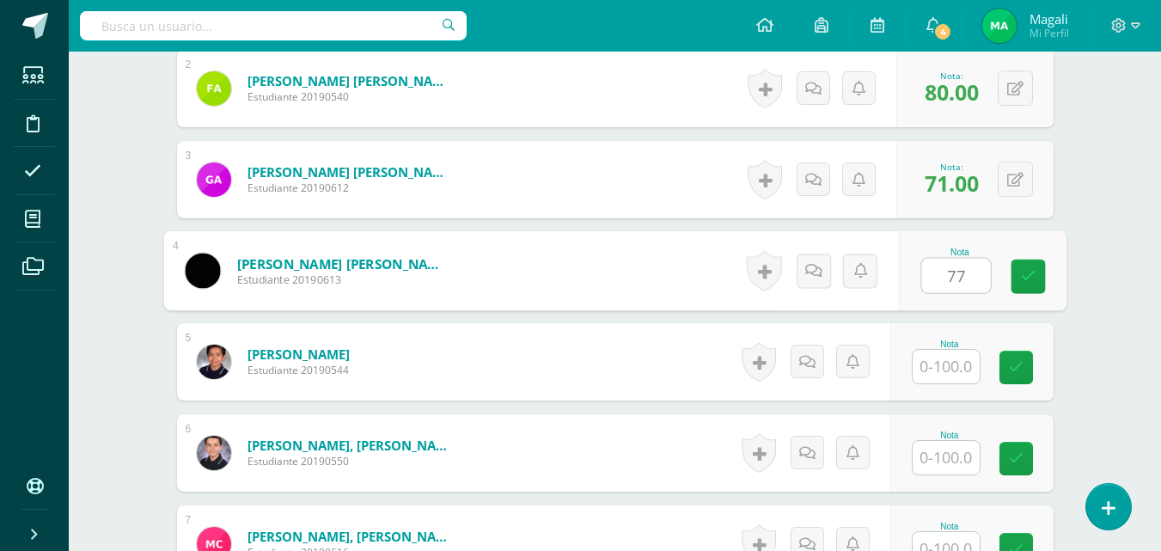
type input "77"
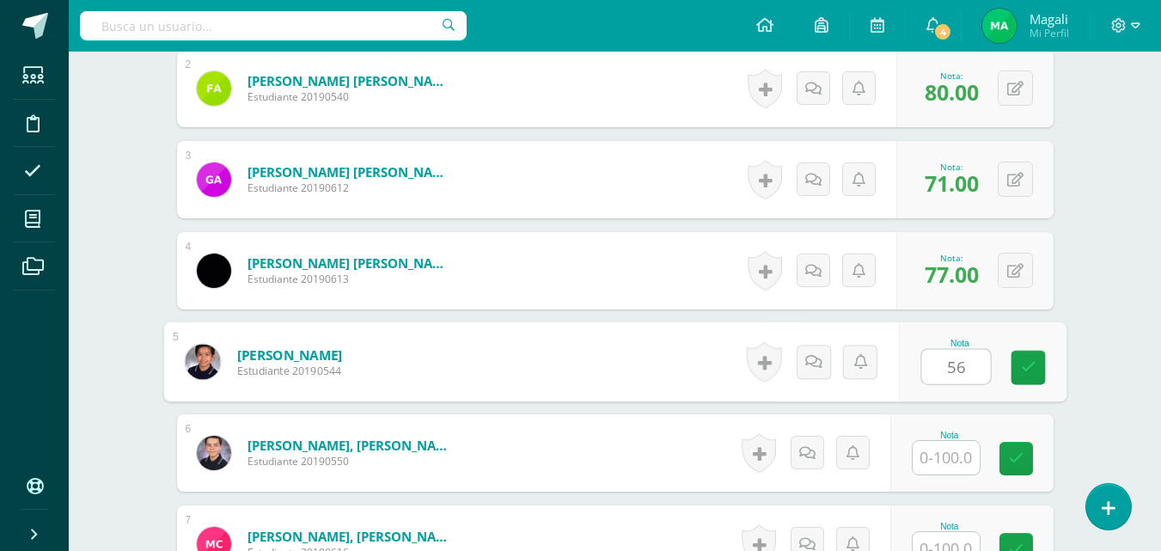
type input "56"
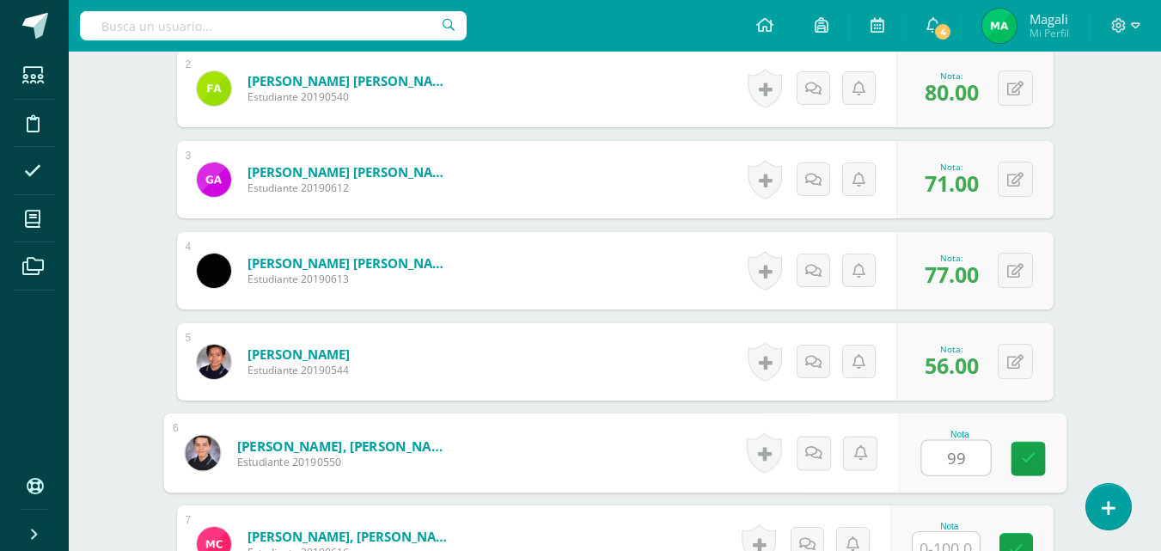
type input "99"
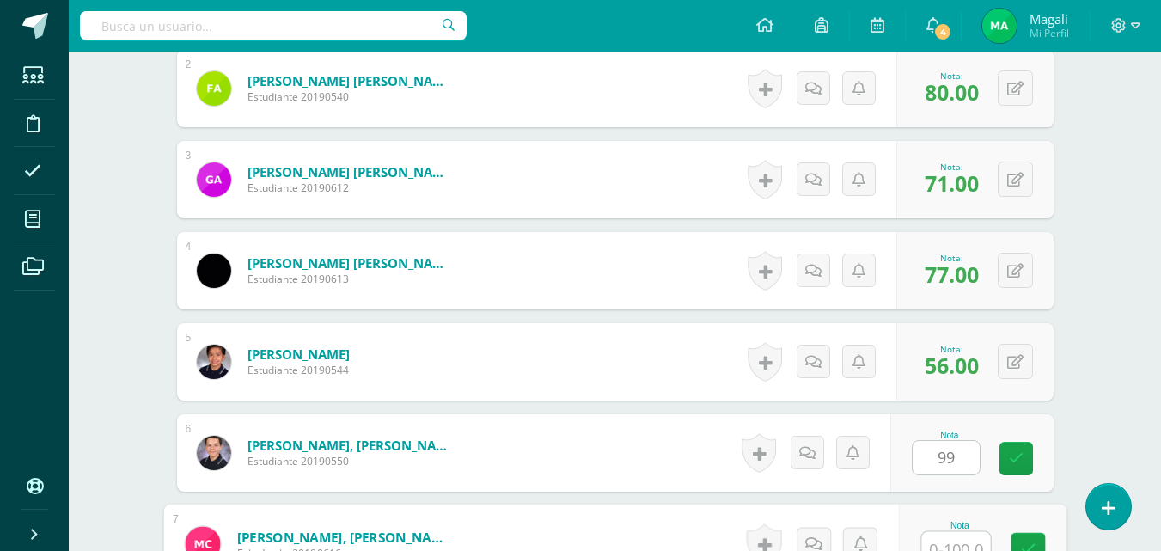
scroll to position [653, 0]
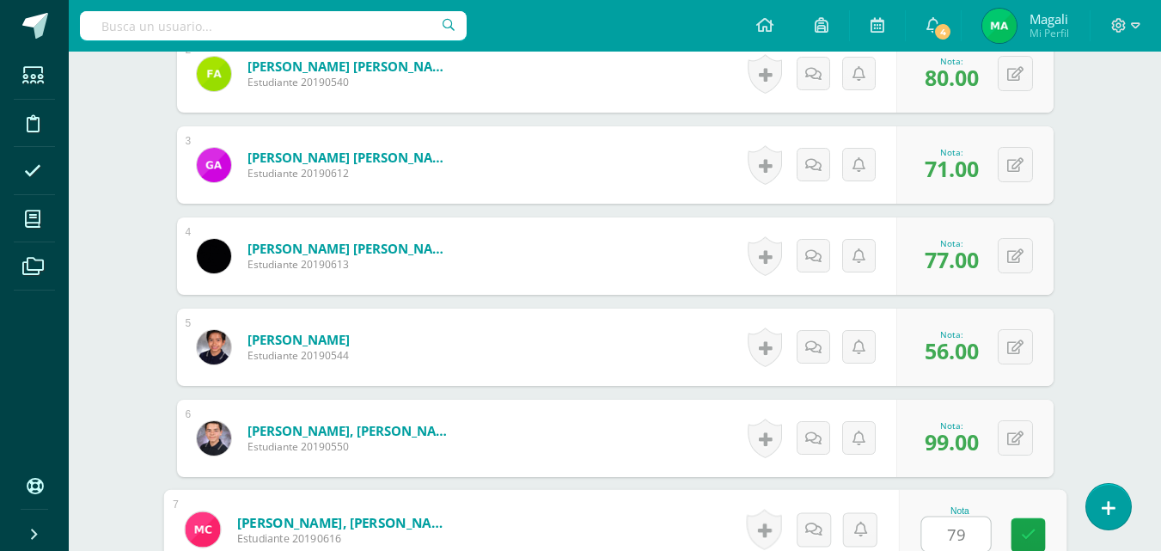
type input "79"
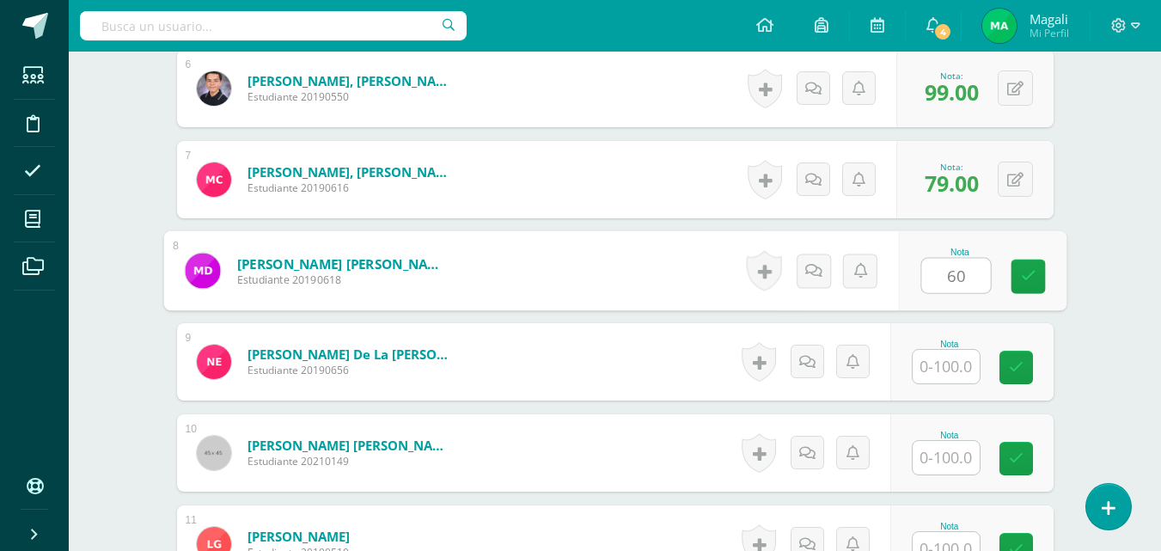
type input "60"
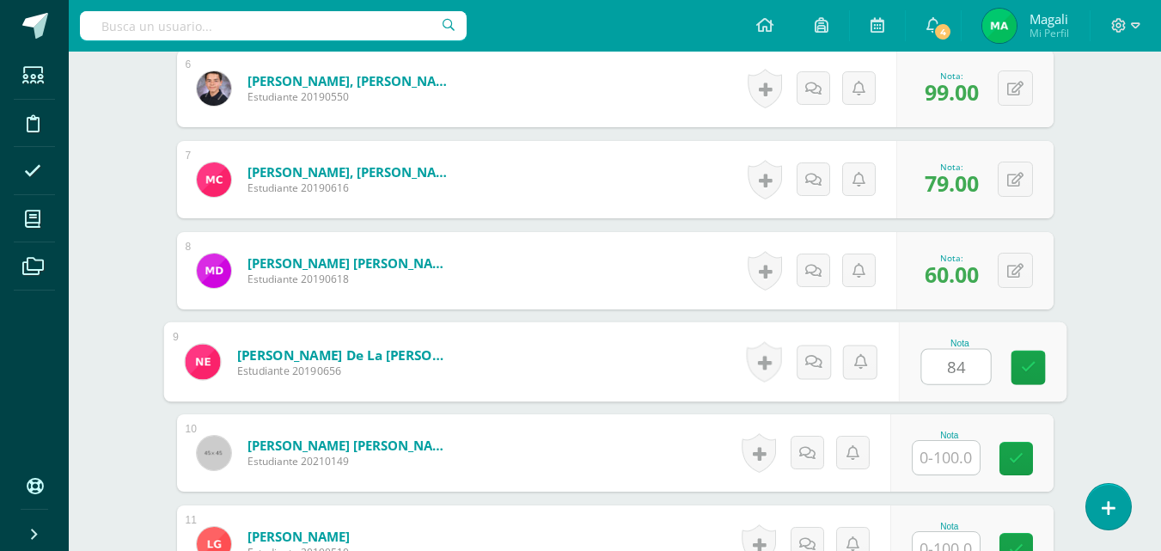
type input "84"
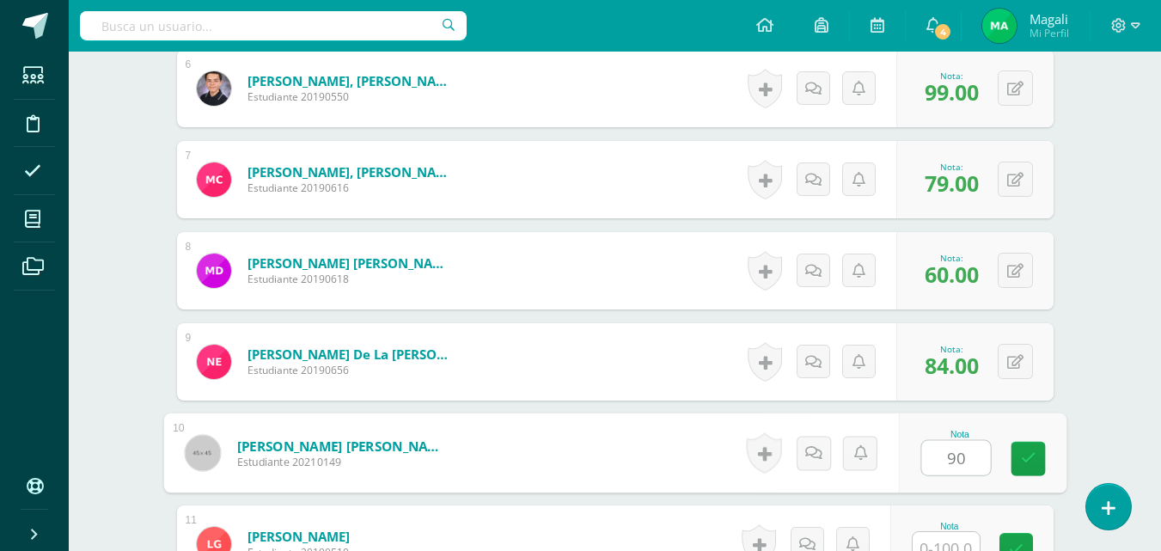
type input "90"
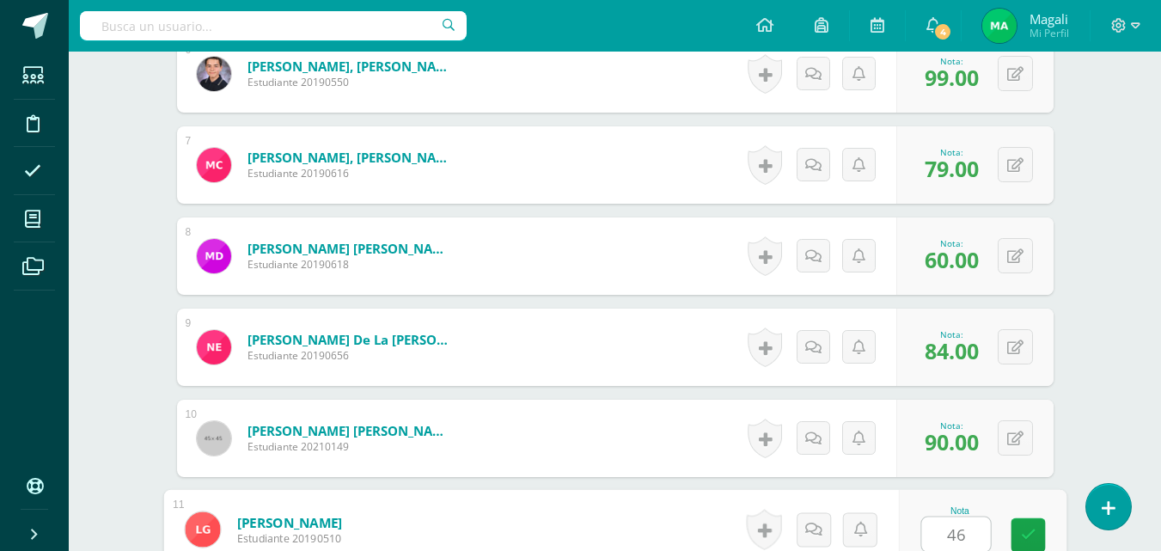
type input "46"
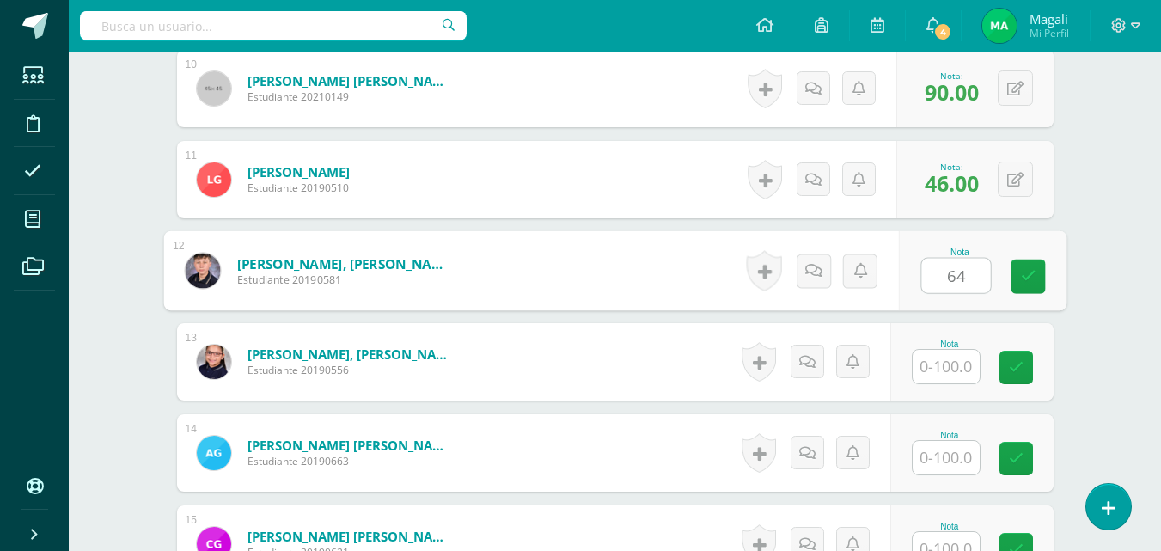
type input "64"
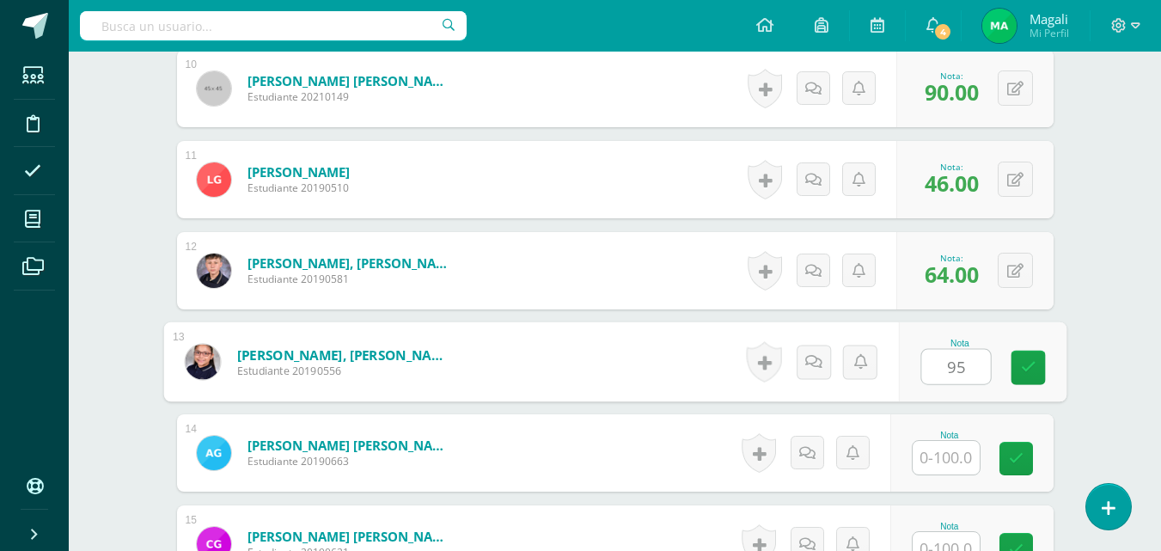
type input "95"
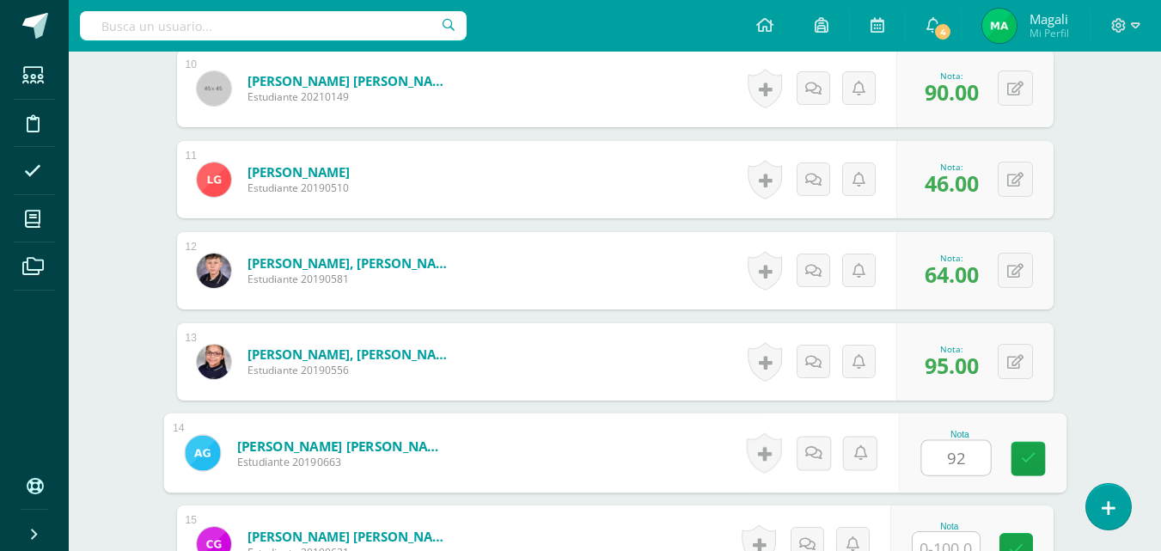
type input "92"
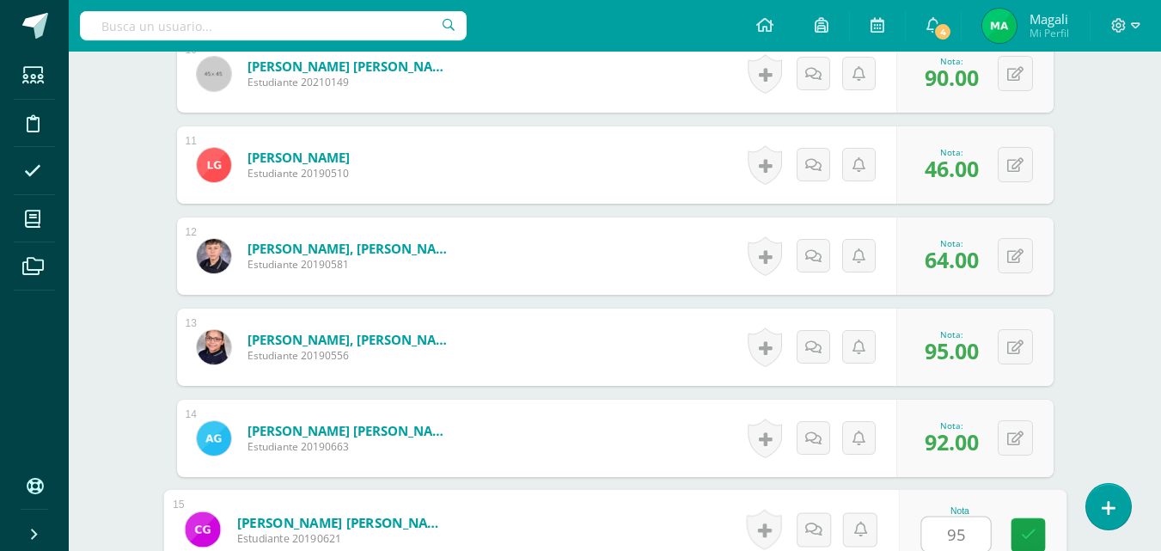
type input "95"
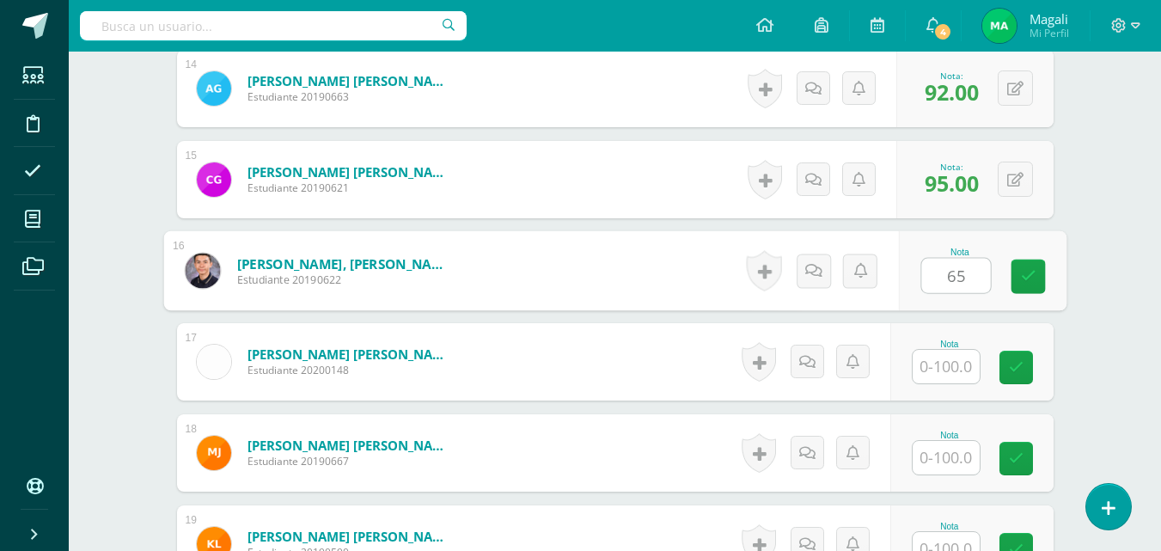
type input "65"
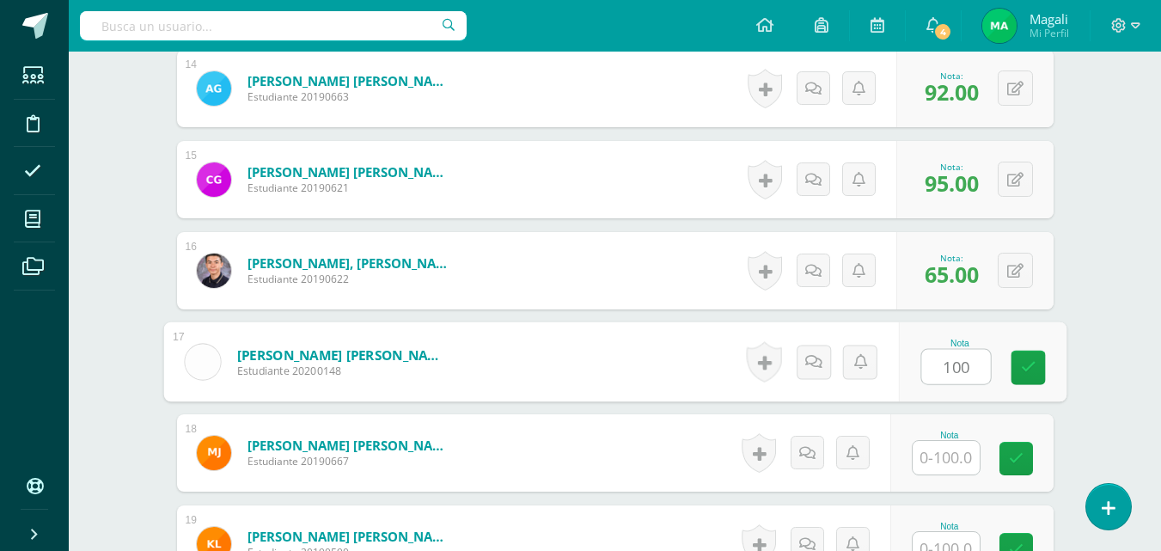
type input "100"
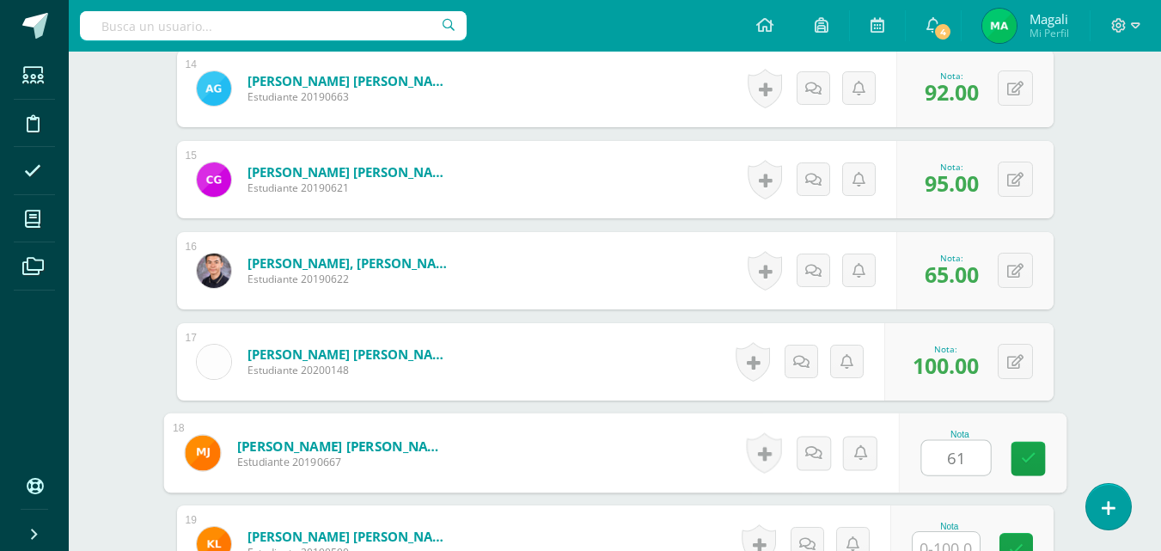
type input "61"
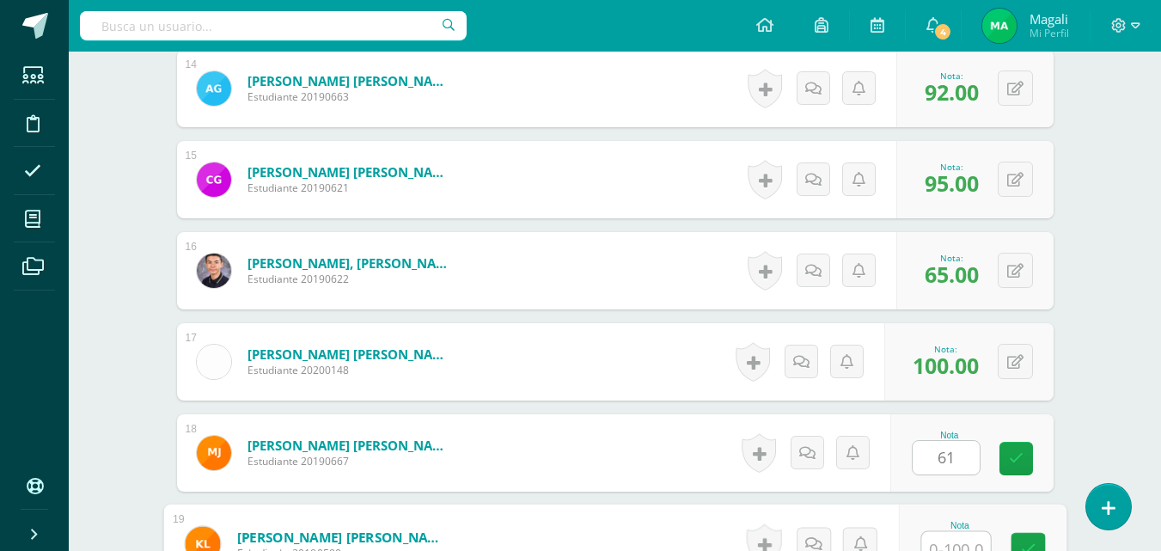
scroll to position [1747, 0]
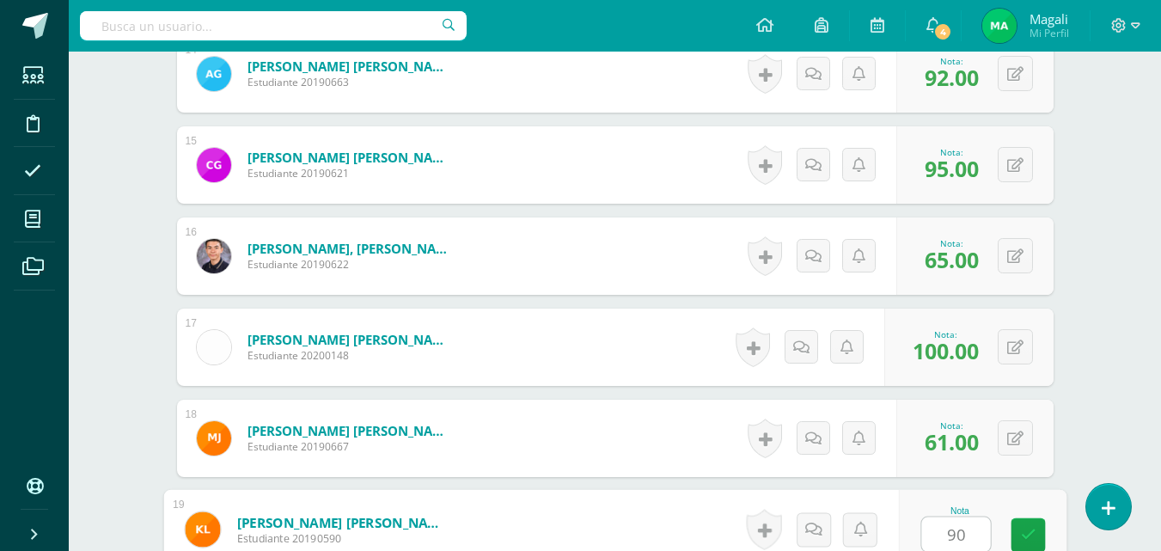
type input "90"
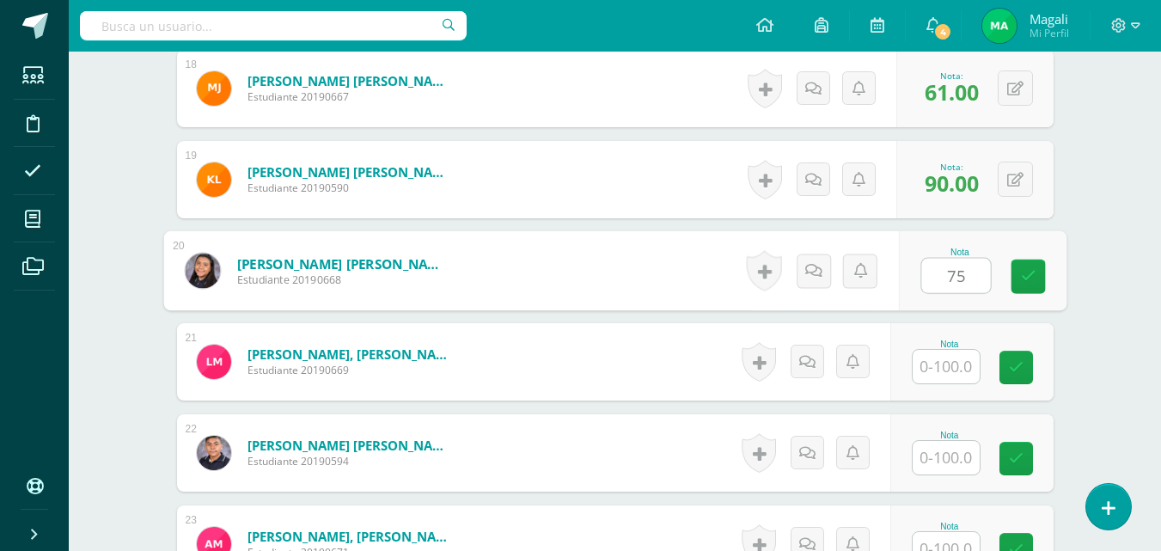
type input "75"
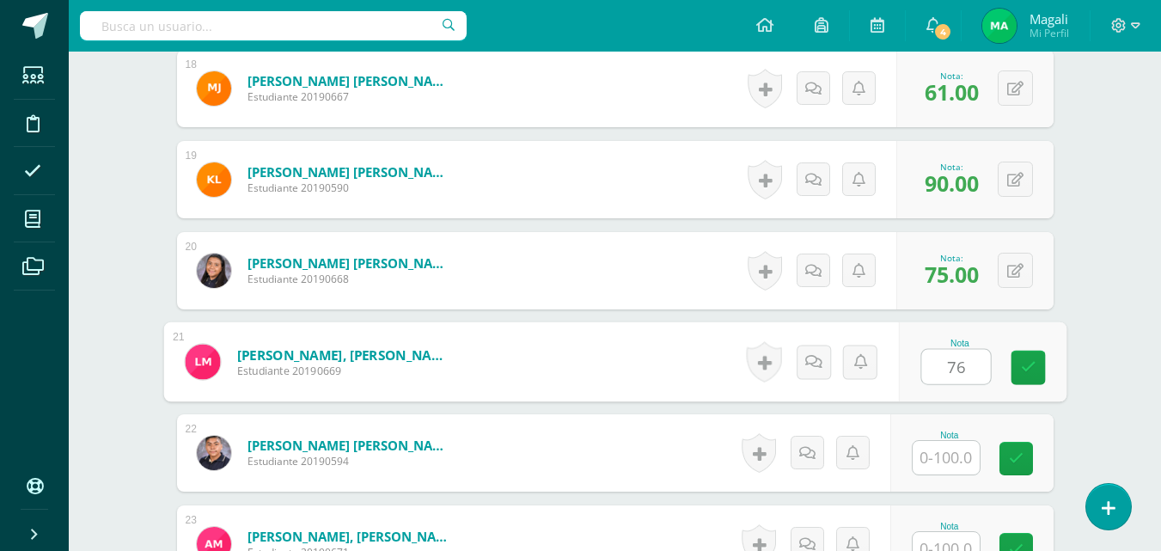
type input "76"
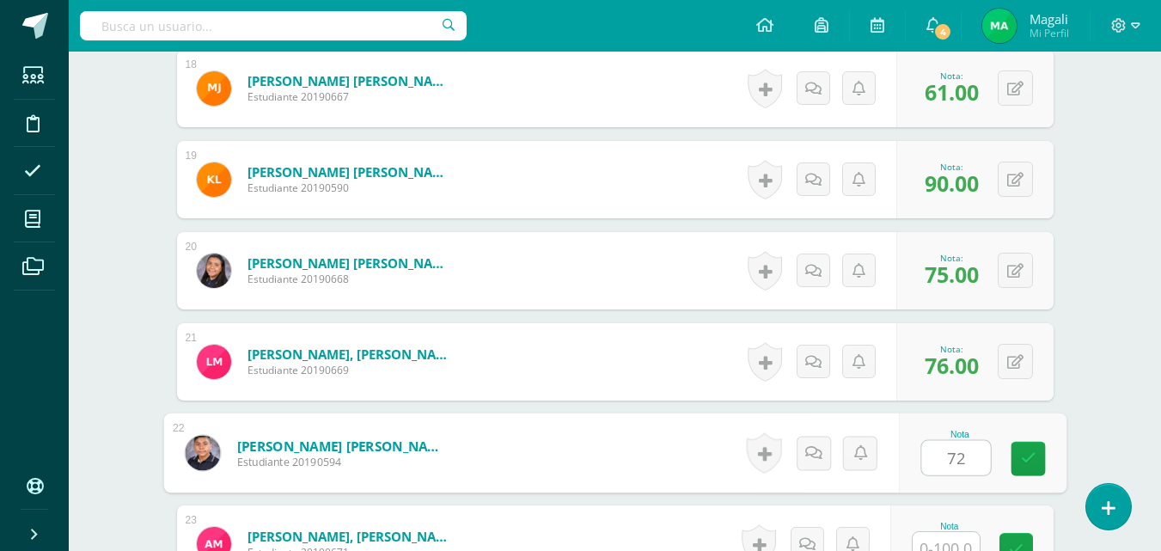
type input "72"
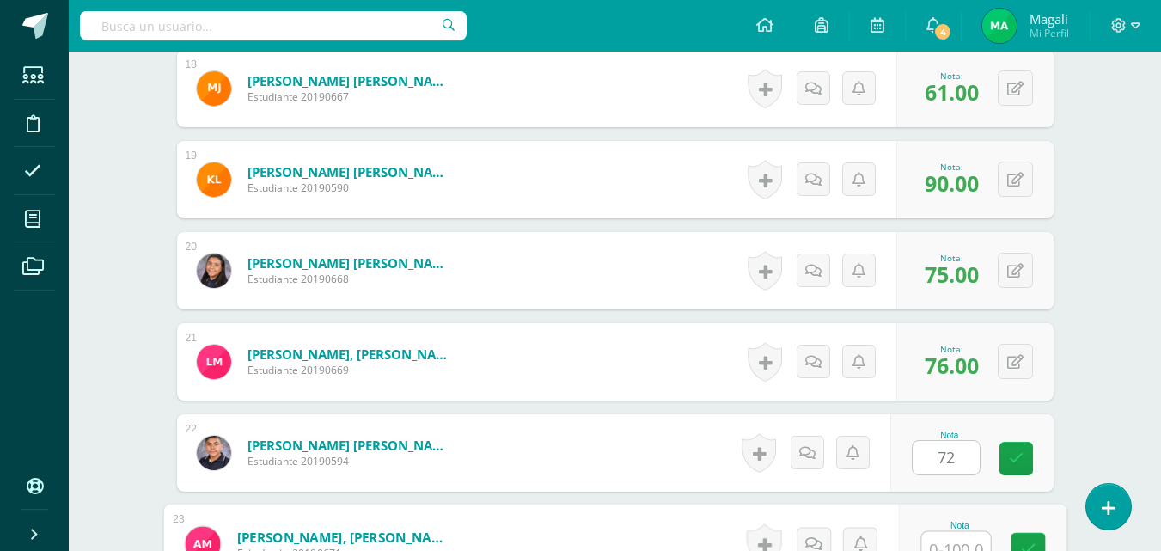
scroll to position [2111, 0]
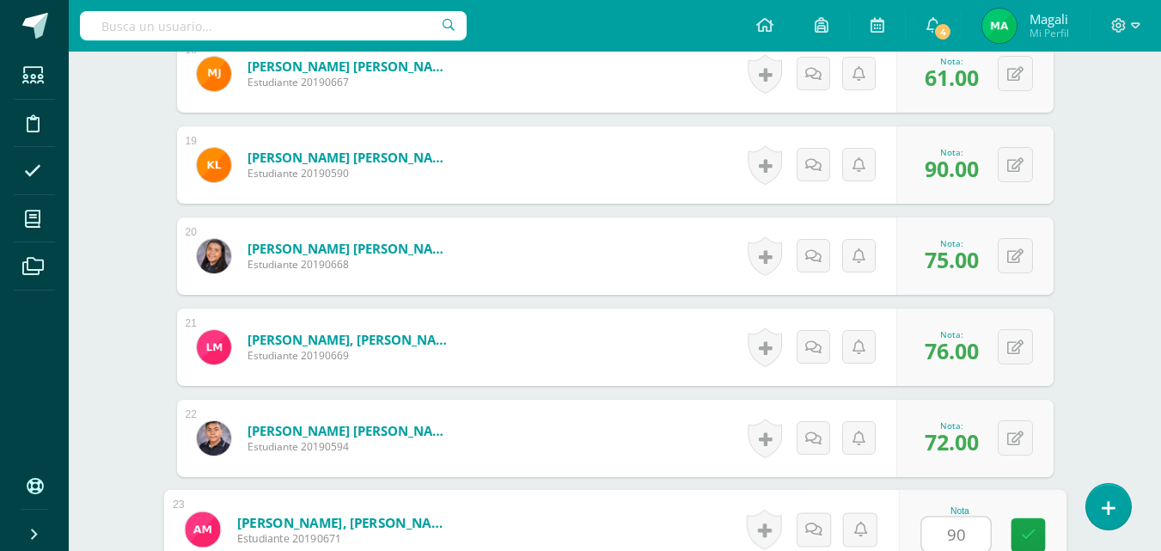
type input "90"
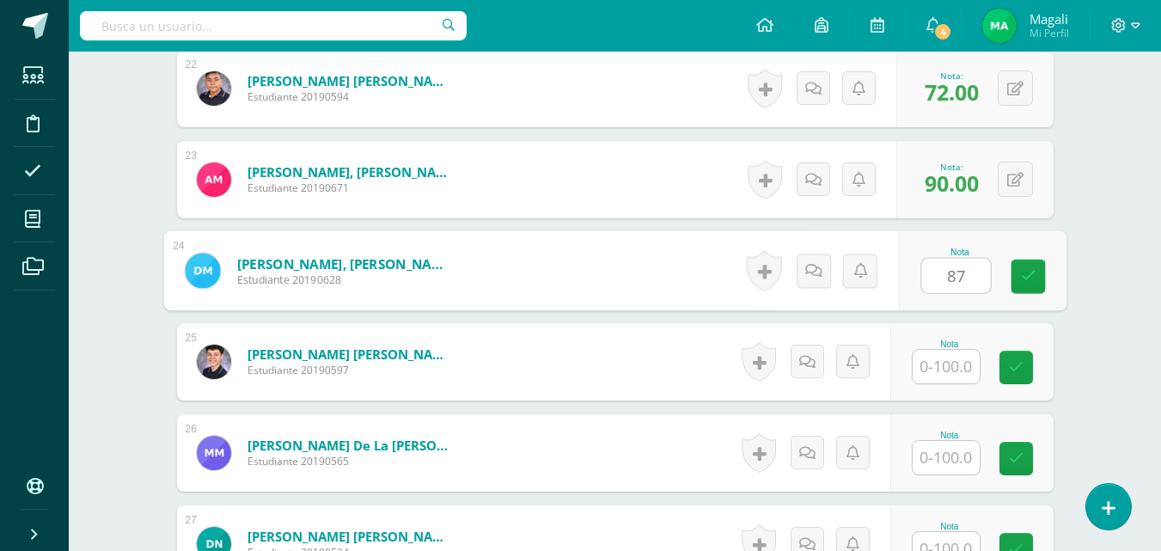
type input "87"
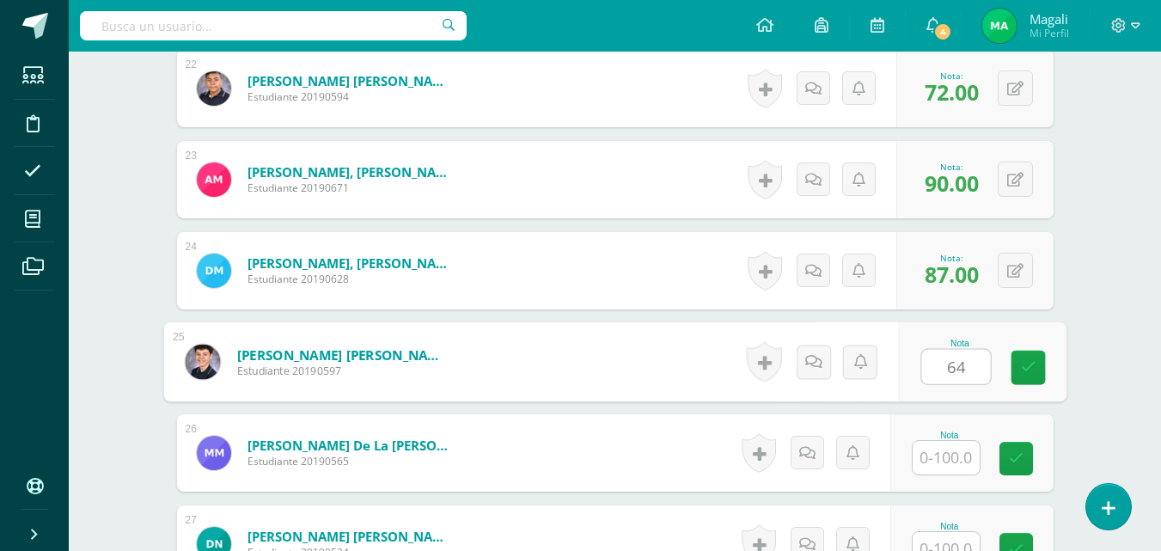
type input "64"
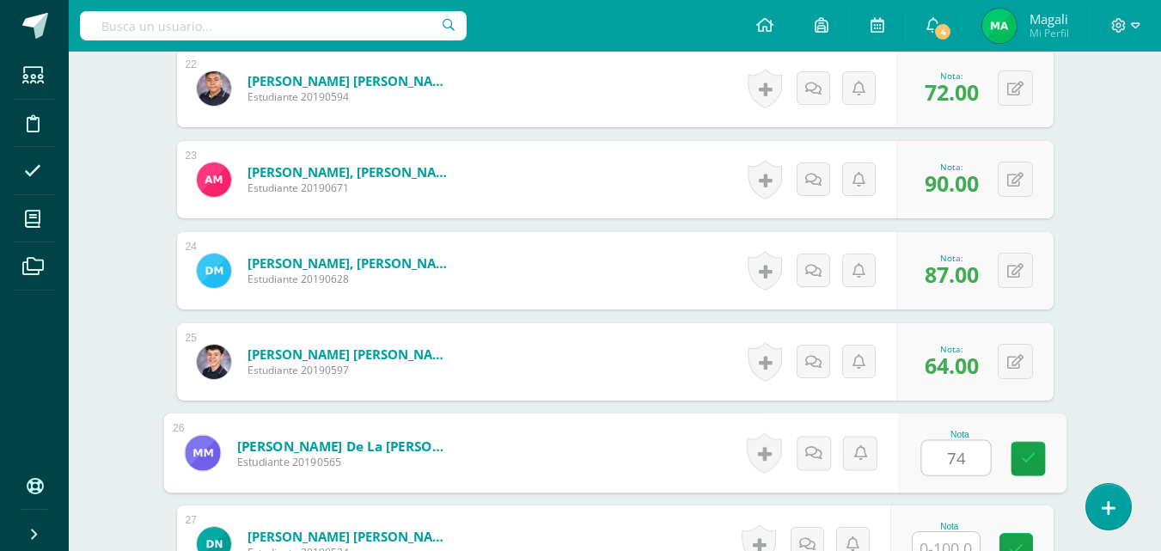
type input "74"
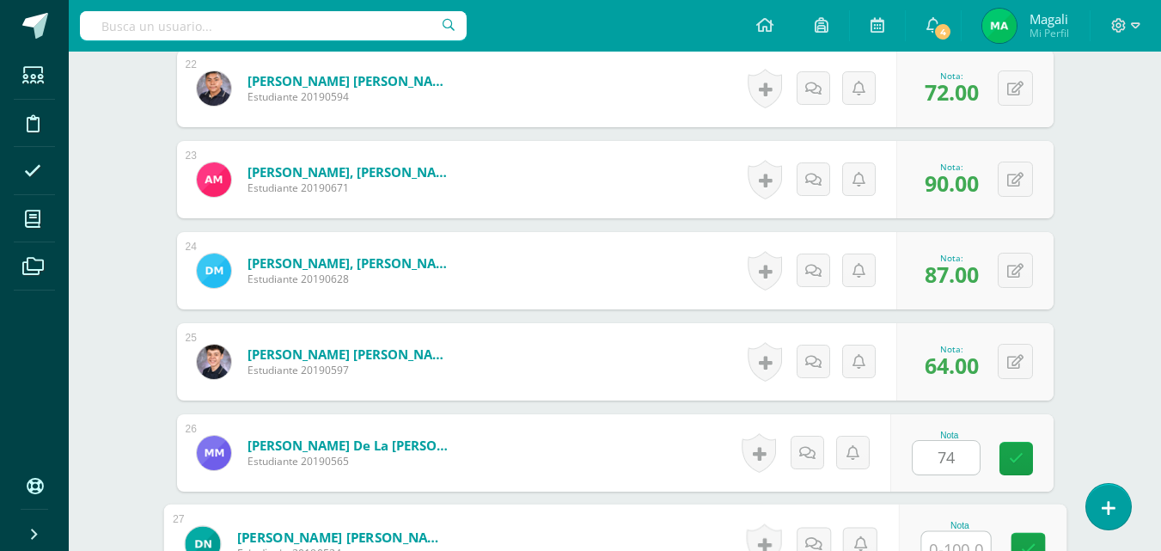
scroll to position [2476, 0]
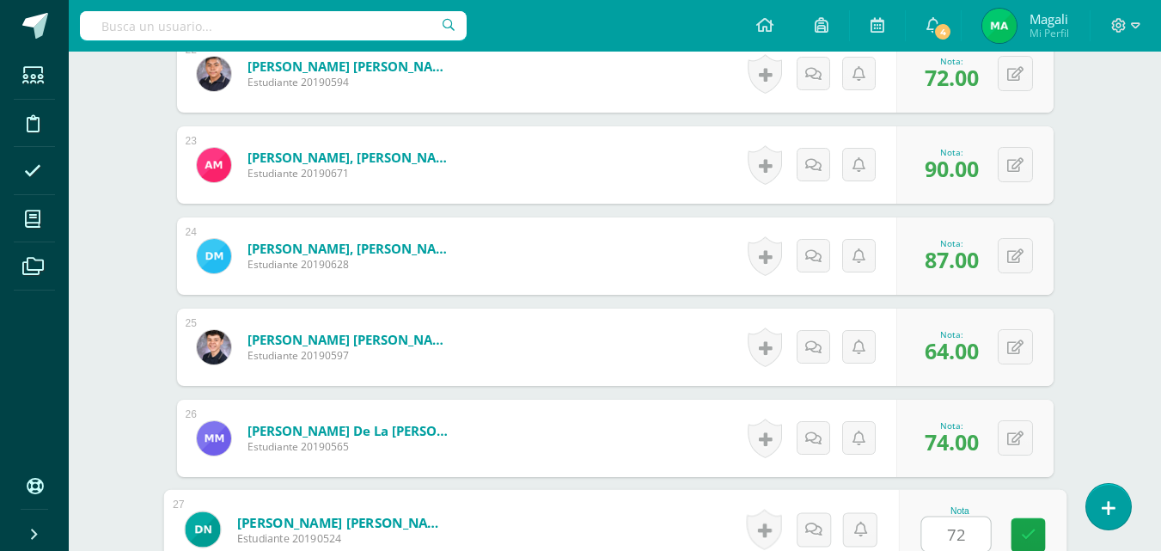
type input "72"
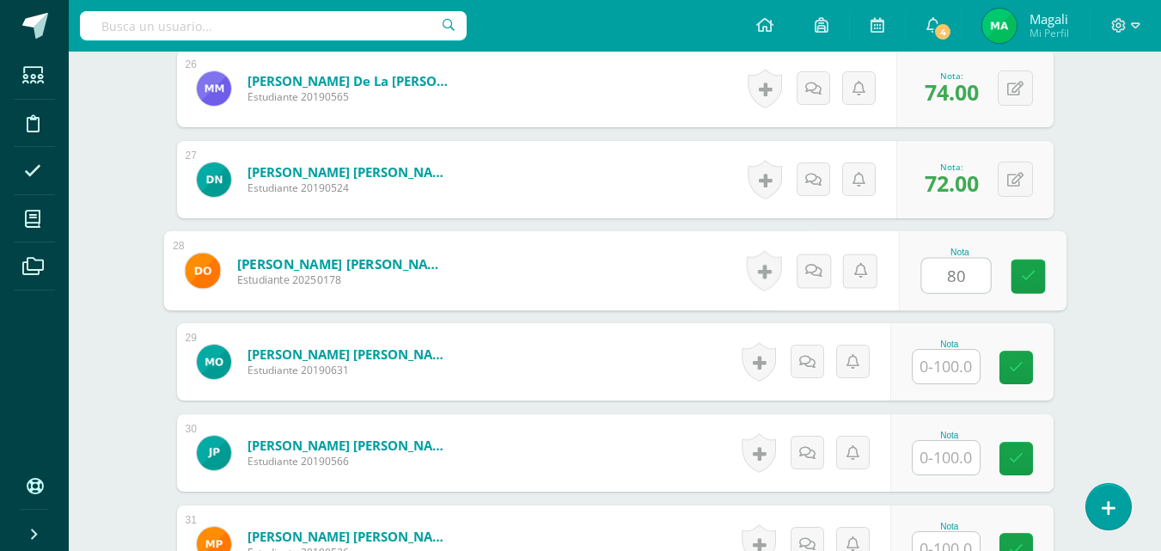
type input "80"
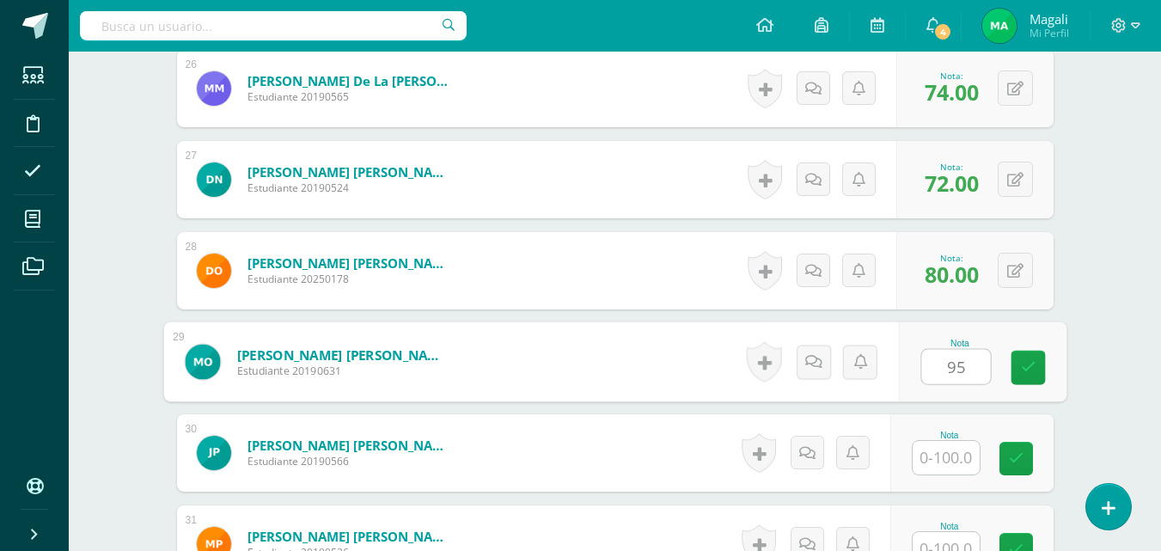
type input "95"
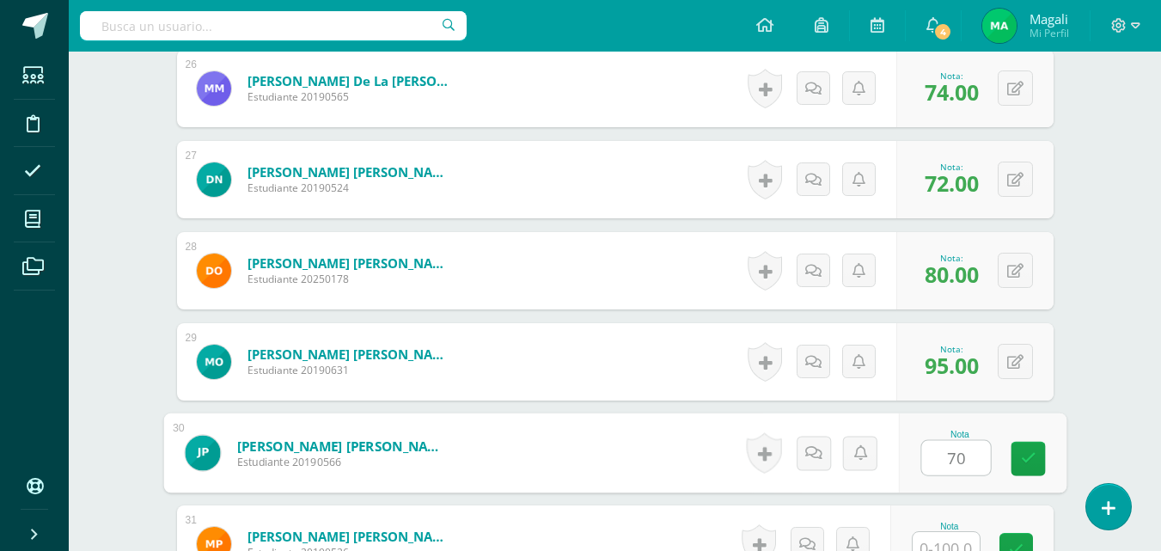
type input "70"
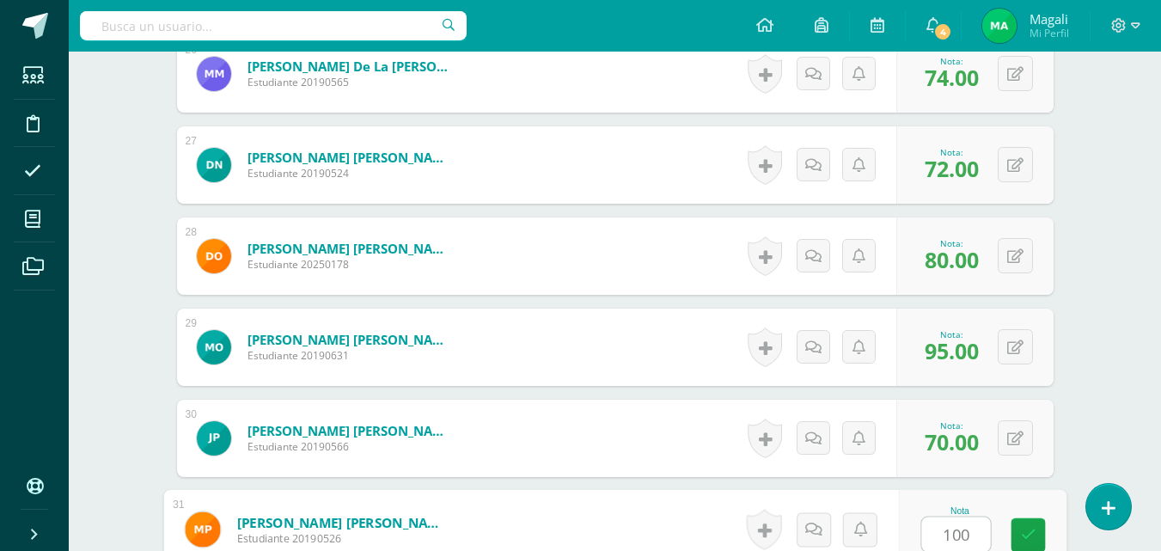
type input "100"
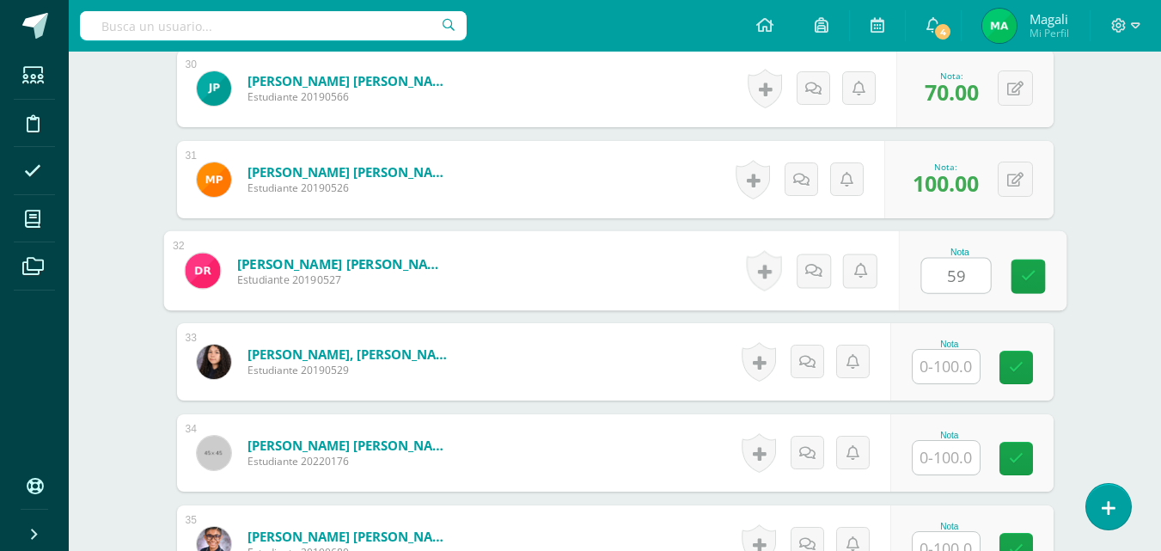
type input "59"
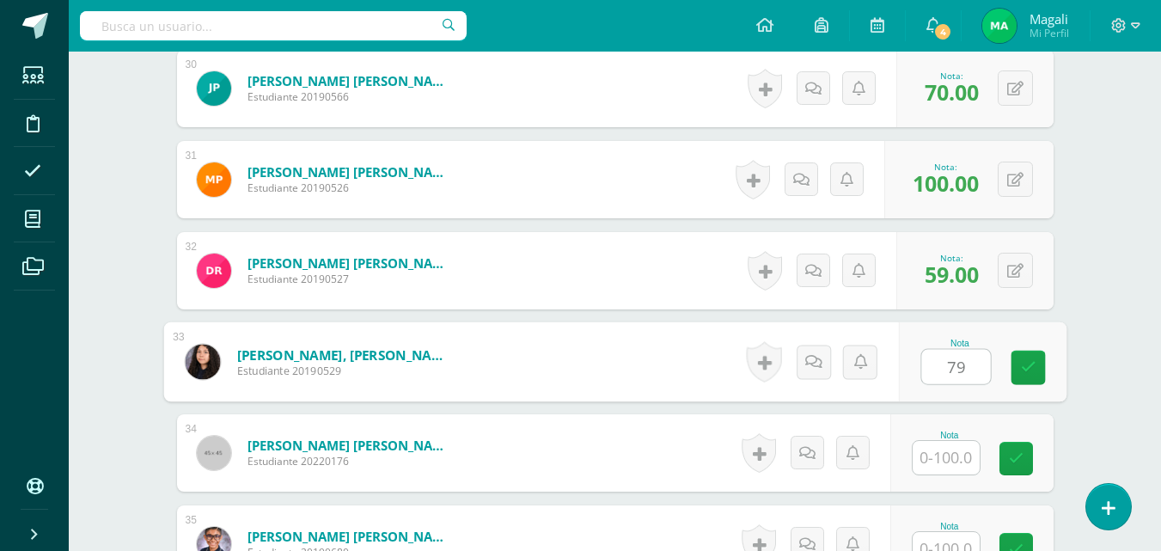
type input "79"
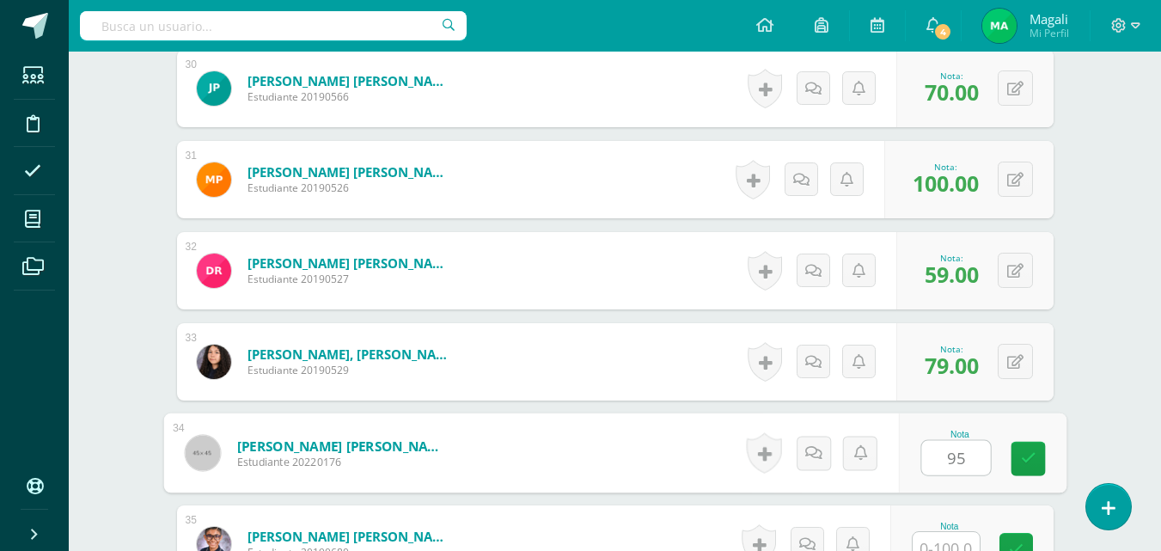
type input "95"
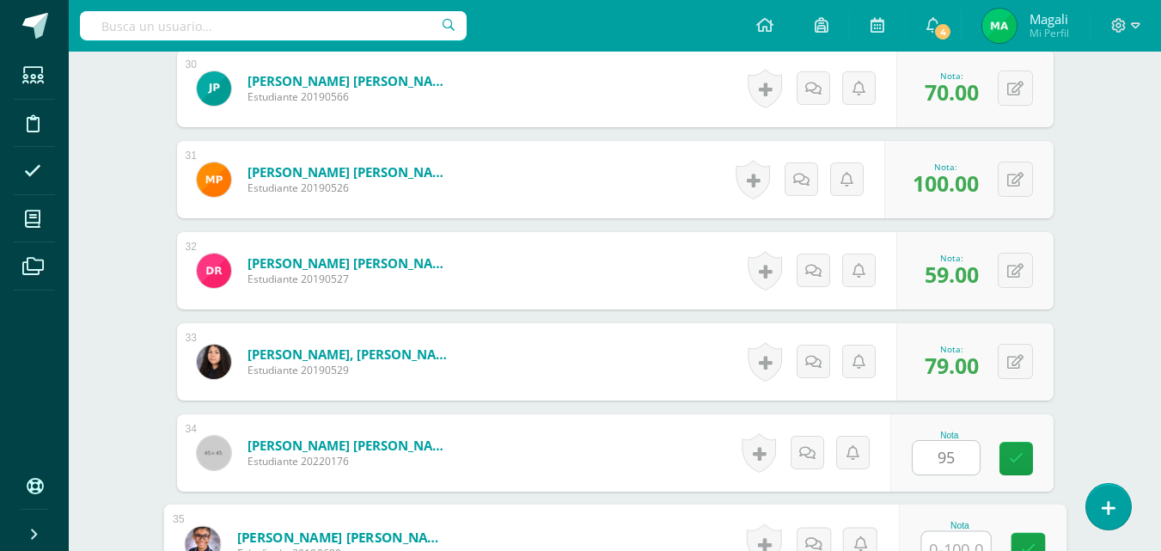
scroll to position [3205, 0]
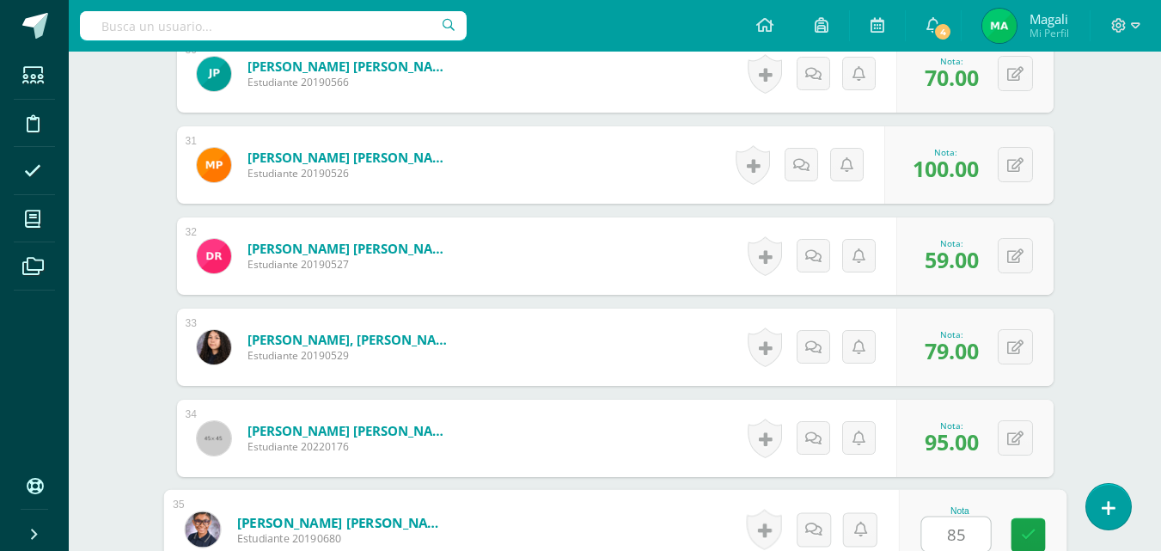
type input "85"
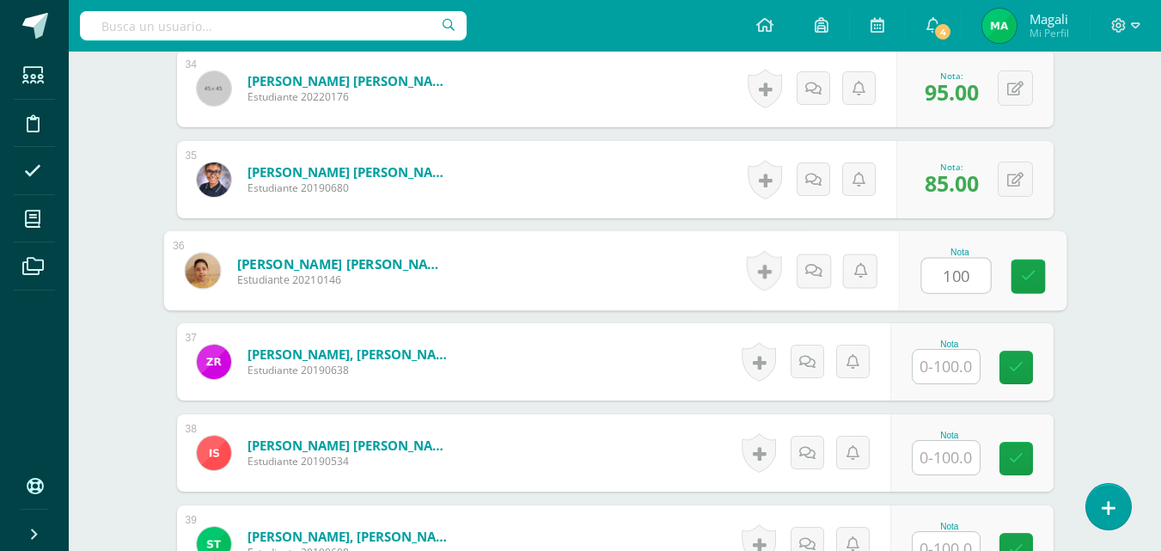
type input "100"
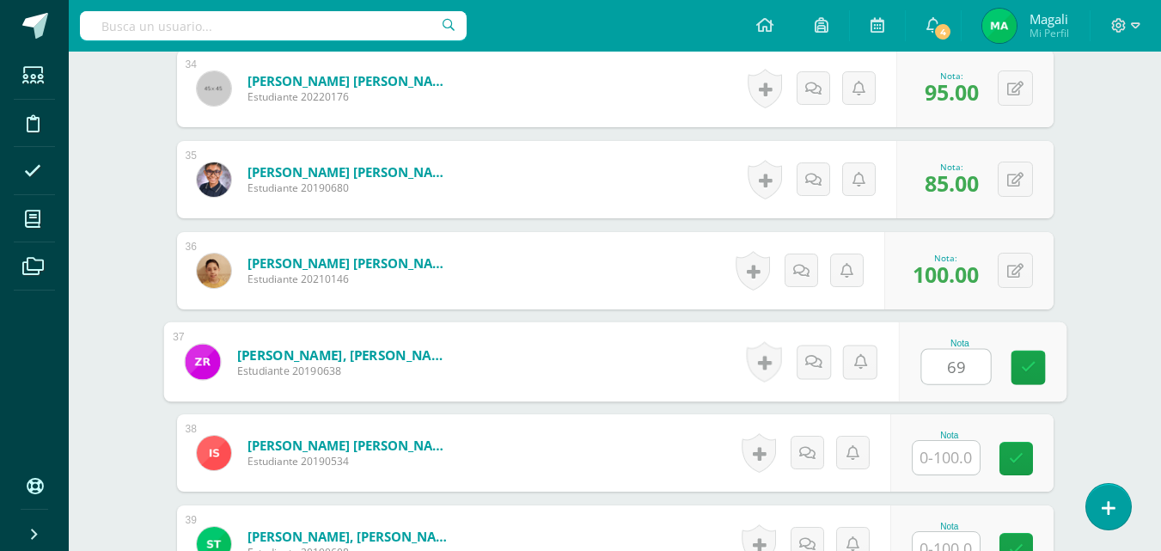
type input "69"
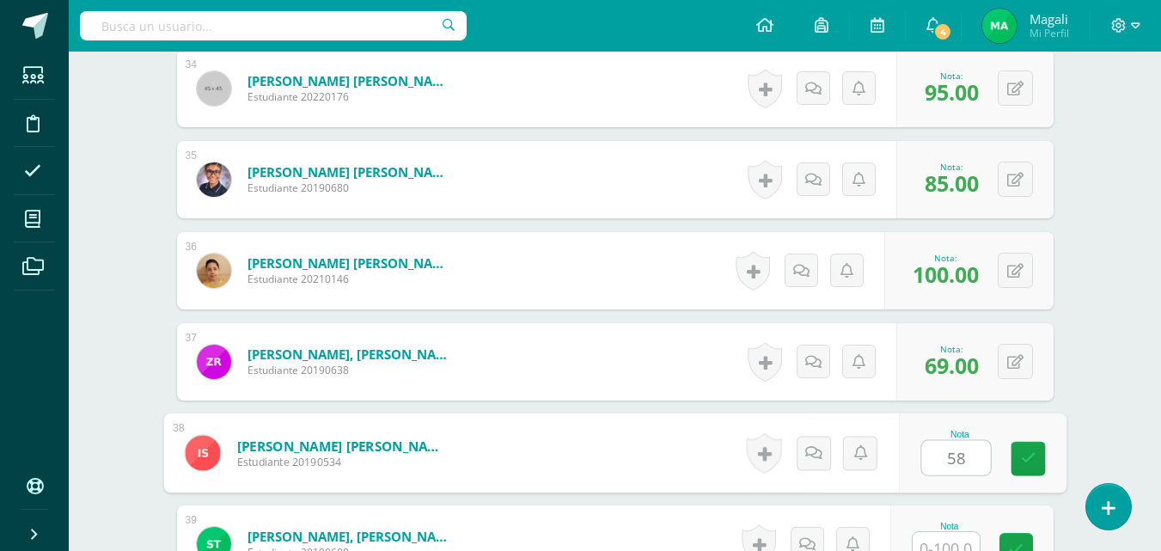
type input "58"
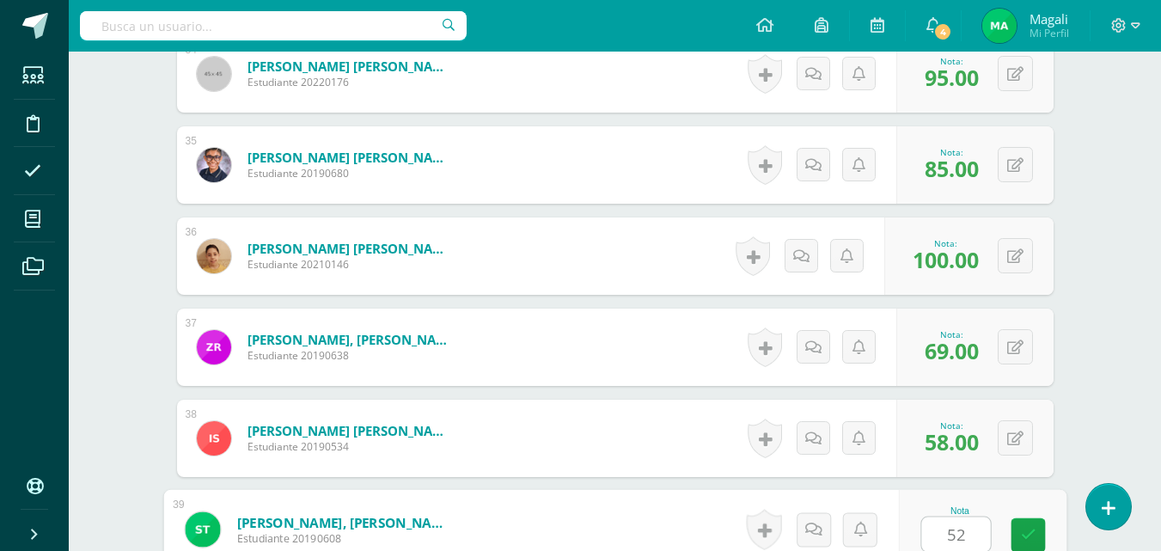
type input "52"
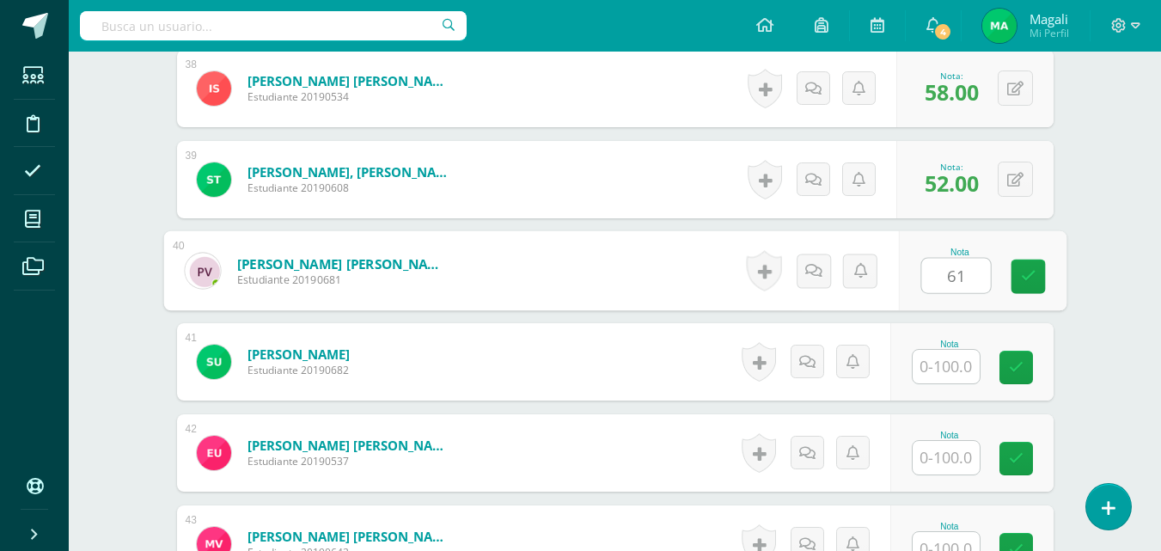
type input "61"
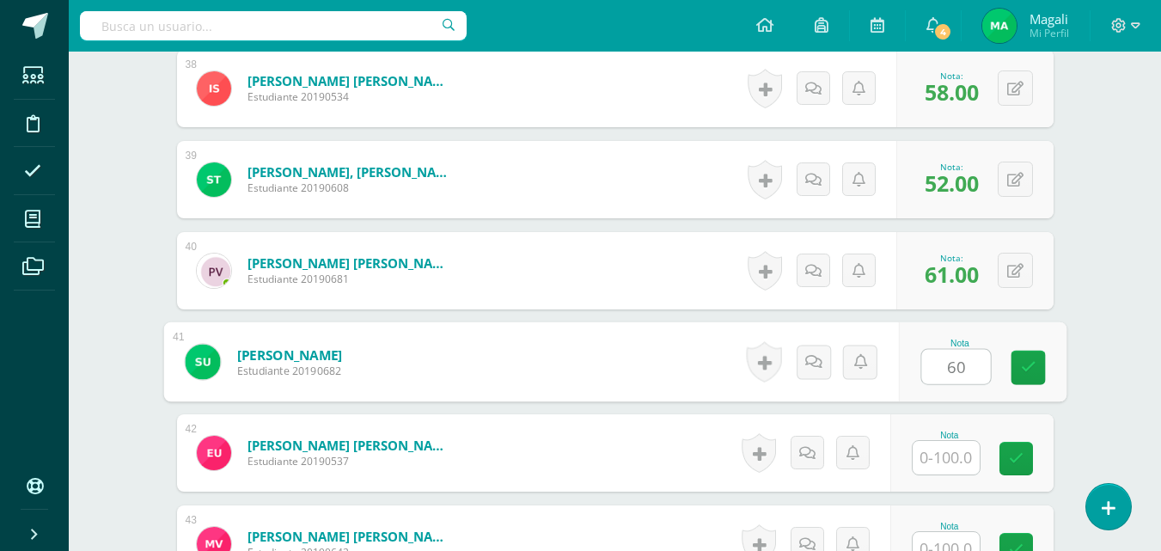
type input "60"
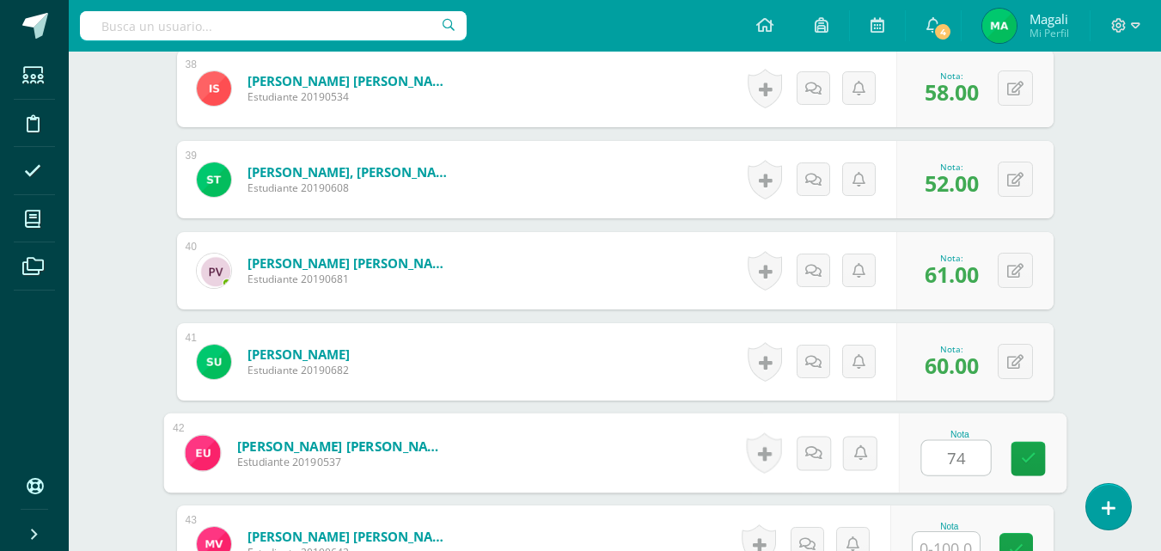
type input "74"
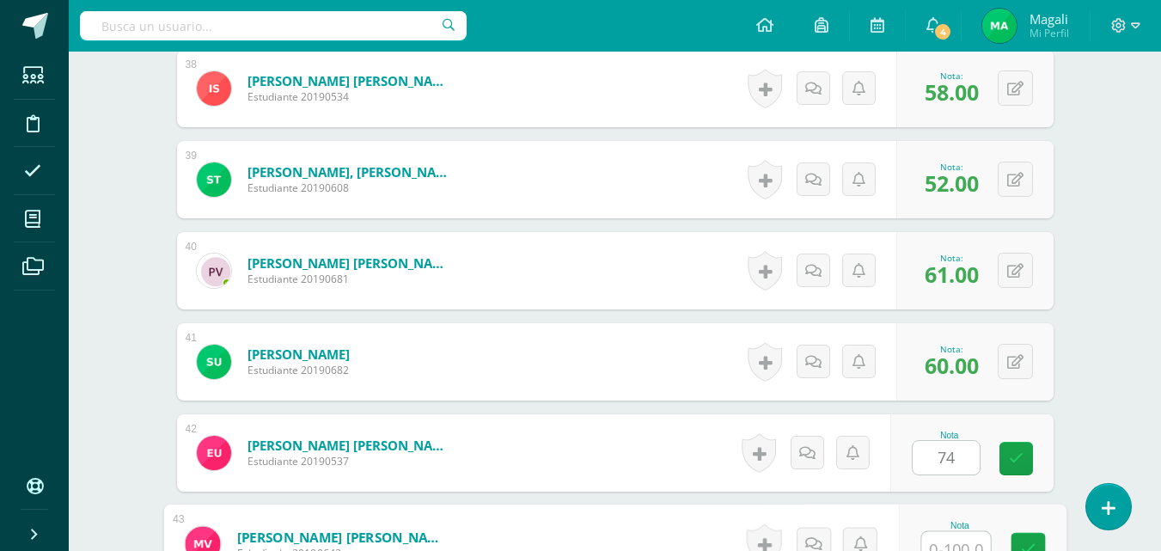
scroll to position [3934, 0]
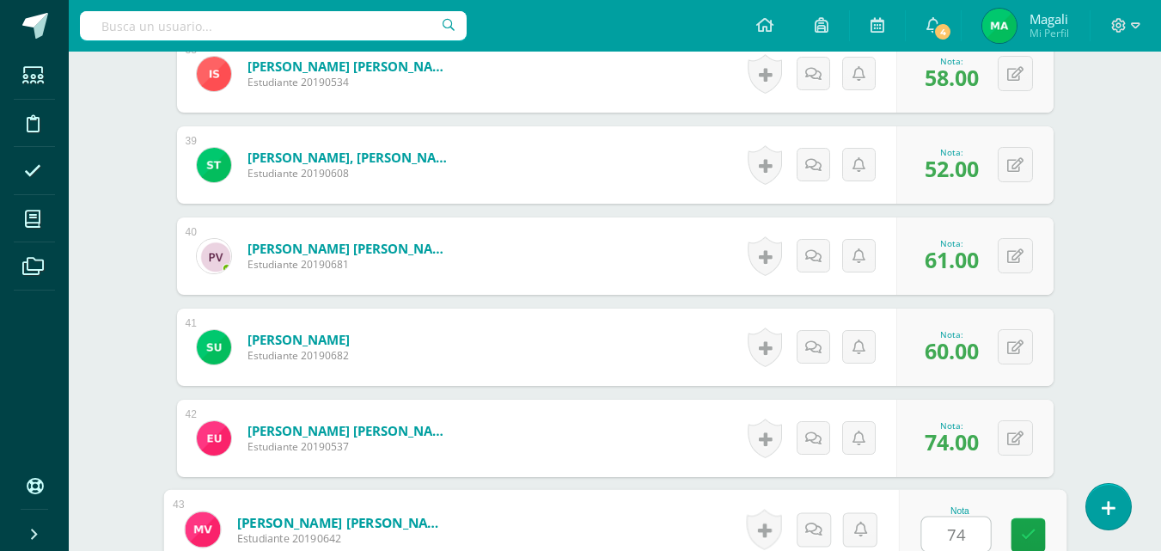
type input "74"
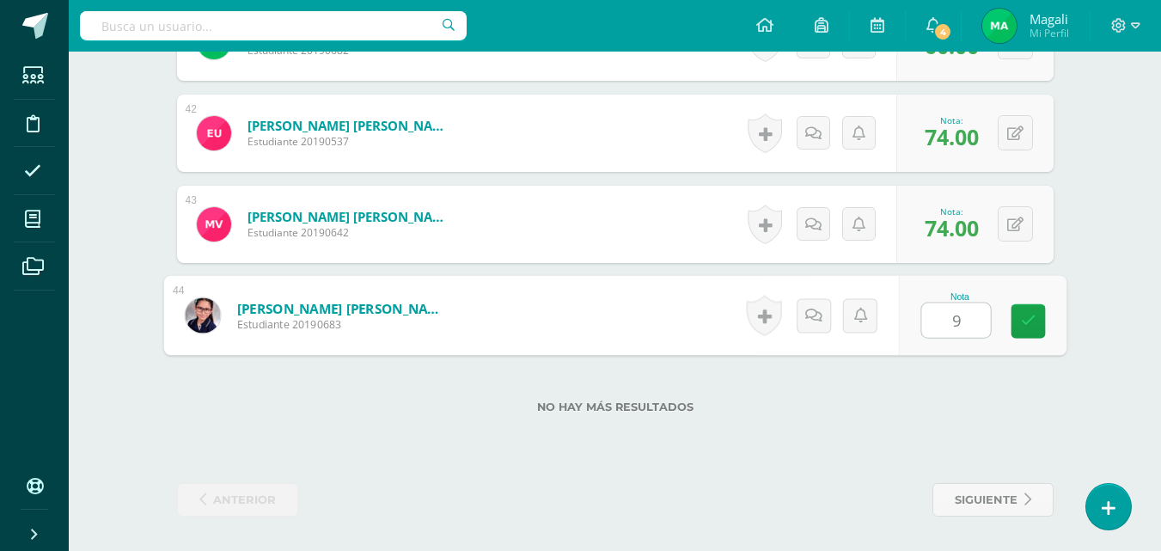
type input "95"
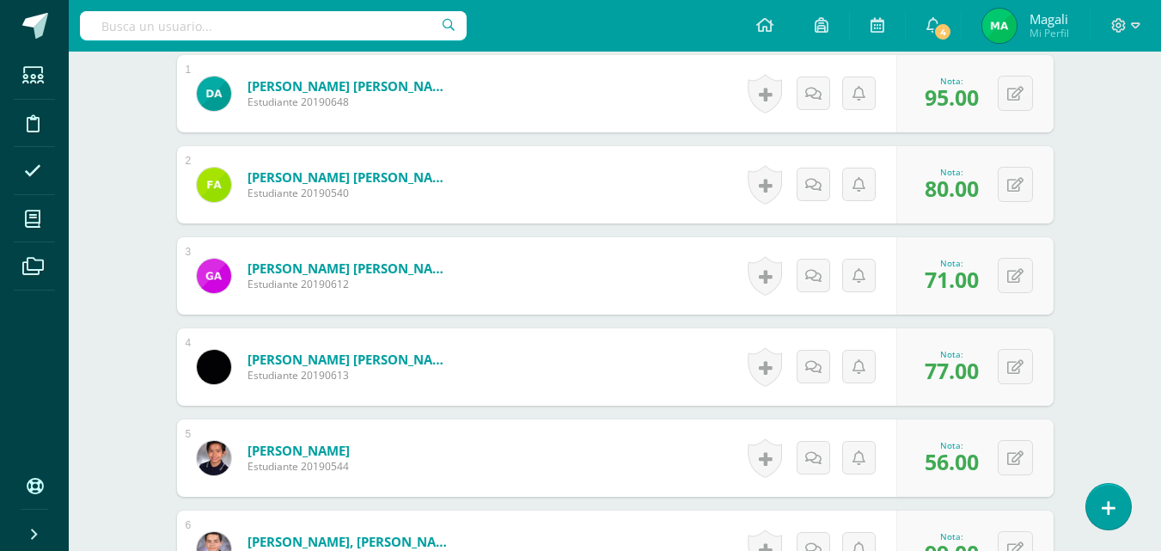
scroll to position [0, 0]
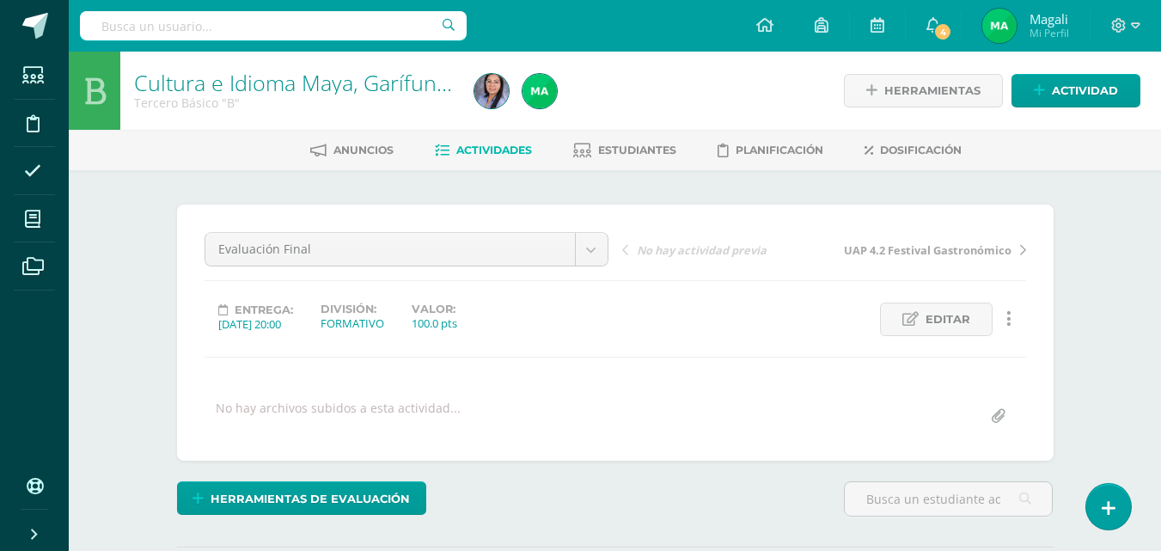
click at [500, 152] on span "Actividades" at bounding box center [494, 150] width 76 height 13
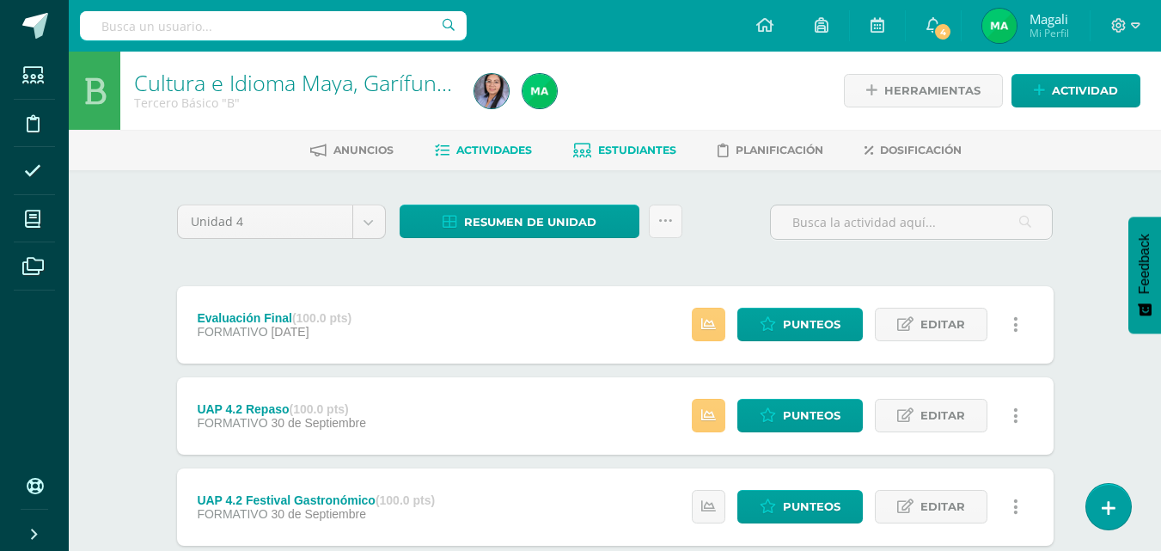
click at [632, 146] on span "Estudiantes" at bounding box center [637, 150] width 78 height 13
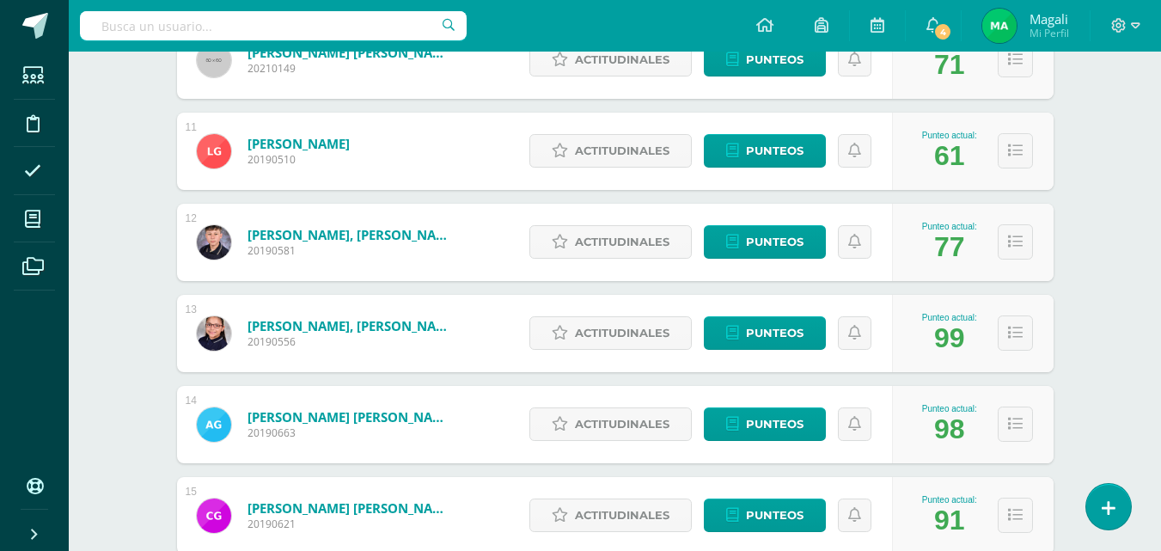
scroll to position [1602, 0]
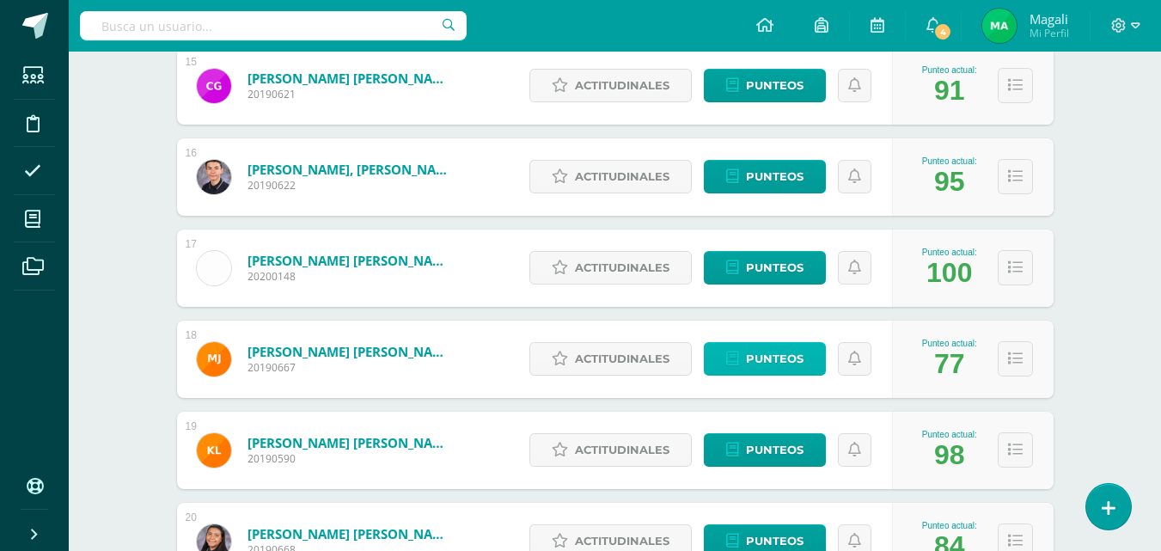
click at [756, 364] on span "Punteos" at bounding box center [775, 359] width 58 height 32
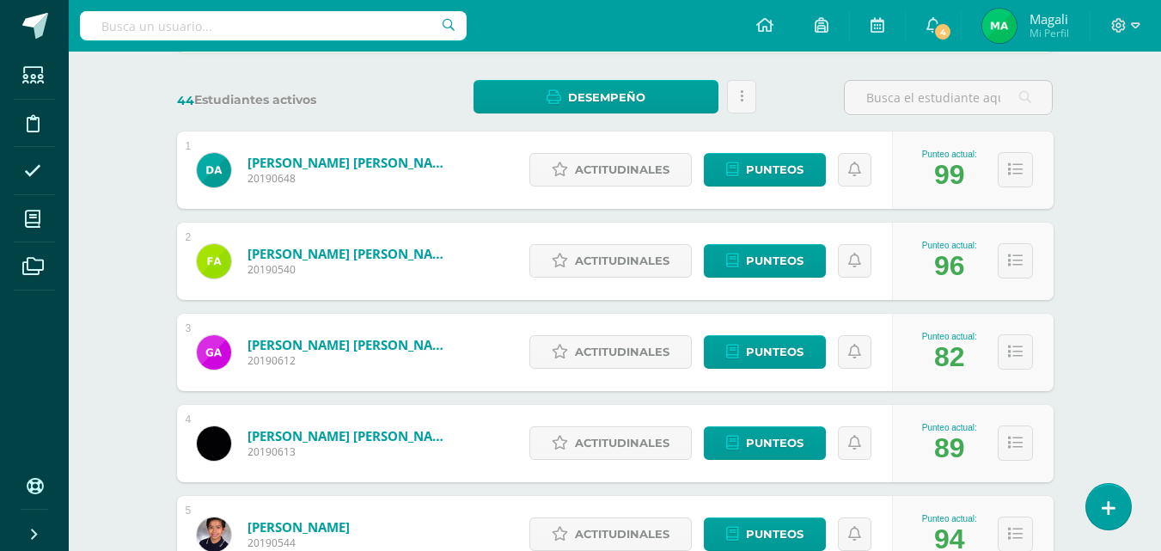
scroll to position [344, 0]
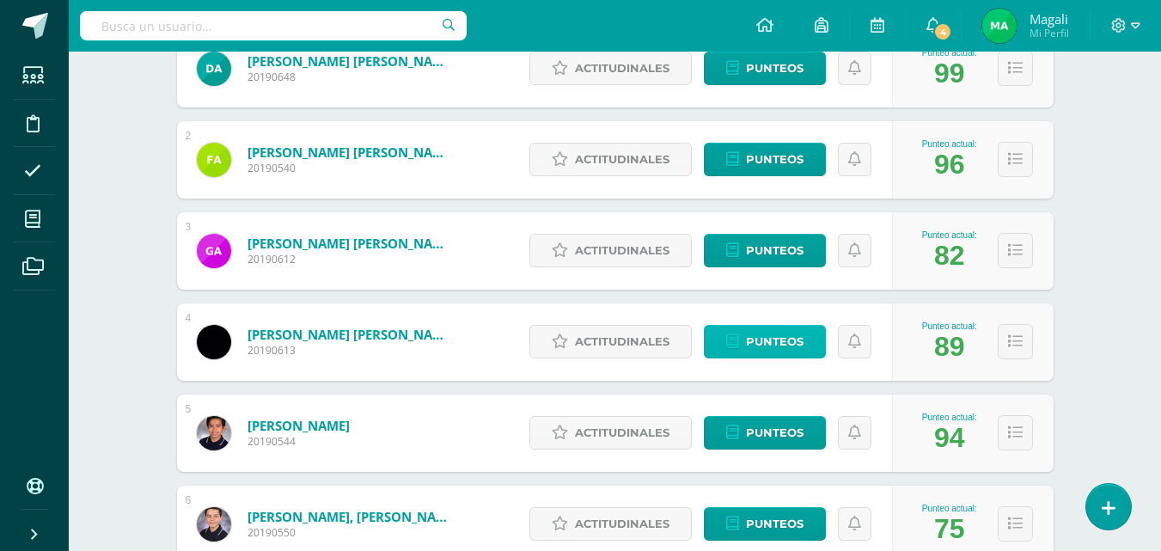
click at [741, 346] on link "Punteos" at bounding box center [765, 342] width 122 height 34
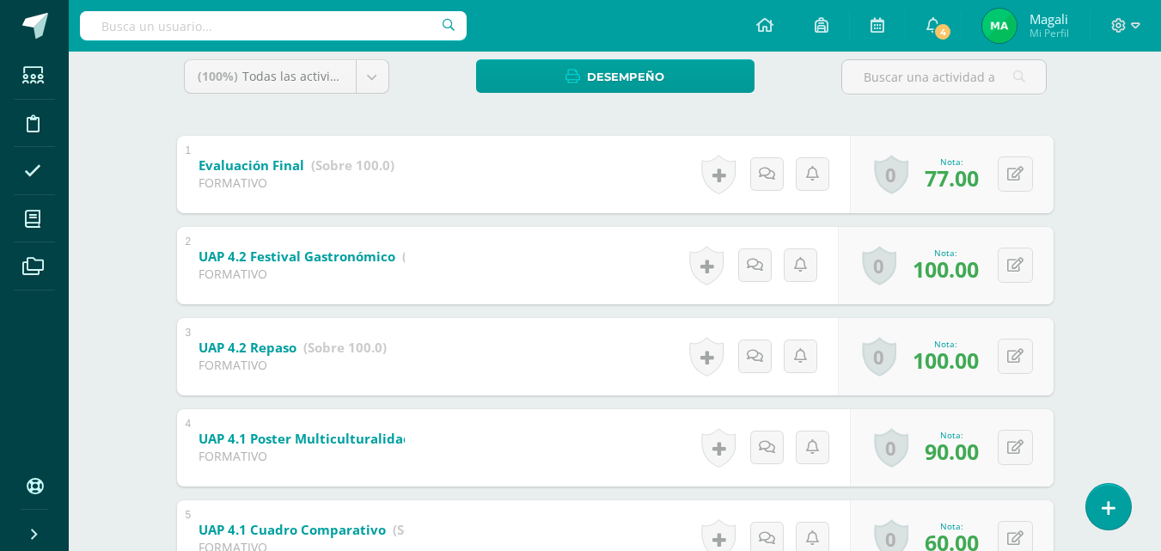
scroll to position [323, 0]
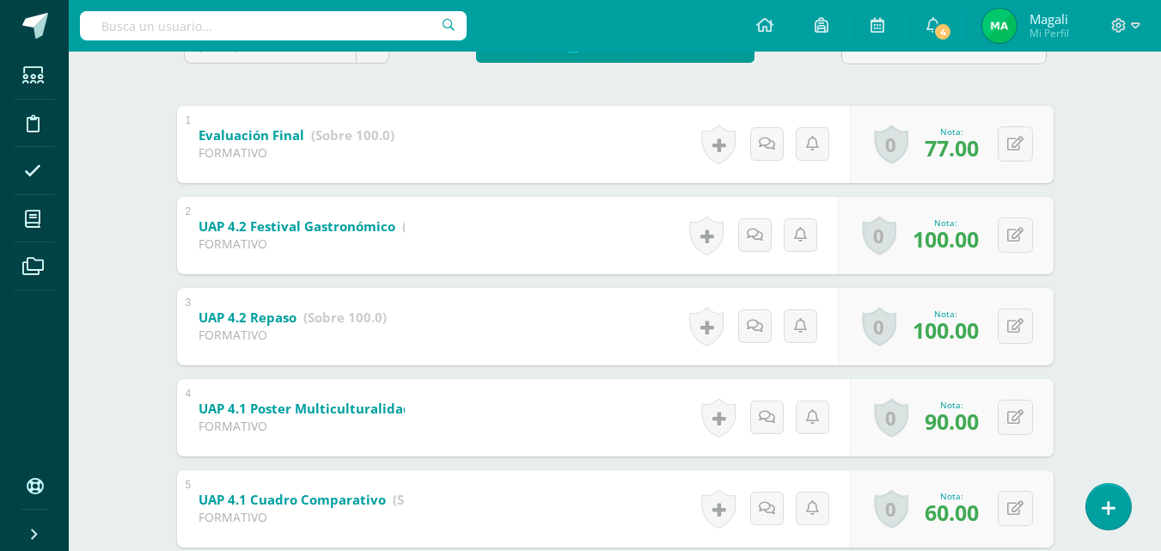
click at [253, 320] on b "UAP 4.2 Repaso" at bounding box center [248, 317] width 98 height 17
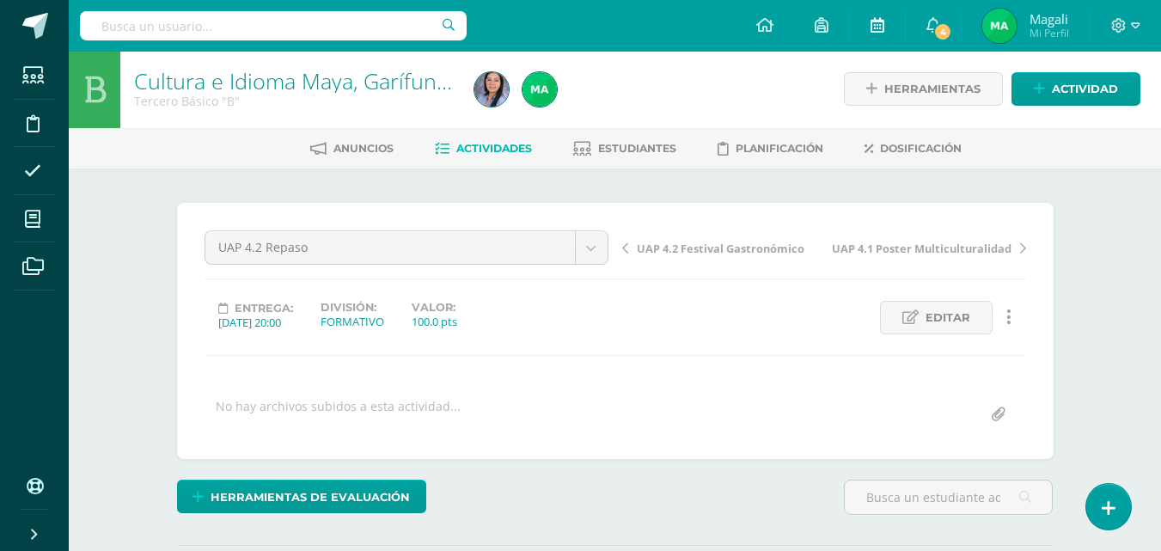
scroll to position [3, 0]
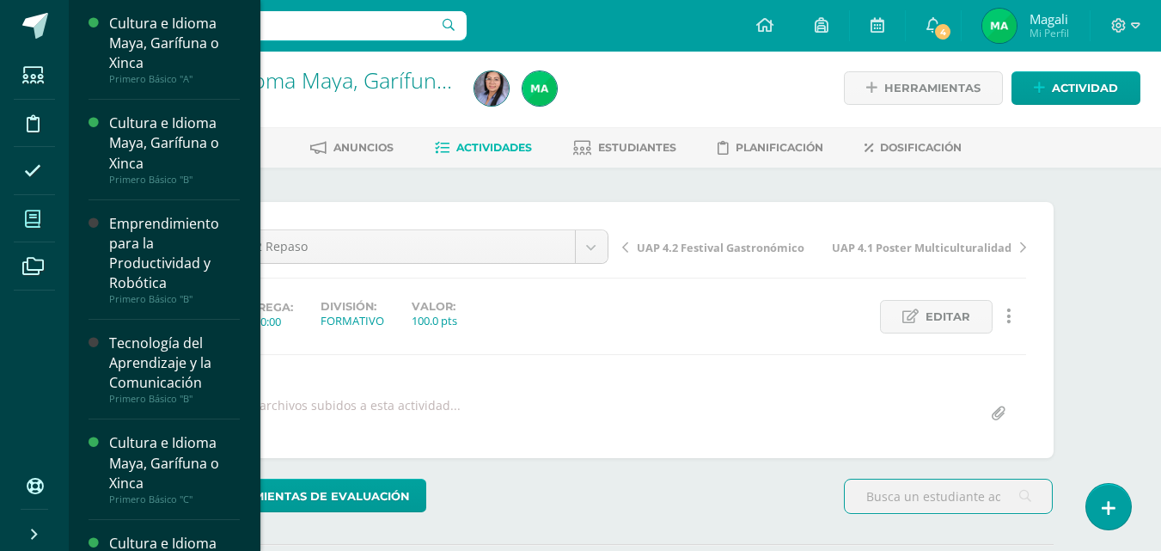
click at [40, 226] on icon at bounding box center [32, 219] width 15 height 17
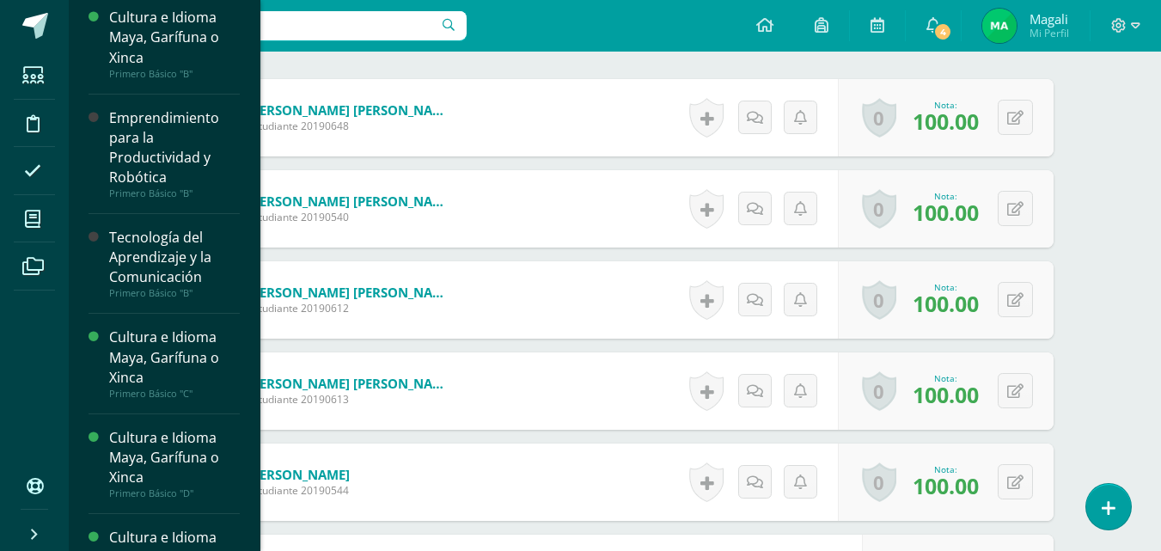
scroll to position [516, 0]
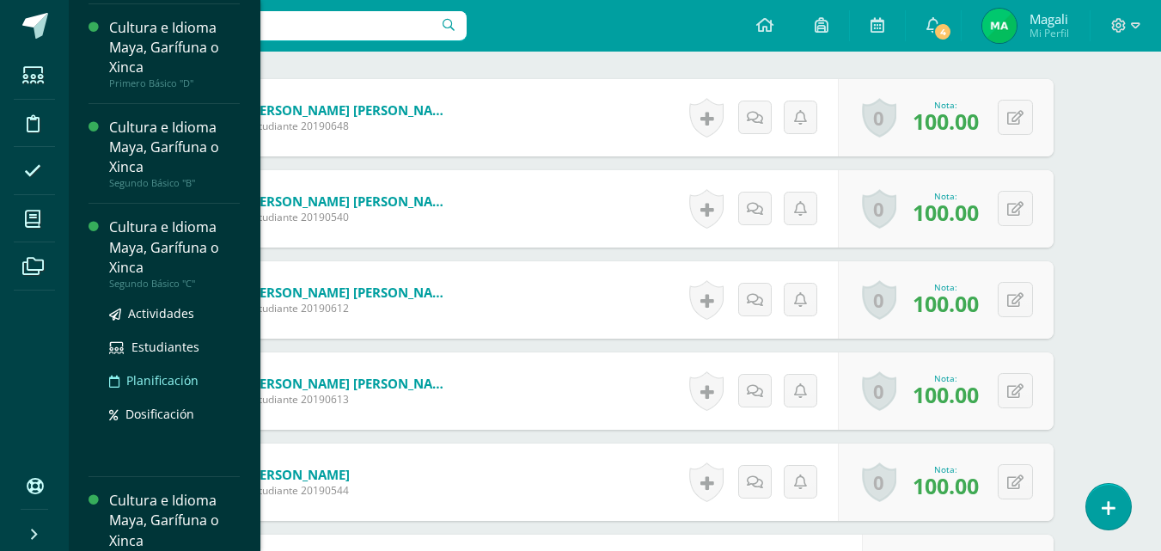
click at [175, 373] on span "Planificación" at bounding box center [162, 380] width 72 height 16
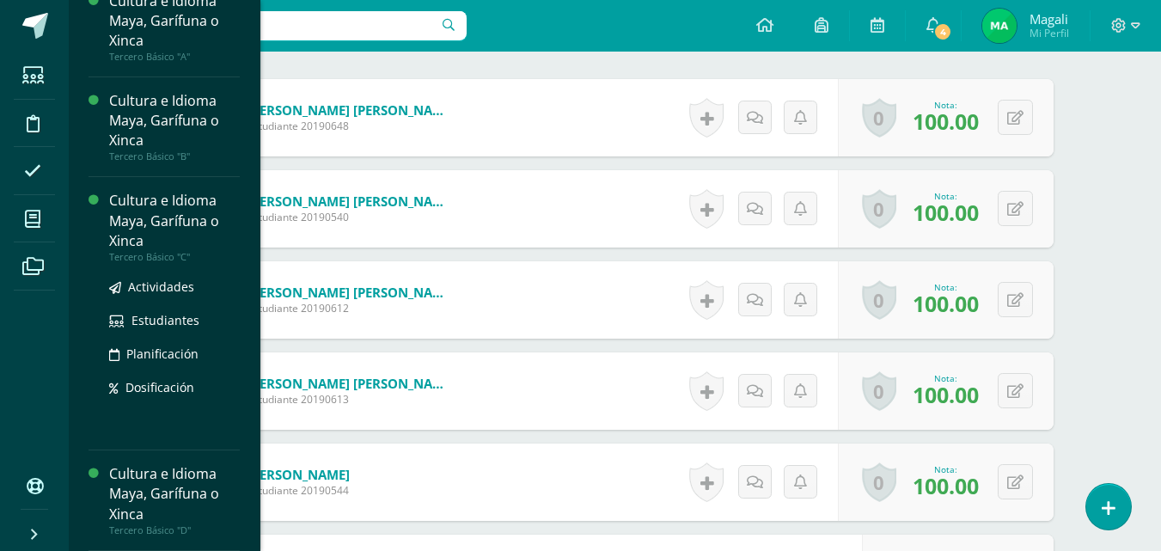
scroll to position [948, 0]
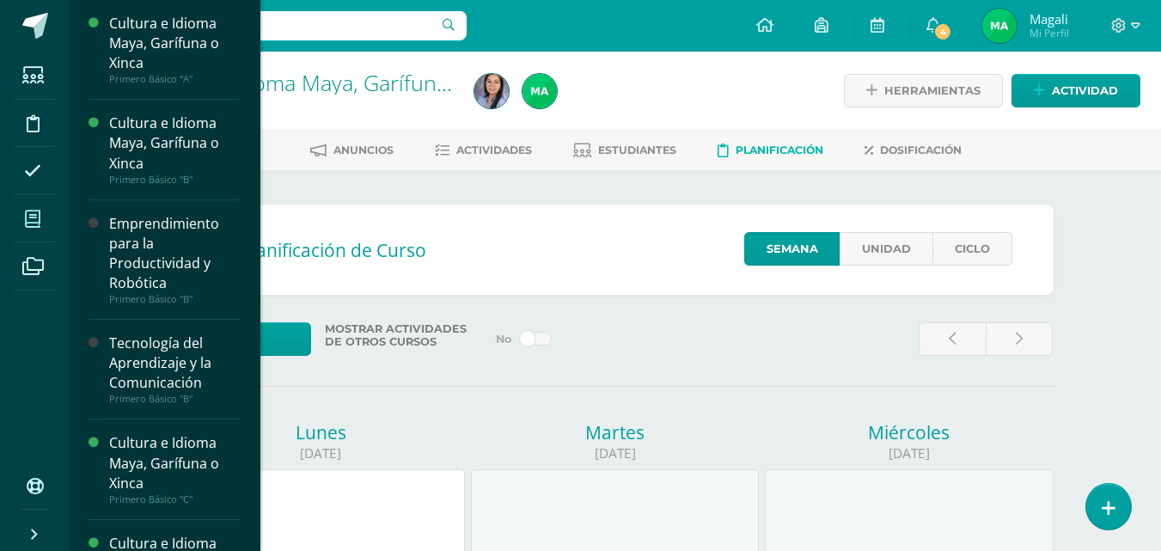
click at [37, 214] on icon at bounding box center [32, 219] width 15 height 17
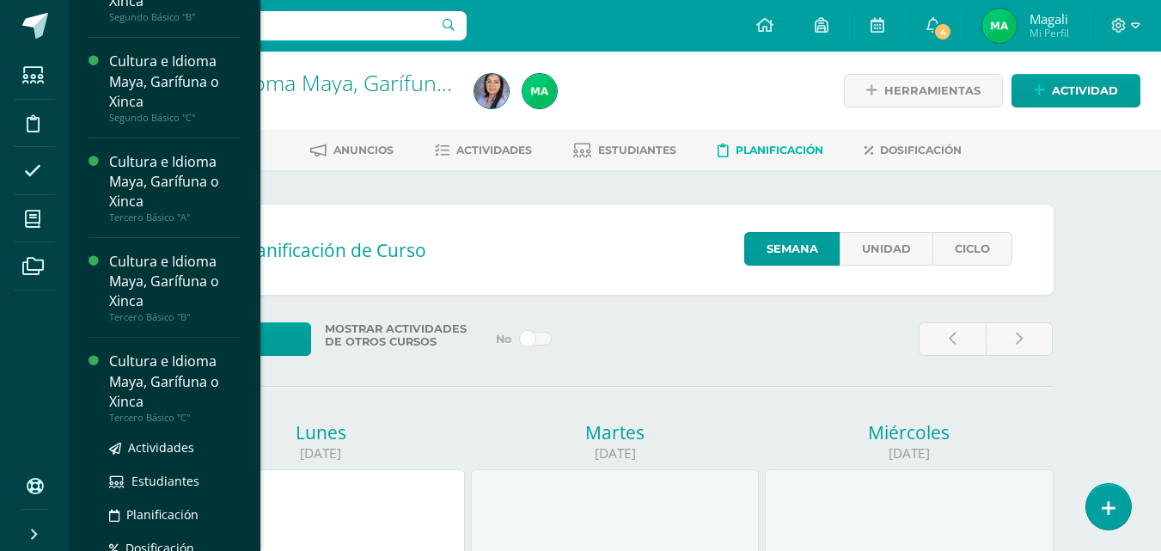
scroll to position [669, 0]
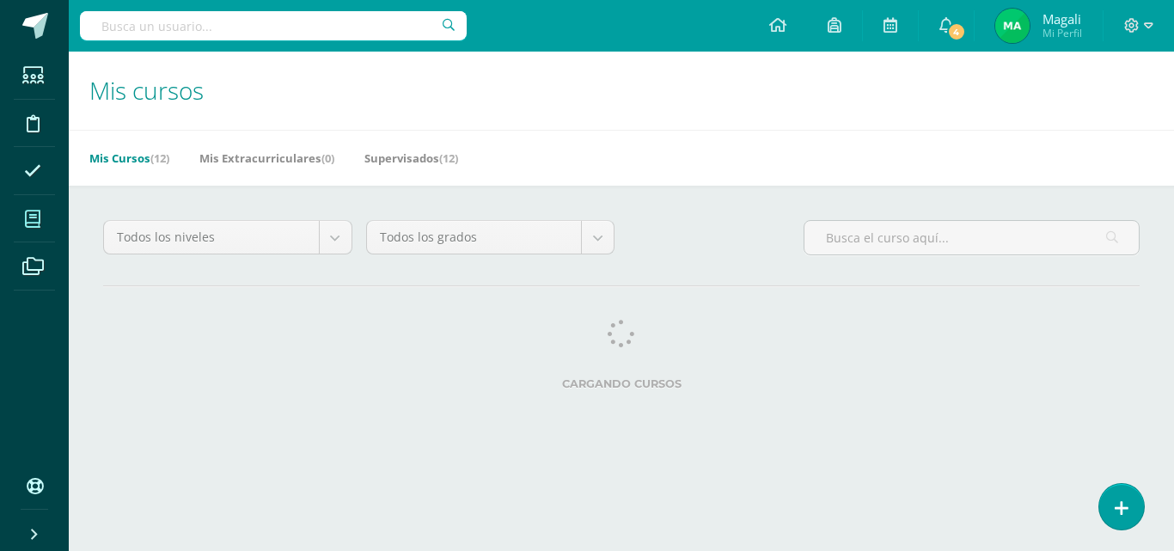
click at [150, 407] on div "Todos los niveles Todos los niveles Nuevo Ingreso Bachillerato Primaria Baja Pr…" at bounding box center [621, 309] width 1105 height 246
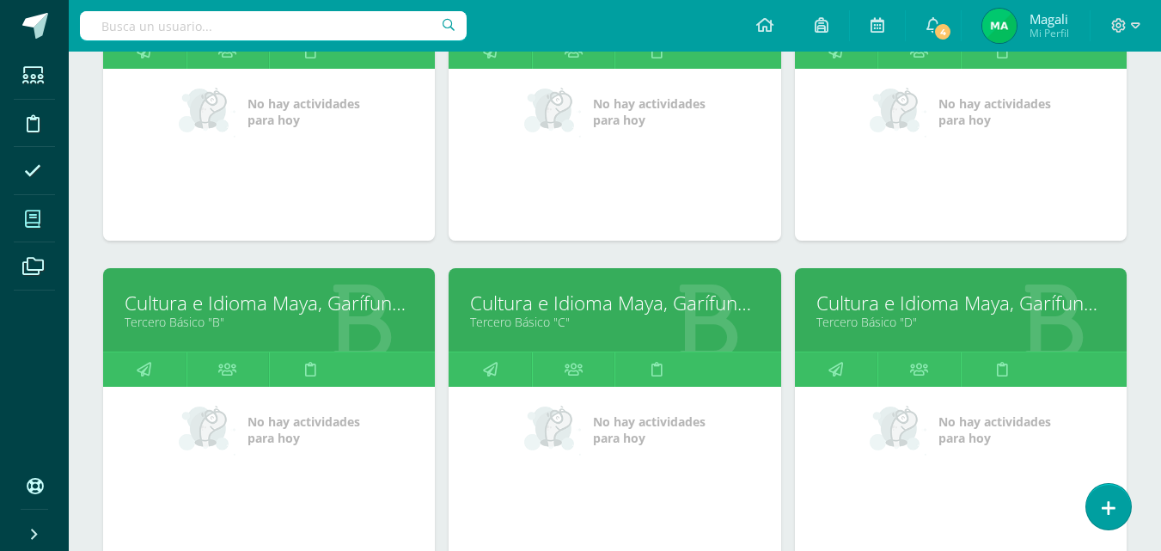
scroll to position [1032, 0]
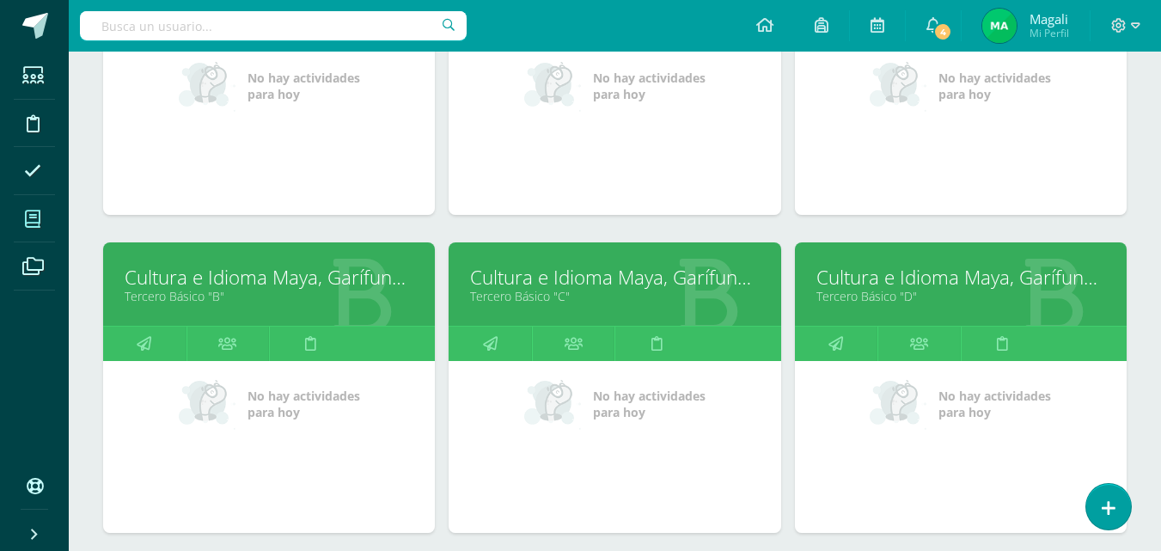
click at [533, 280] on link "Cultura e Idioma Maya, Garífuna o Xinca" at bounding box center [614, 277] width 289 height 27
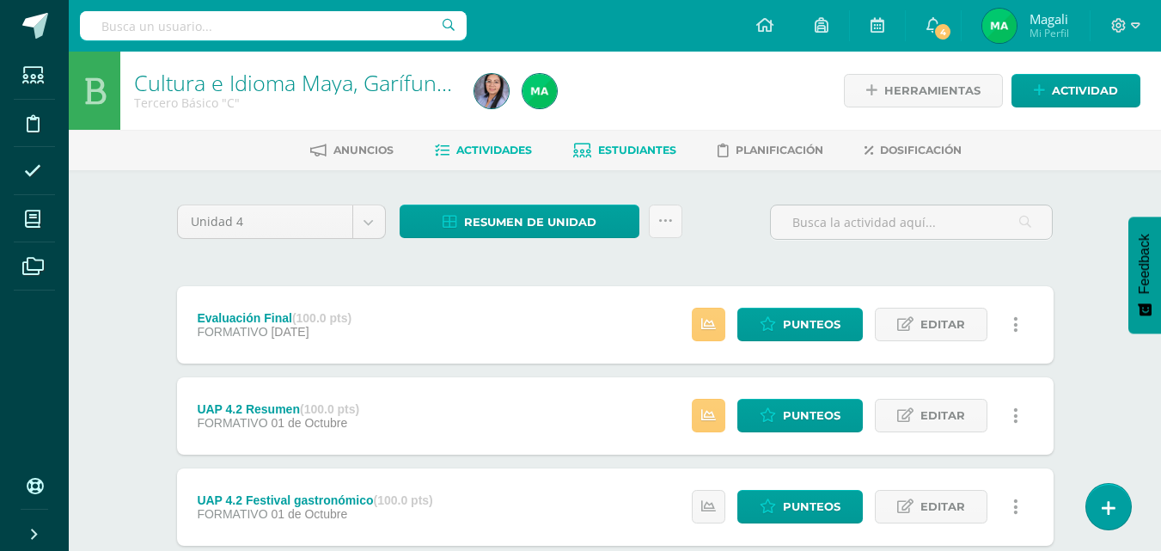
click at [621, 149] on span "Estudiantes" at bounding box center [637, 150] width 78 height 13
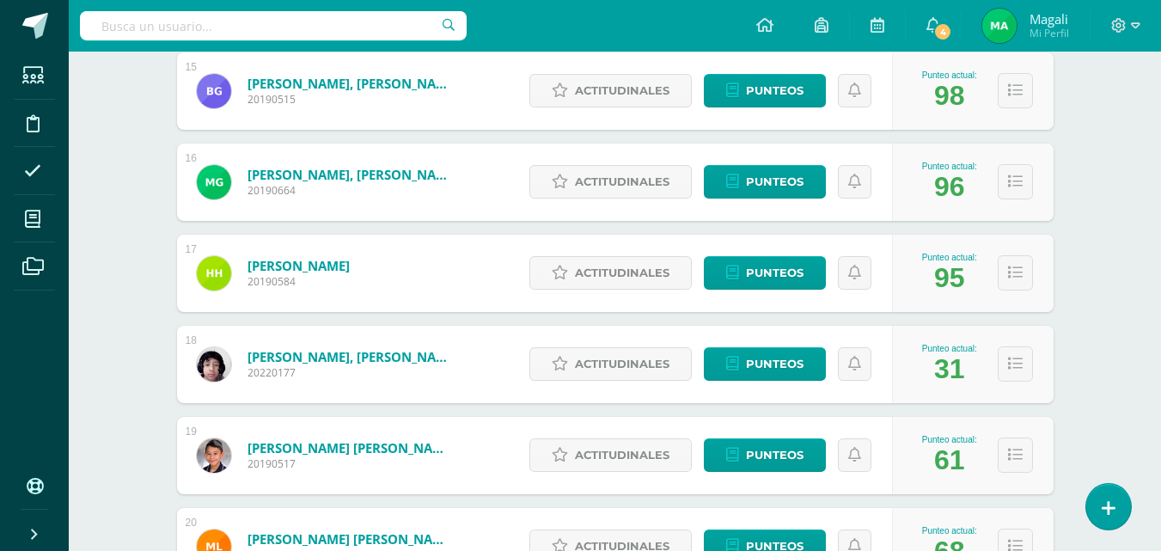
scroll to position [1602, 0]
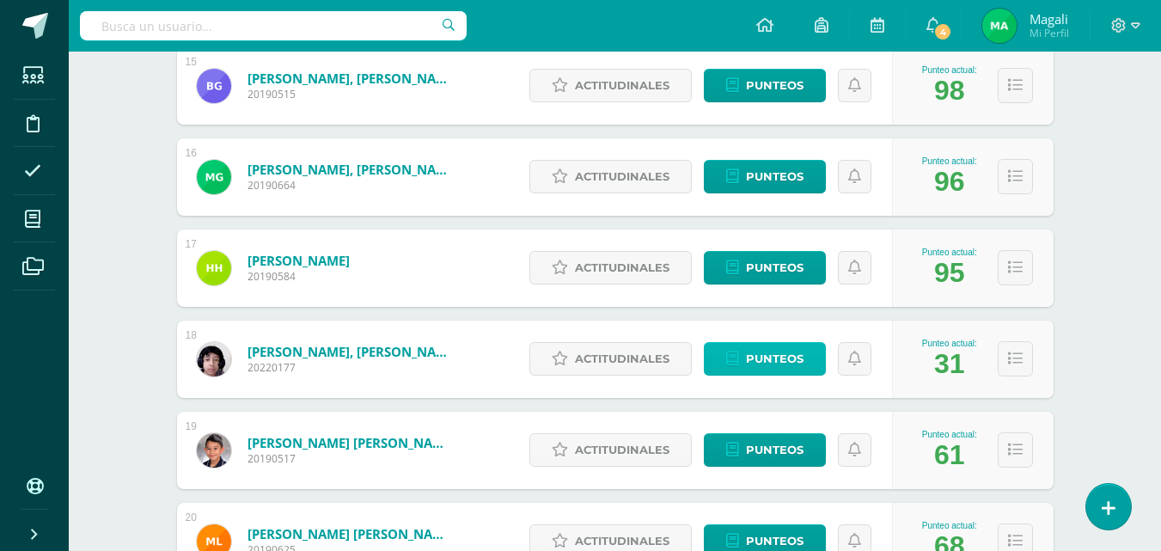
click at [759, 363] on span "Punteos" at bounding box center [775, 359] width 58 height 32
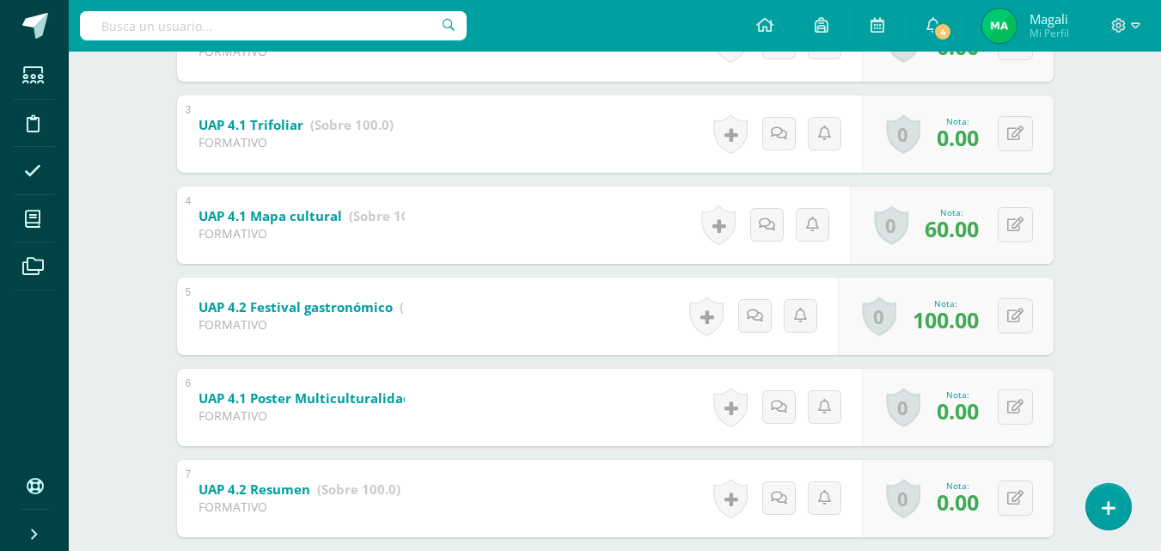
scroll to position [602, 0]
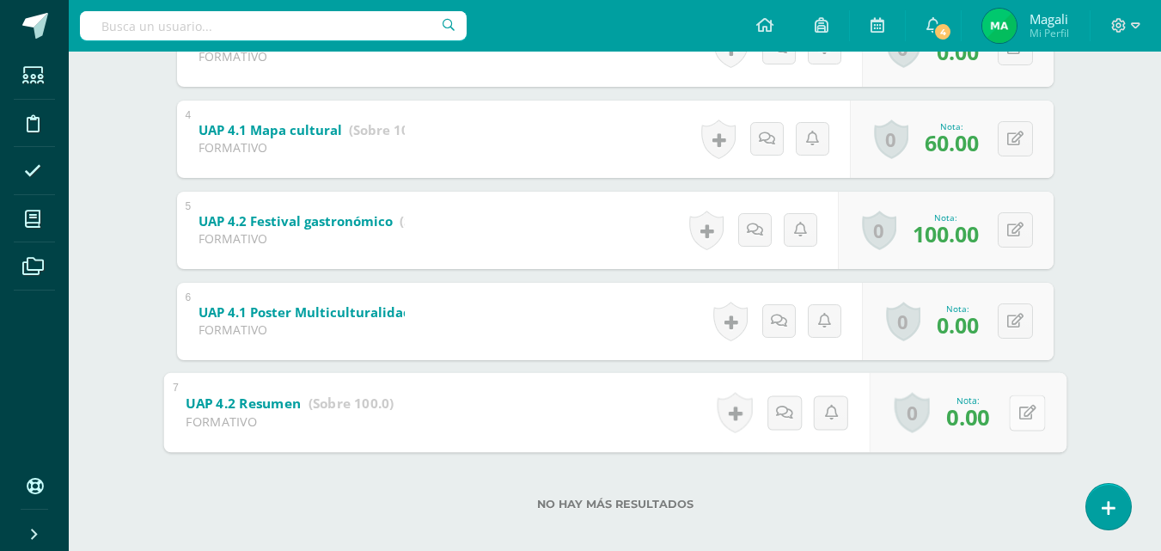
click at [1015, 411] on button at bounding box center [1027, 413] width 36 height 36
type input "100"
click at [982, 419] on icon at bounding box center [981, 418] width 15 height 15
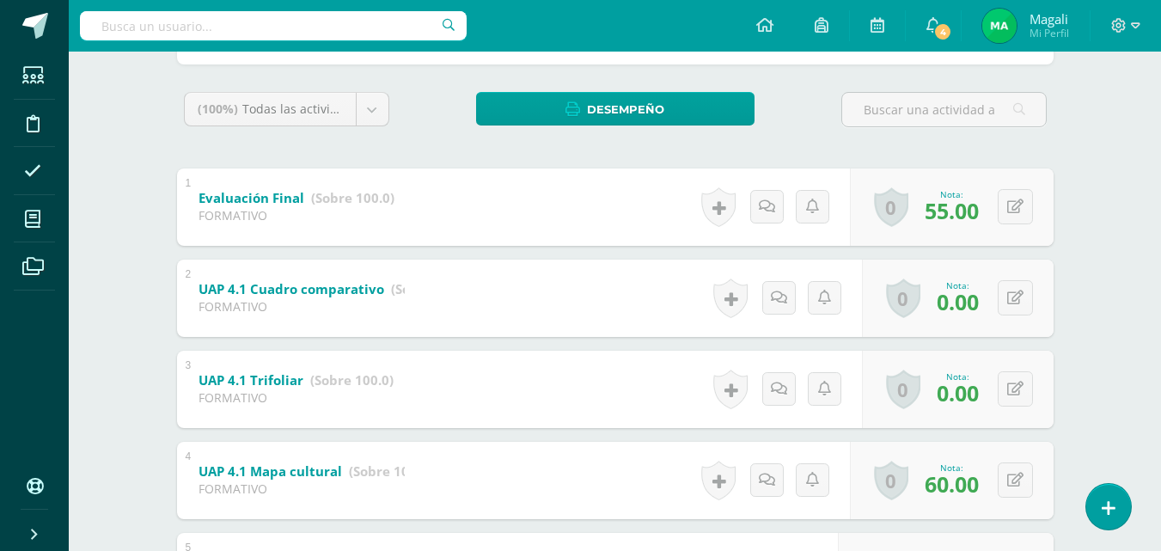
scroll to position [258, 0]
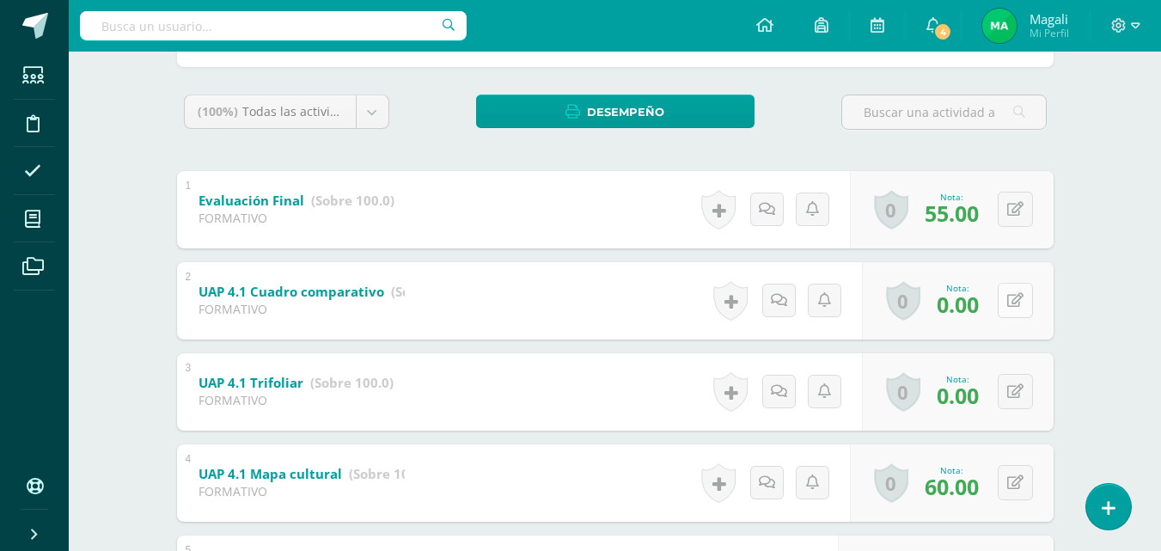
click at [1016, 302] on button at bounding box center [1015, 300] width 35 height 35
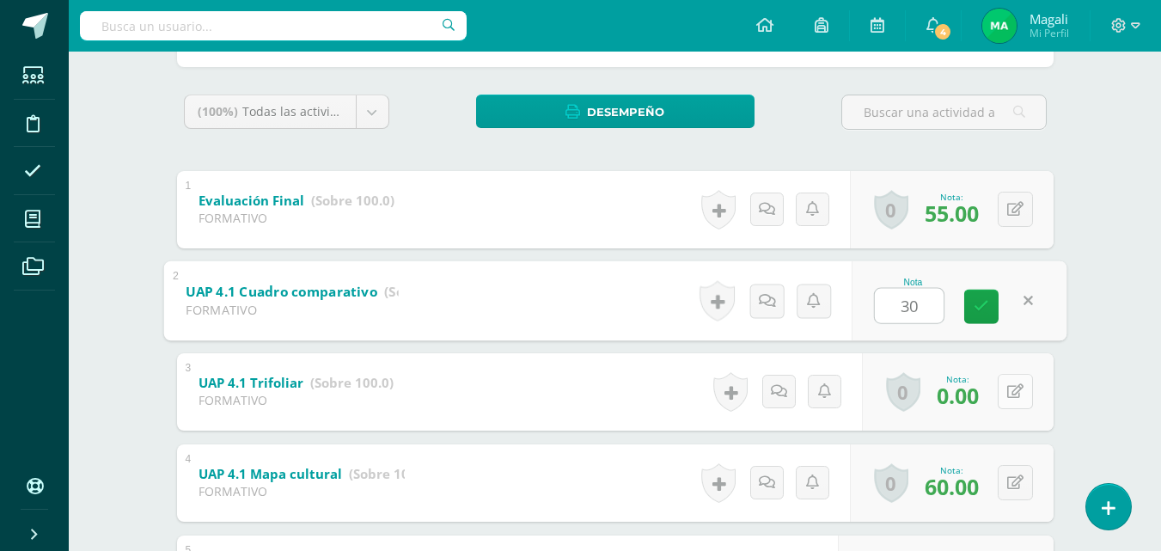
type input "30"
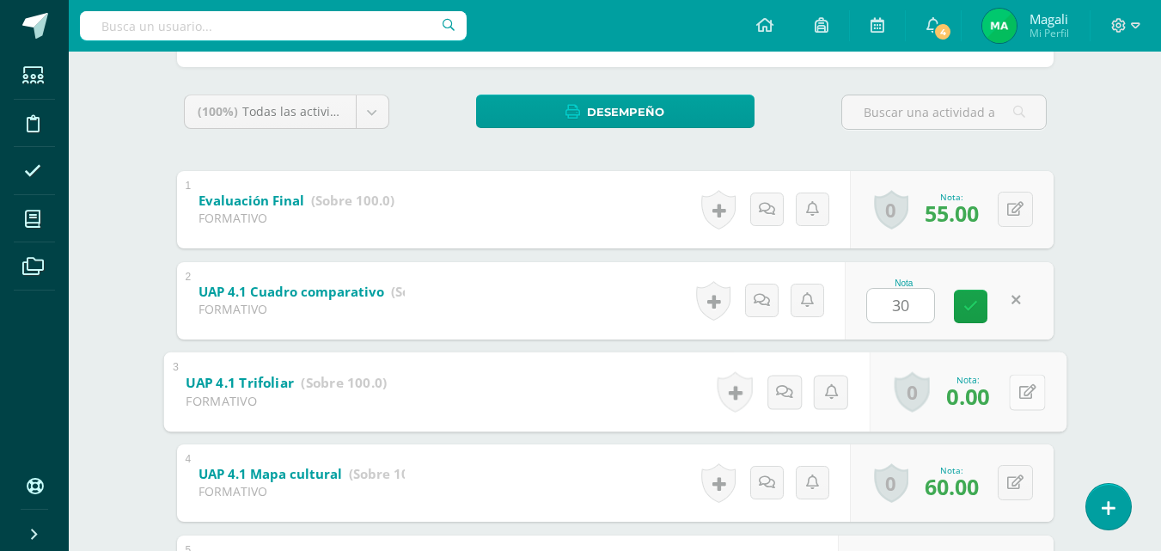
click at [1016, 407] on button at bounding box center [1027, 392] width 36 height 36
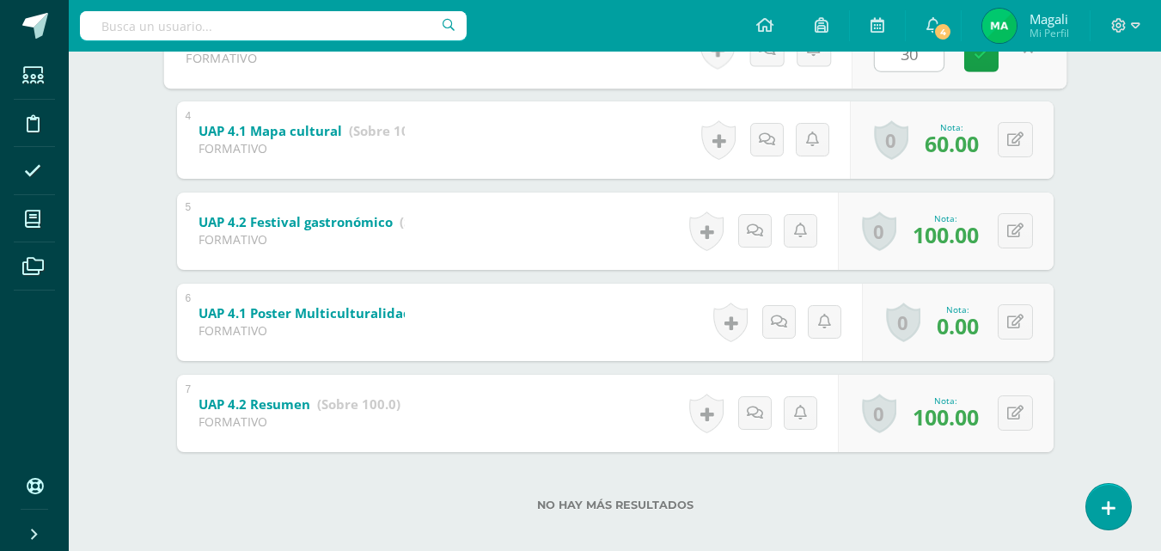
scroll to position [602, 0]
type input "30"
click at [1105, 309] on div "Cultura e Idioma Maya, Garífuna o Xinca Tercero Básico "C" Herramientas Detalle…" at bounding box center [615, 8] width 1093 height 1116
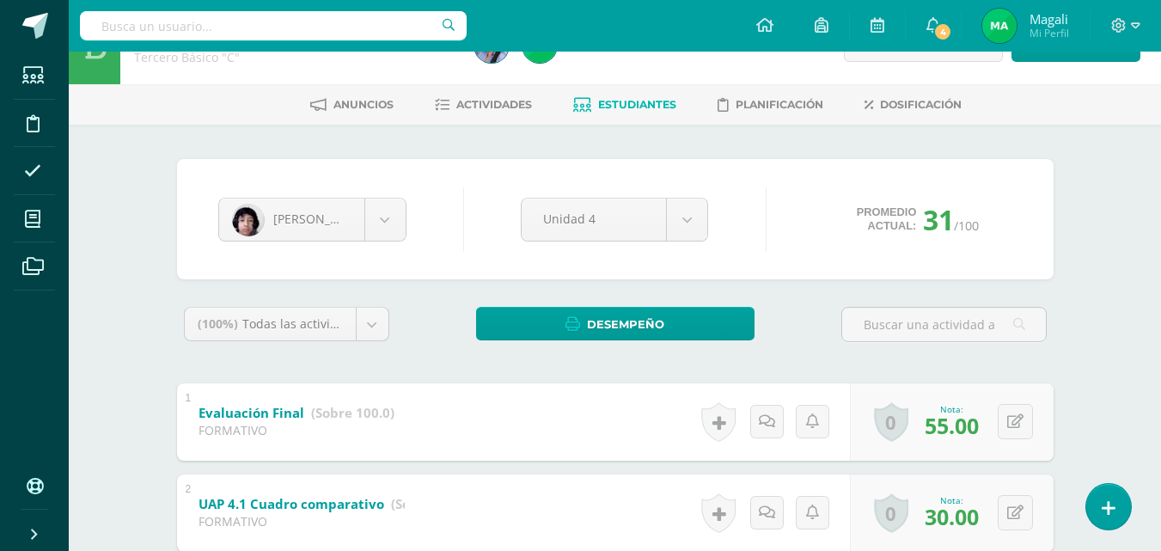
scroll to position [0, 0]
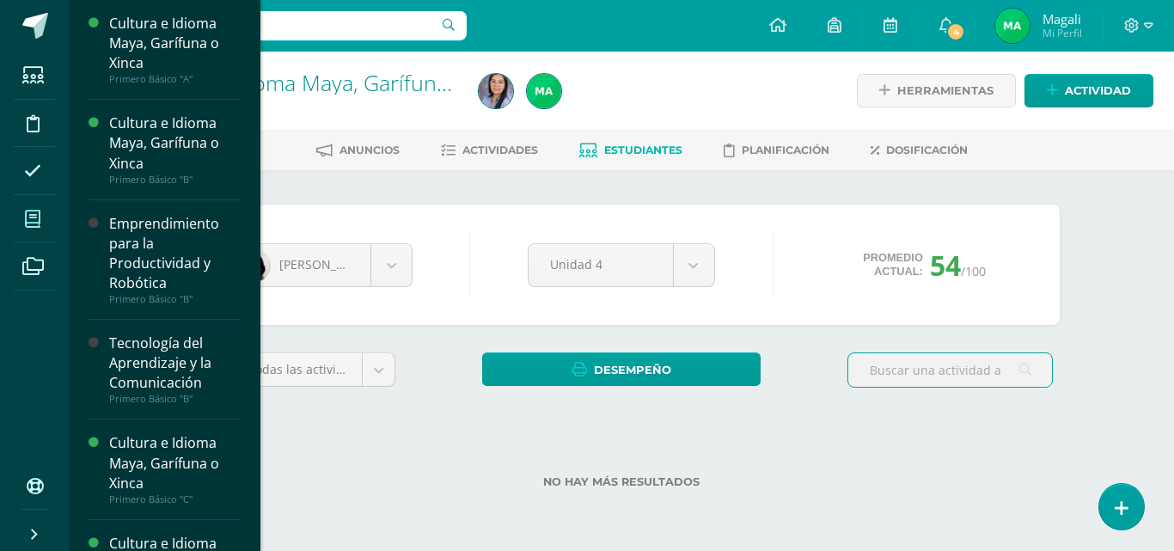
click at [36, 224] on icon at bounding box center [32, 219] width 15 height 17
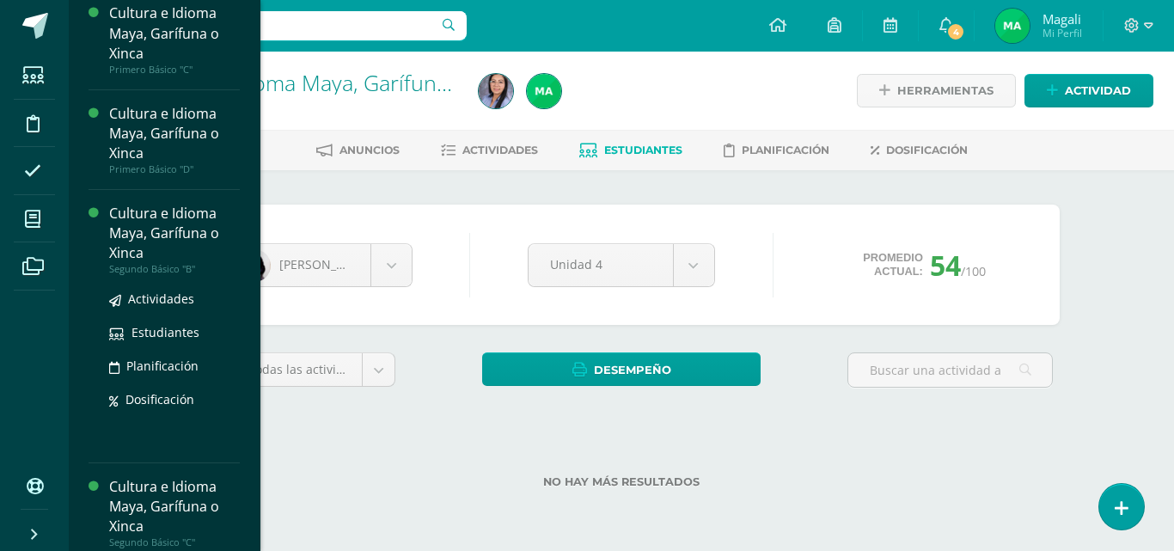
scroll to position [669, 0]
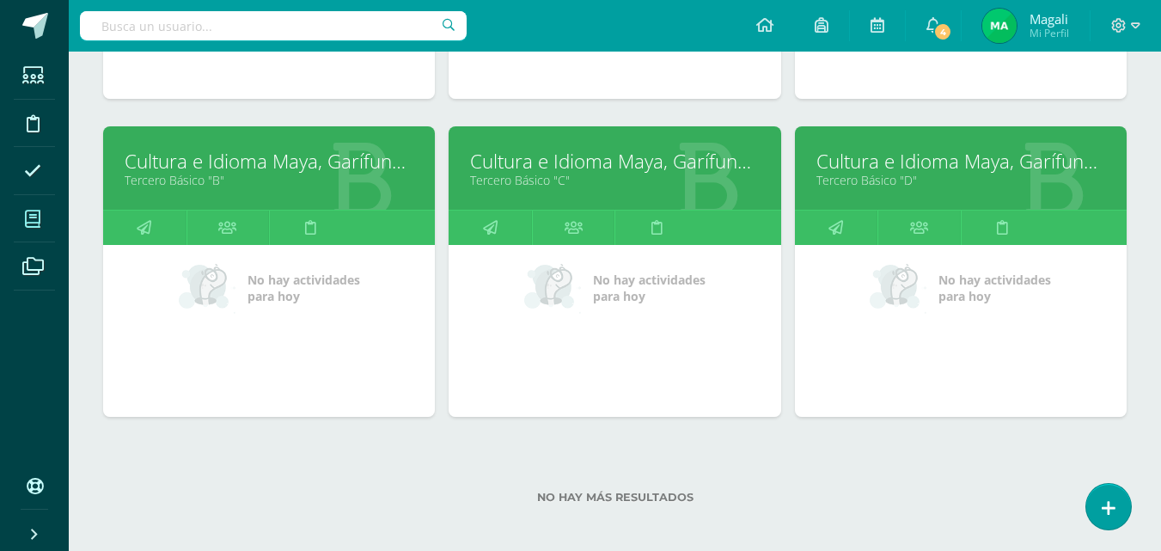
scroll to position [1155, 0]
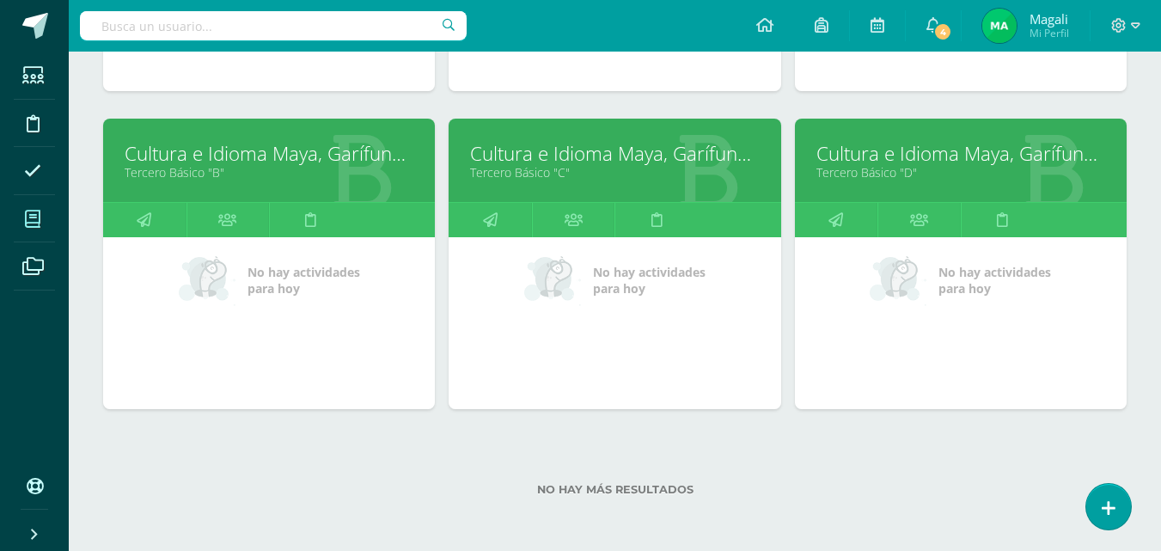
click at [922, 166] on link "Cultura e Idioma Maya, Garífuna o Xinca" at bounding box center [961, 153] width 289 height 27
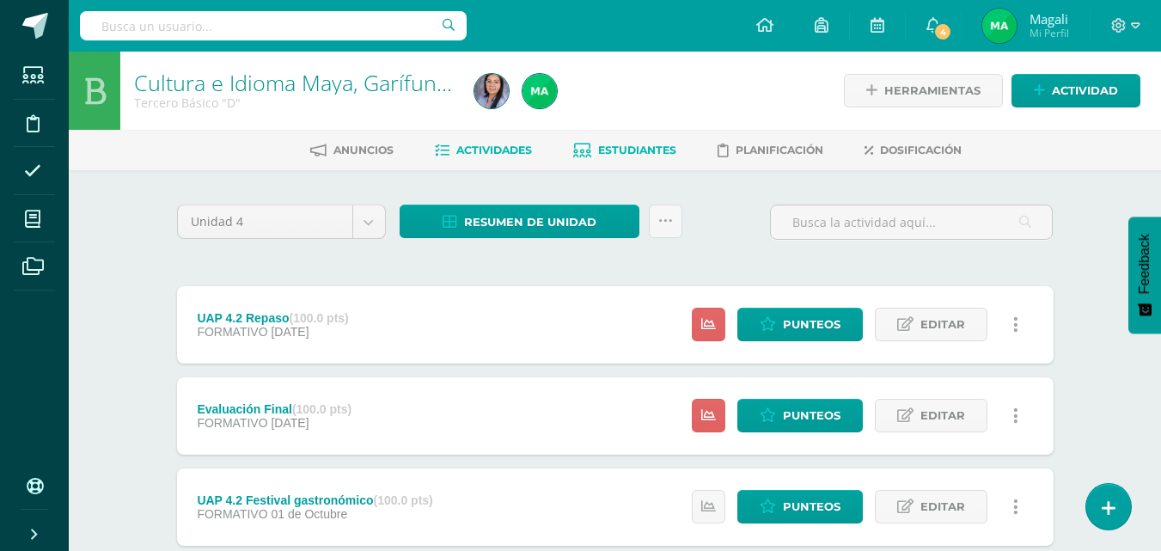
click at [605, 145] on span "Estudiantes" at bounding box center [637, 150] width 78 height 13
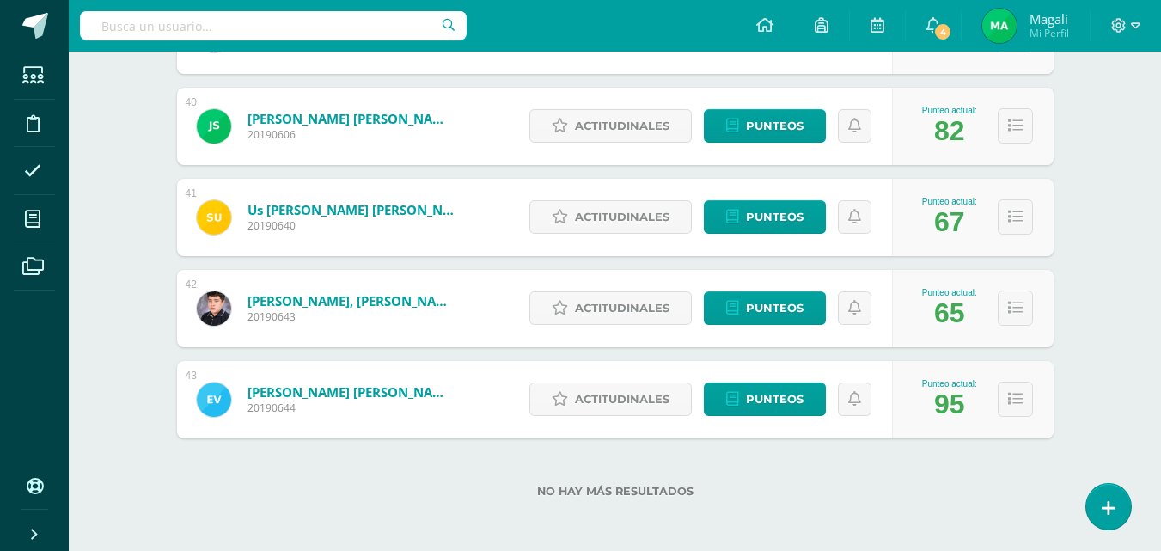
scroll to position [3842, 0]
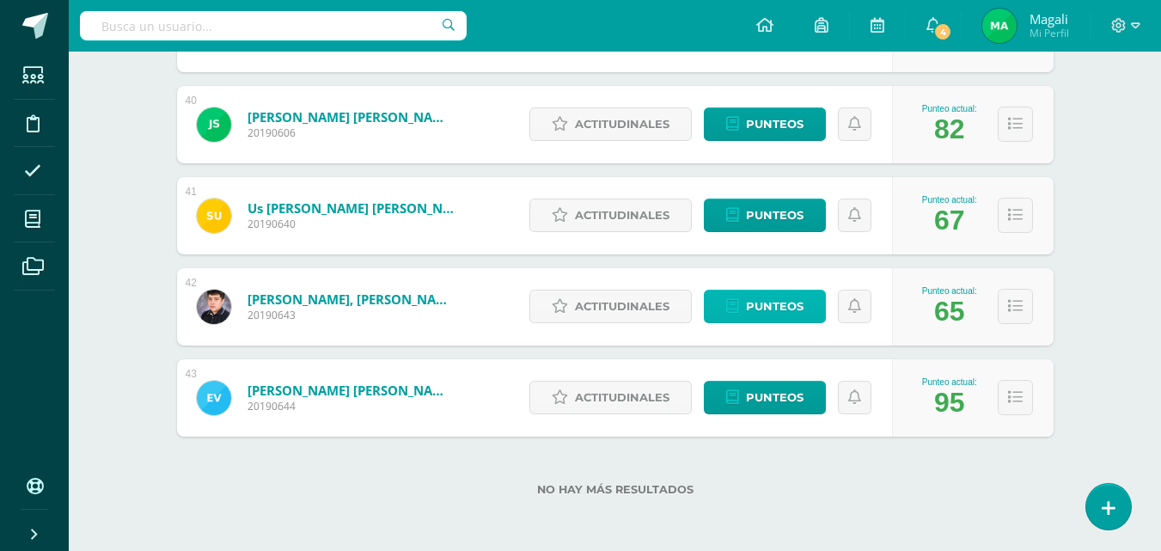
click at [765, 307] on span "Punteos" at bounding box center [775, 307] width 58 height 32
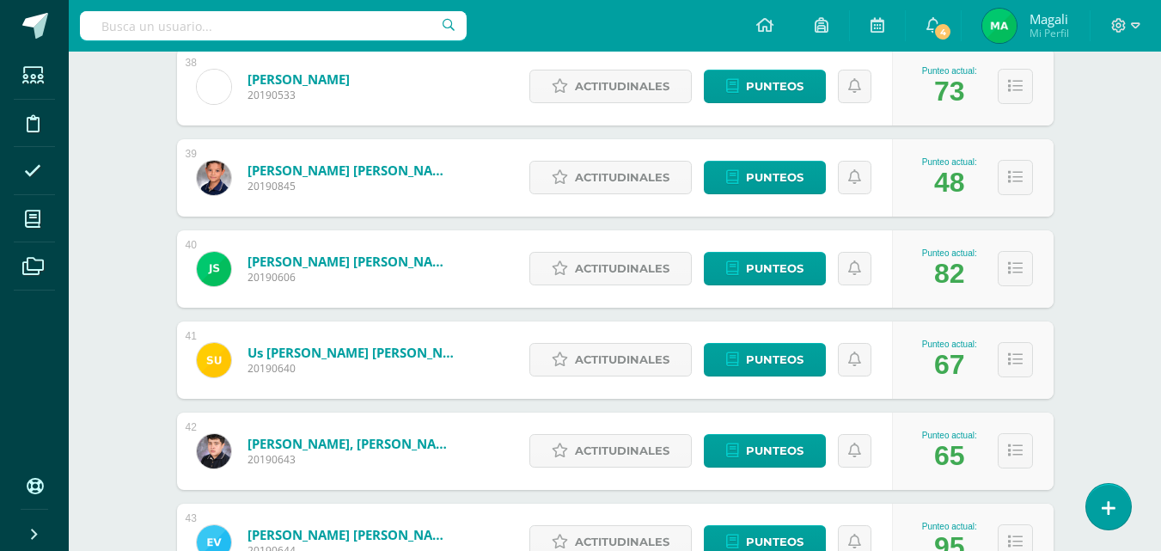
scroll to position [3842, 0]
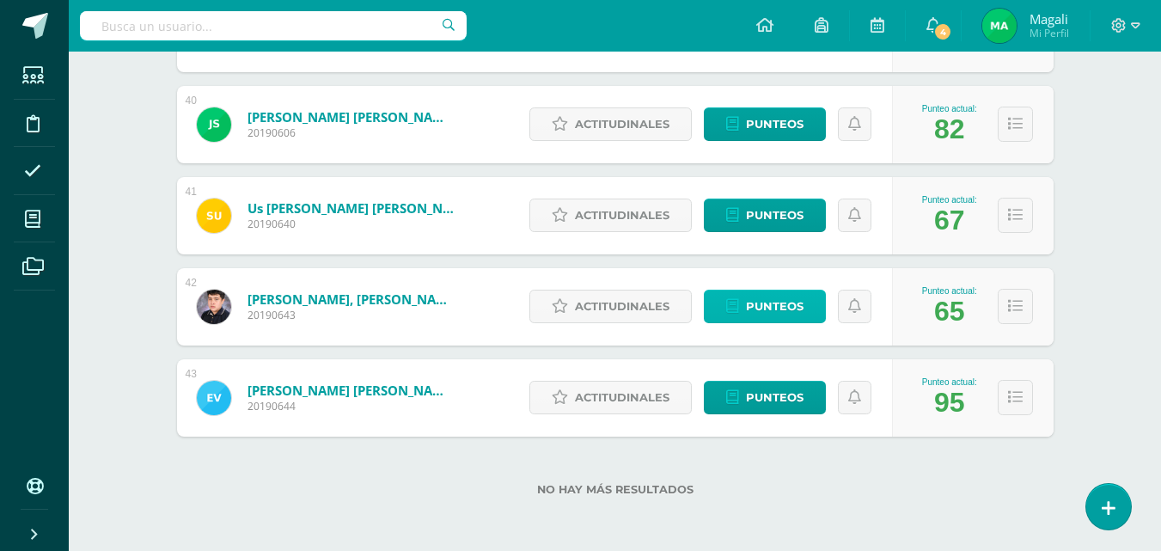
click at [781, 302] on span "Punteos" at bounding box center [775, 307] width 58 height 32
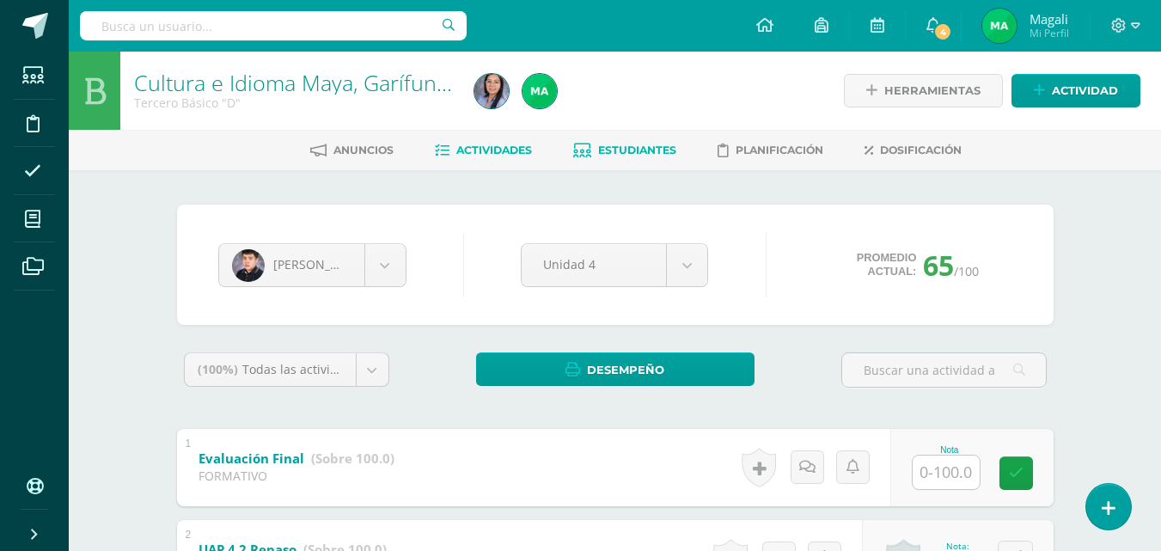
click at [492, 150] on span "Actividades" at bounding box center [494, 150] width 76 height 13
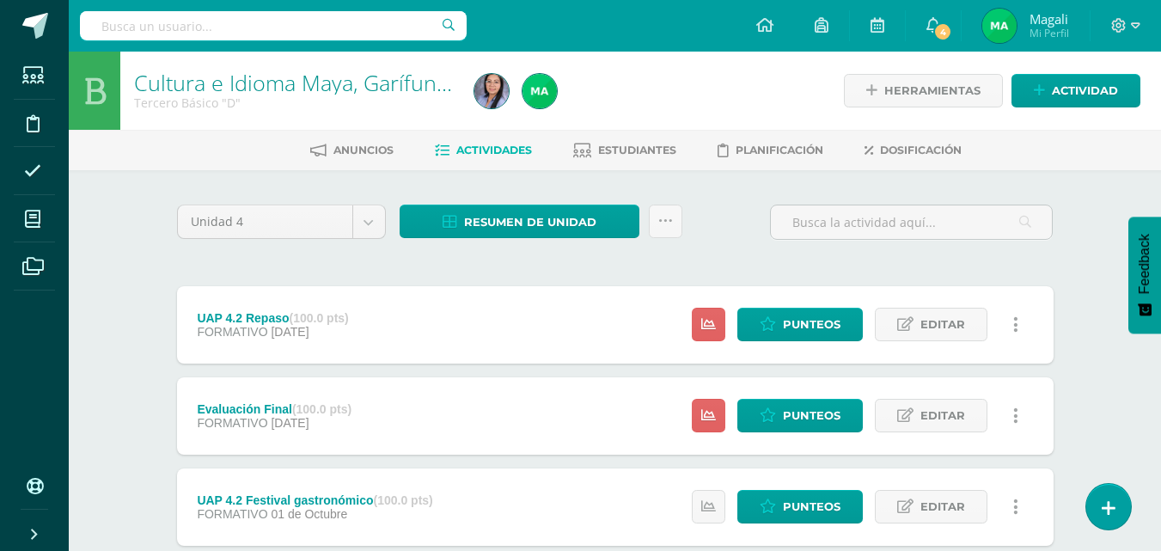
click at [263, 412] on div "Evaluación Final (100.0 pts)" at bounding box center [274, 409] width 155 height 14
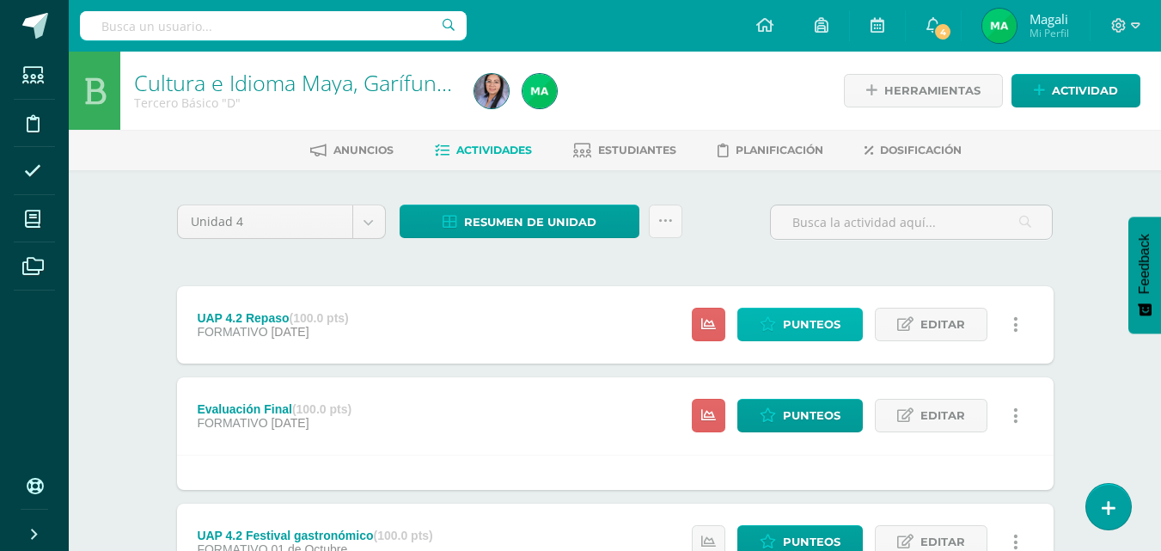
click at [793, 328] on span "Punteos" at bounding box center [812, 325] width 58 height 32
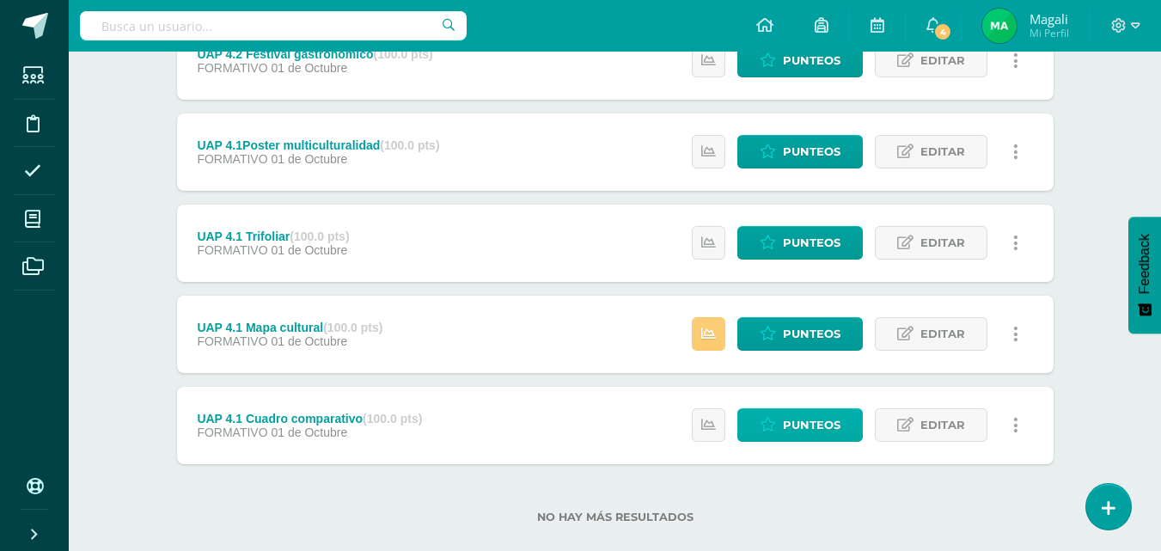
scroll to position [509, 0]
